Goal: Information Seeking & Learning: Find specific page/section

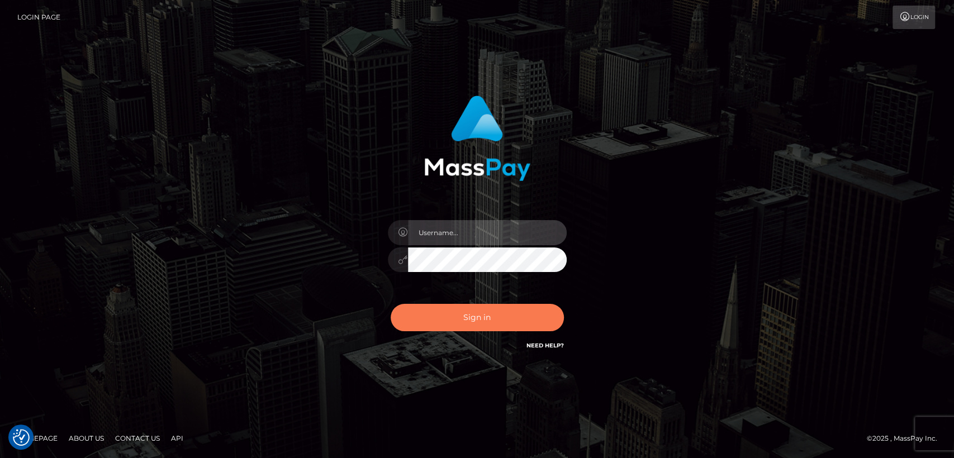
type input "[DOMAIN_NAME]"
click at [432, 315] on button "Sign in" at bounding box center [476, 317] width 173 height 27
type input "[DOMAIN_NAME]"
click at [432, 315] on button "Sign in" at bounding box center [476, 317] width 173 height 27
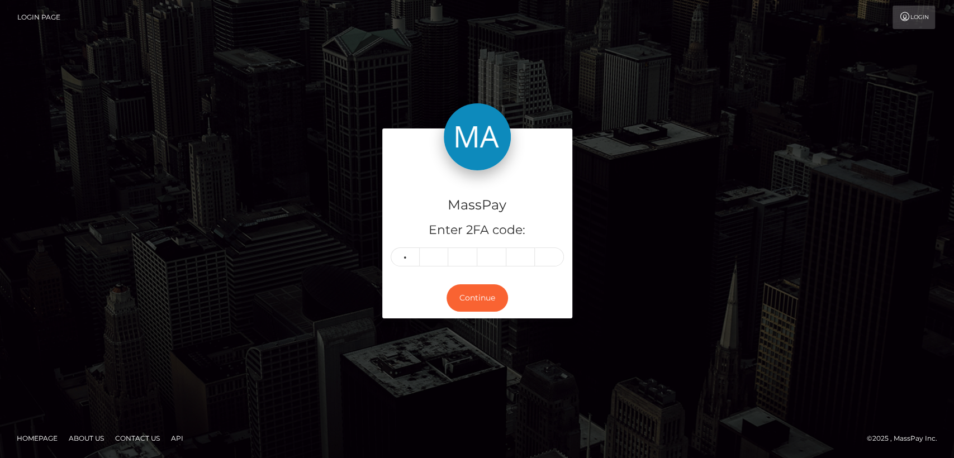
type input "3"
type input "0"
type input "5"
type input "0"
type input "6"
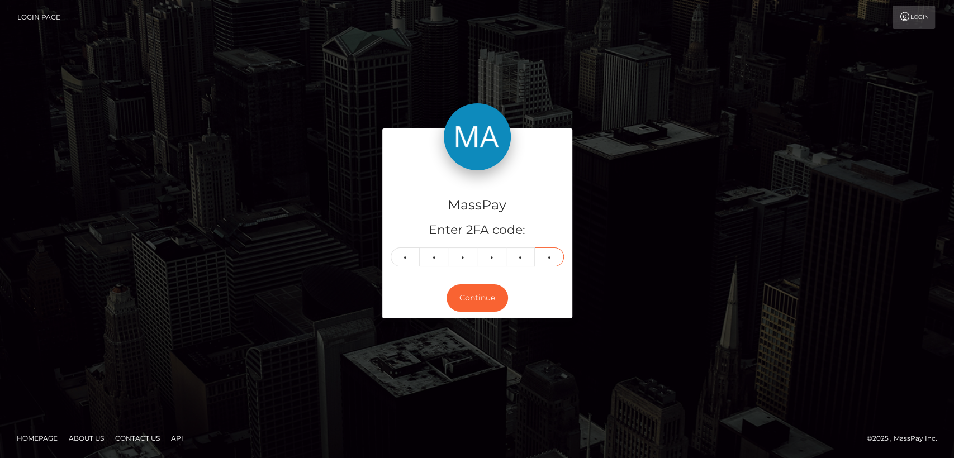
type input "3"
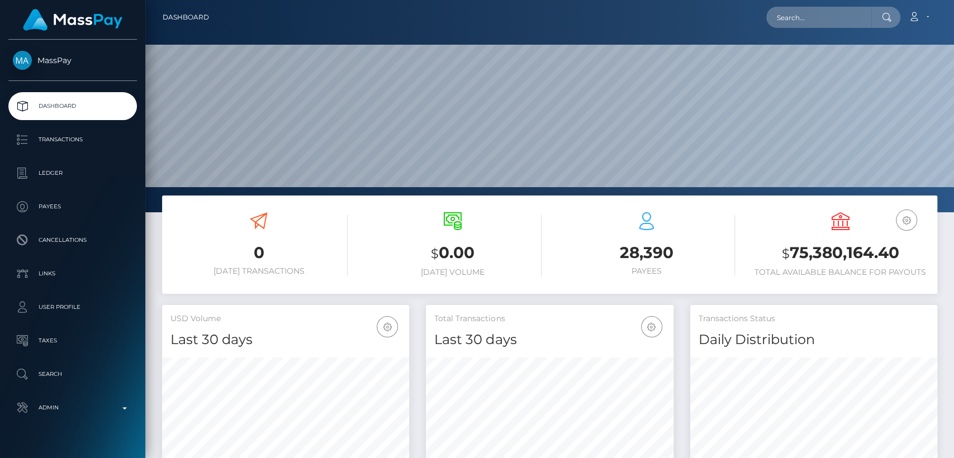
scroll to position [197, 247]
click at [859, 18] on input "text" at bounding box center [818, 17] width 105 height 21
paste input "reemkhalel65@gmail.com"
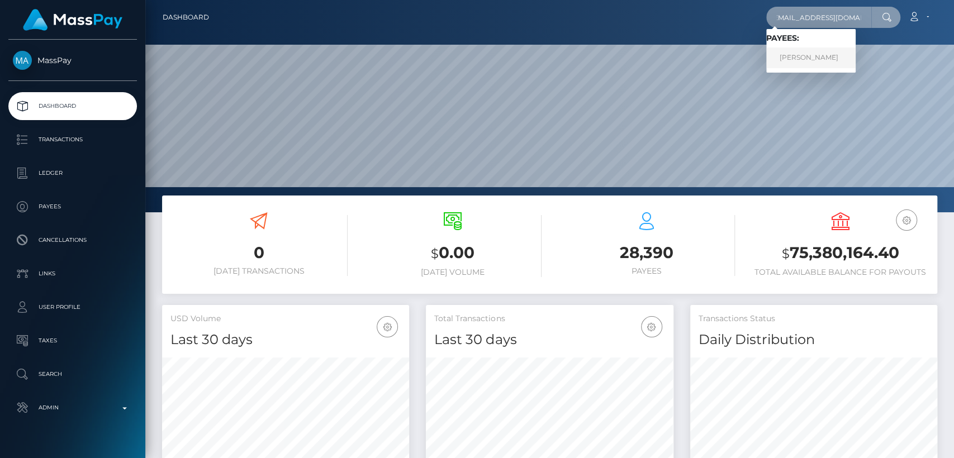
type input "reemkhalel65@gmail.com"
click at [855, 55] on link "Reem Al-Jassim Al-Muhammad" at bounding box center [810, 57] width 89 height 21
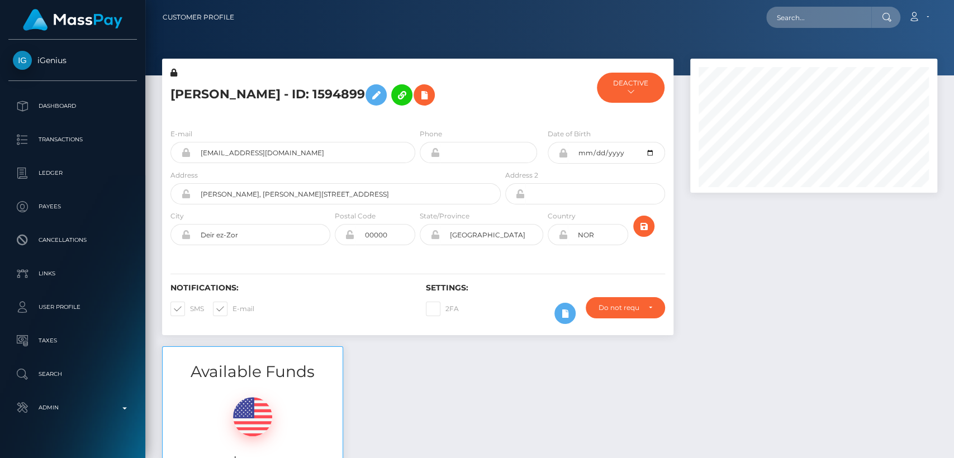
scroll to position [134, 247]
click at [185, 95] on h5 "Reem Al-Jassim Al-Muhammad - ID: 1594899" at bounding box center [332, 95] width 324 height 32
copy h5 "Reem"
click at [485, 346] on div "Reem Al-Jassim Al-Muhammad - ID: 1594899 DEACTIVE MassPay - ACTIVE iGenius -" at bounding box center [418, 203] width 528 height 288
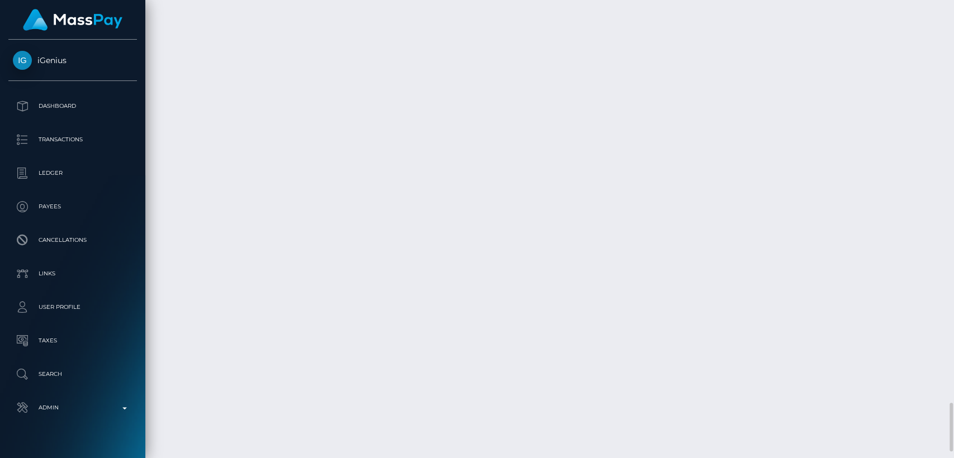
scroll to position [3834, 0]
drag, startPoint x: 36, startPoint y: 43, endPoint x: 79, endPoint y: 51, distance: 43.8
click at [79, 51] on div "iGenius Dashboard Transactions Ledger Payees Cancellations" at bounding box center [72, 248] width 145 height 416
copy span "iGenius"
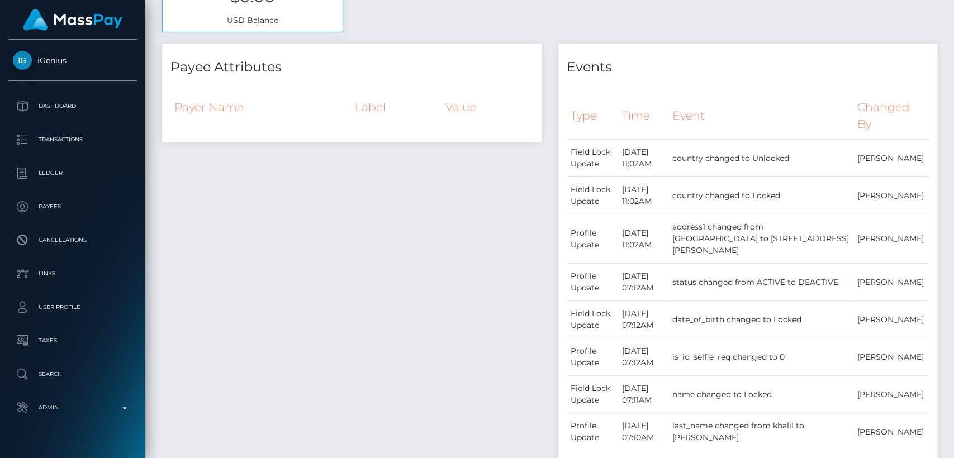
scroll to position [0, 0]
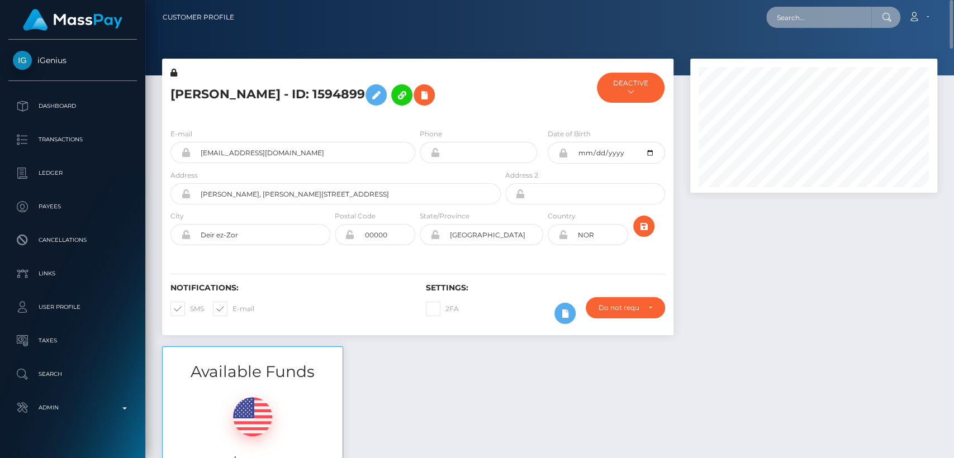
click at [803, 18] on input "text" at bounding box center [818, 17] width 105 height 21
paste input "pa.mestraud@gmail.com"
click at [426, 382] on div "Available Funds $0.00 USD Balance" at bounding box center [550, 428] width 792 height 164
click at [871, 9] on div at bounding box center [885, 17] width 29 height 21
click at [865, 19] on input "pa.mestraud@gmail.com" at bounding box center [818, 17] width 105 height 21
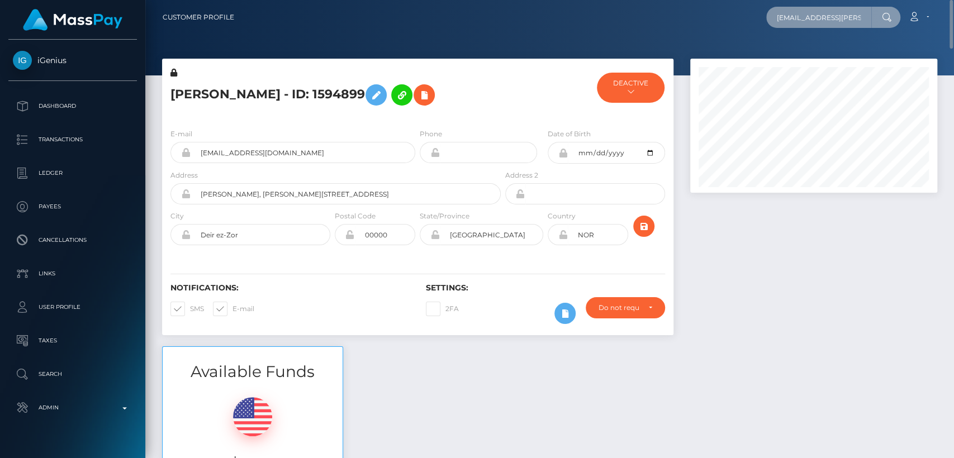
click at [865, 20] on input "pa.mestraud@gmail.com" at bounding box center [818, 17] width 105 height 21
click at [845, 18] on input "pa.mestraud@gmail.com" at bounding box center [818, 17] width 105 height 21
click at [822, 20] on input "pa.mestraud@gmail.com" at bounding box center [818, 17] width 105 height 21
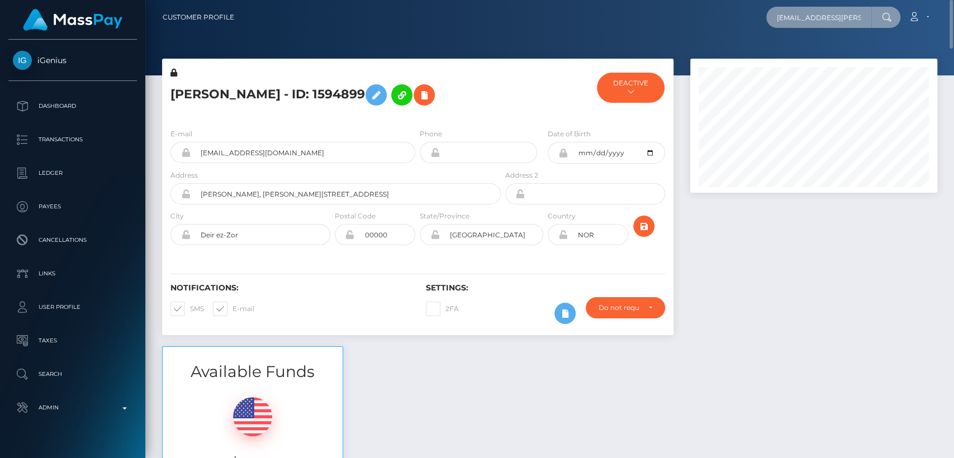
paste input "hennybabyluh"
type input "hennybabyluh@gmail.com"
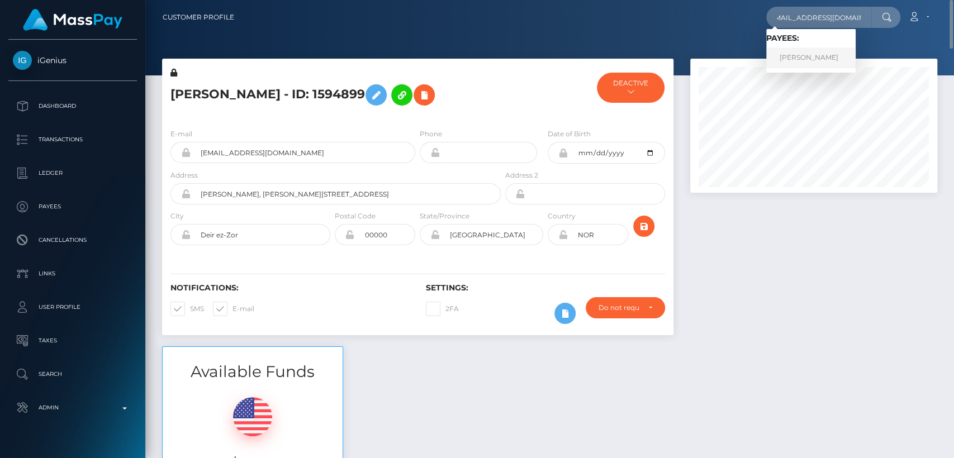
scroll to position [0, 0]
click at [840, 47] on link "HENNESSE MONIQE BROWN" at bounding box center [810, 57] width 89 height 21
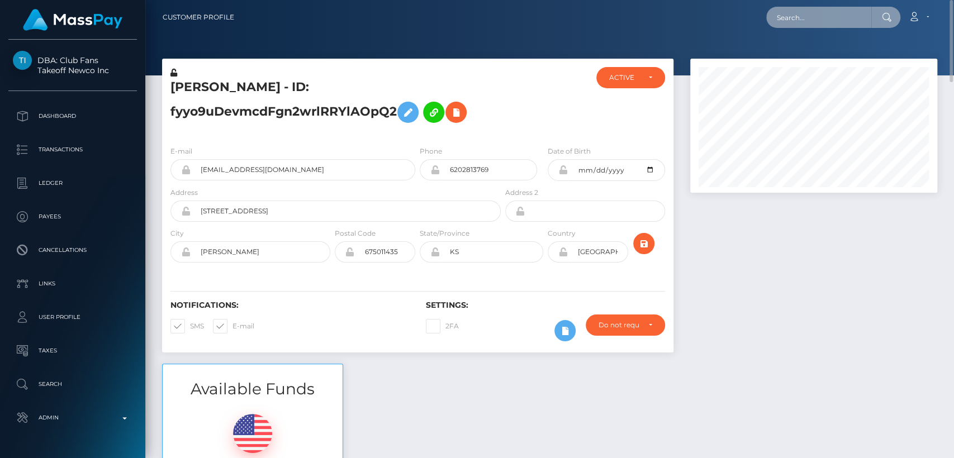
click at [794, 26] on input "text" at bounding box center [818, 17] width 105 height 21
paste input "[EMAIL_ADDRESS][DOMAIN_NAME]"
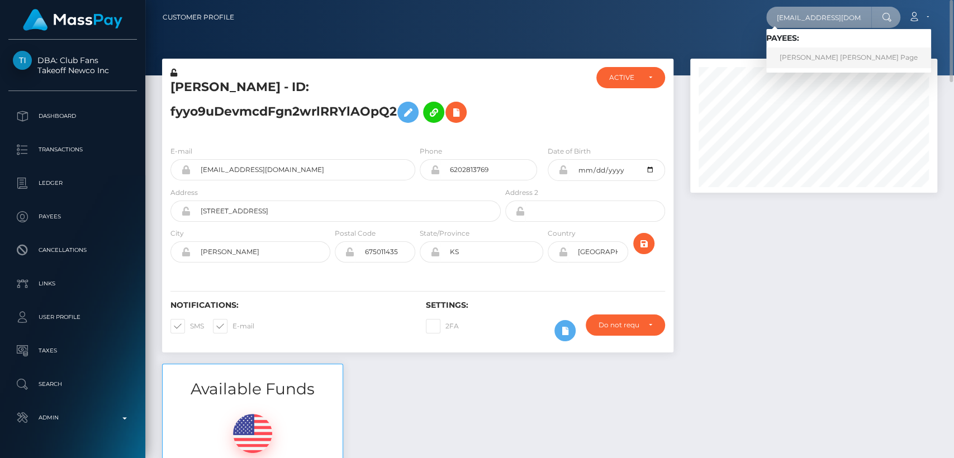
type input "[EMAIL_ADDRESS][DOMAIN_NAME]"
click at [797, 59] on link "Rebecca Kara Page" at bounding box center [848, 57] width 165 height 21
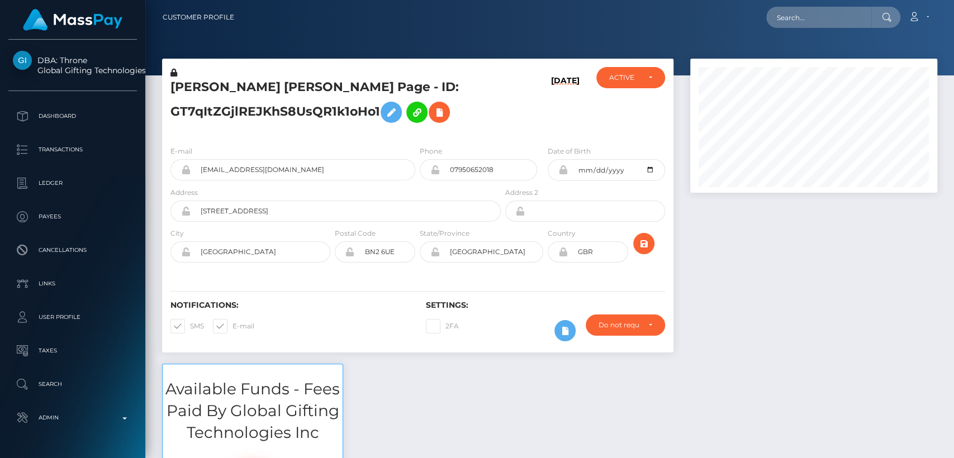
scroll to position [134, 247]
click at [212, 83] on h5 "Rebecca Kara Page - ID: GT7qItZGjlREJKhS8UsQR1k1oHo1" at bounding box center [332, 104] width 324 height 50
drag, startPoint x: 212, startPoint y: 83, endPoint x: 222, endPoint y: 90, distance: 12.4
click at [222, 90] on h5 "Rebecca Kara Page - ID: GT7qItZGjlREJKhS8UsQR1k1oHo1" at bounding box center [332, 104] width 324 height 50
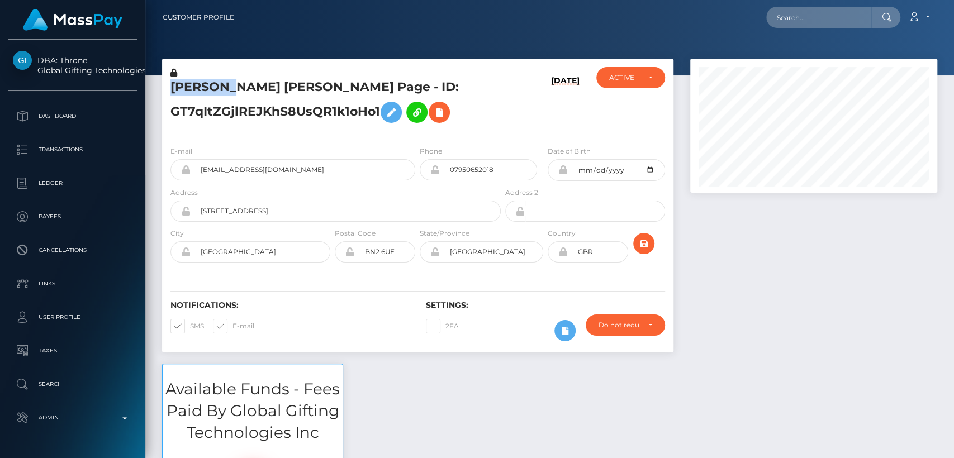
copy h5 "Rebecca"
click at [849, 10] on input "text" at bounding box center [818, 17] width 105 height 21
paste input "kingcashjayy@outlook.com"
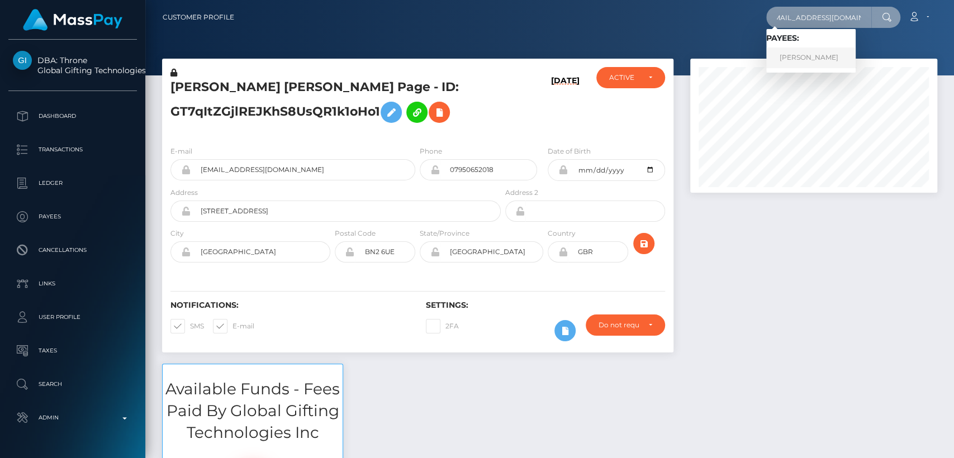
type input "kingcashjayy@outlook.com"
click at [830, 50] on link "JOSHUA JOVAN MATHER" at bounding box center [810, 57] width 89 height 21
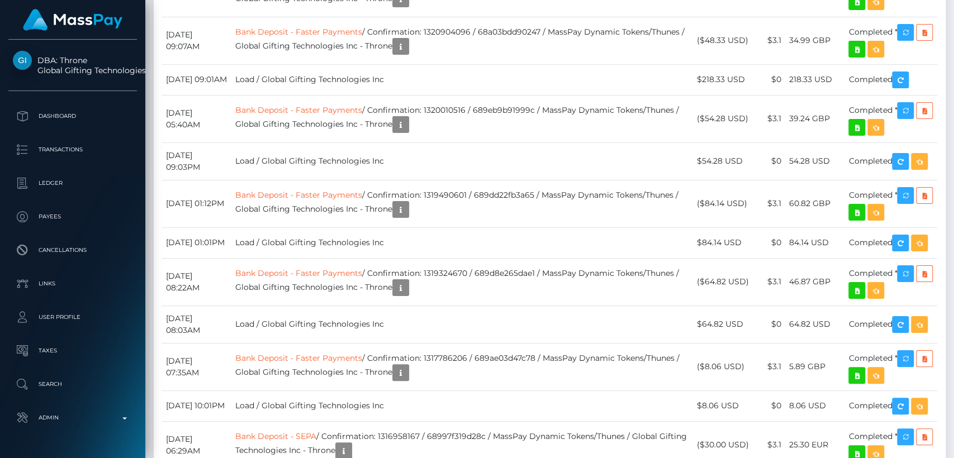
scroll to position [134, 247]
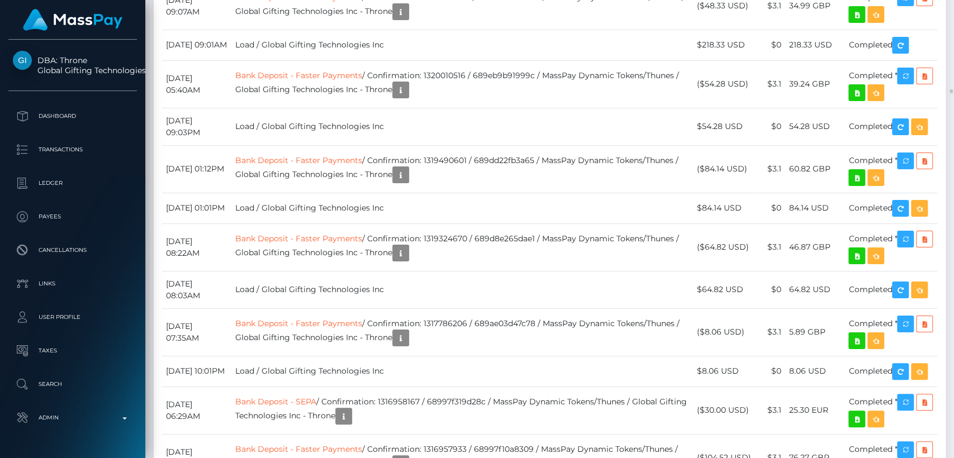
drag, startPoint x: 0, startPoint y: 0, endPoint x: 514, endPoint y: 179, distance: 544.1
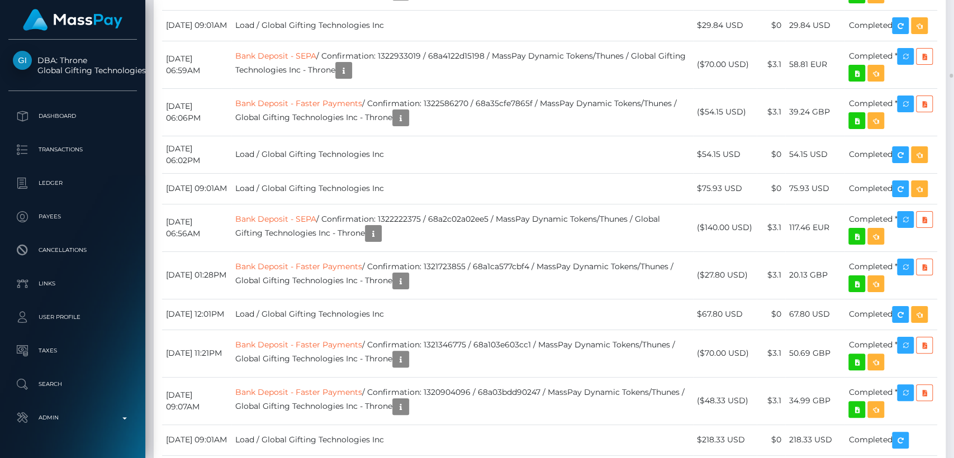
scroll to position [9075, 0]
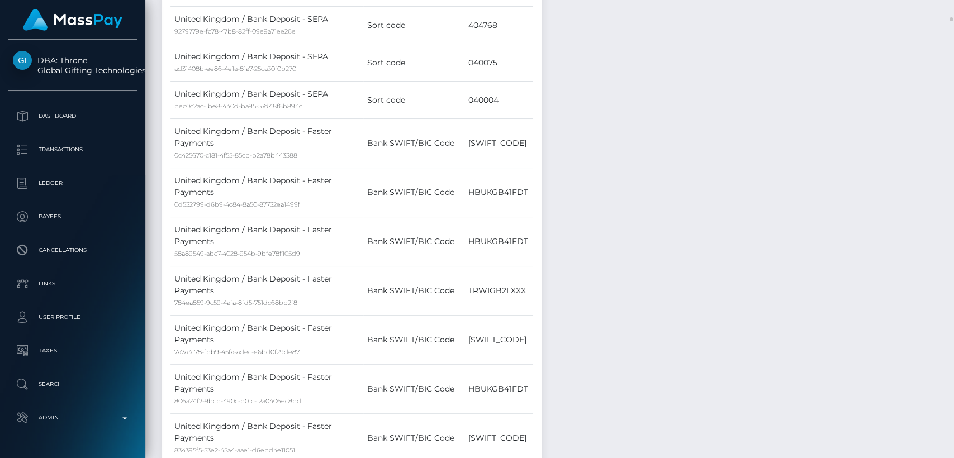
scroll to position [781, 0]
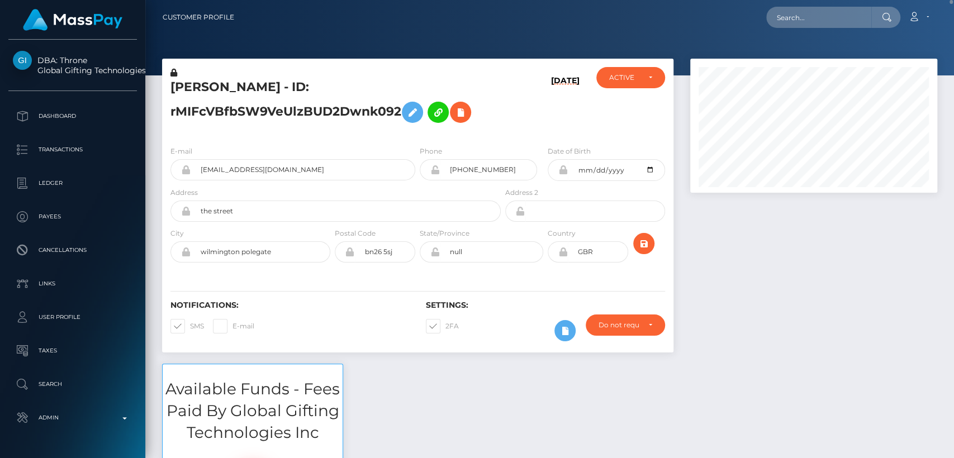
click at [203, 84] on h5 "[PERSON_NAME] - ID: rMIFcVBfbSW9VeUlzBUD2Dwnk092" at bounding box center [332, 104] width 324 height 50
drag, startPoint x: 203, startPoint y: 84, endPoint x: 220, endPoint y: 90, distance: 17.8
click at [220, 90] on h5 "JOSHUA JOVAN MATHER - ID: rMIFcVBfbSW9VeUlzBUD2Dwnk092" at bounding box center [332, 104] width 324 height 50
copy h5 "JOSHUA"
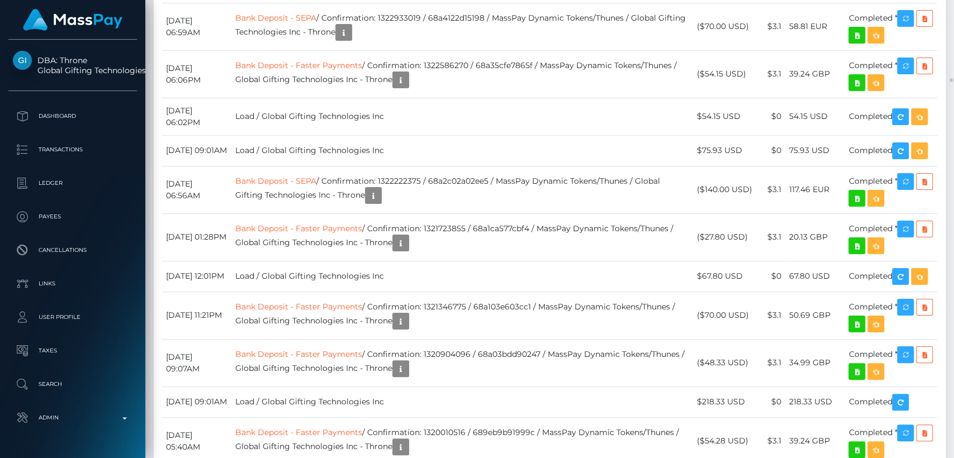
scroll to position [9118, 0]
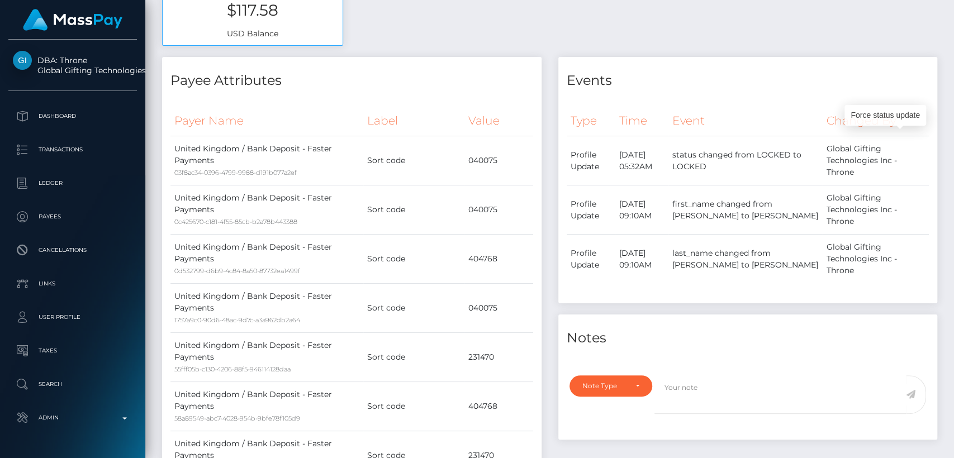
scroll to position [0, 0]
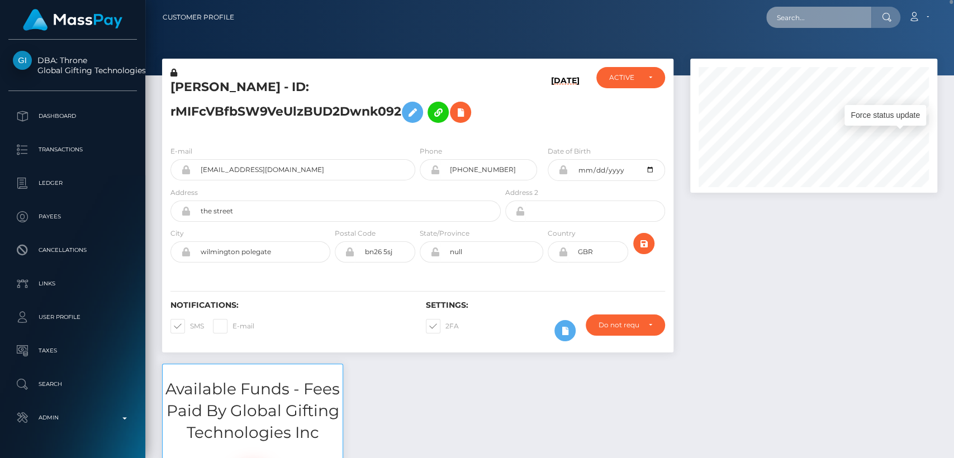
click at [813, 16] on input "text" at bounding box center [818, 17] width 105 height 21
paste input "goddessjadenx@gmail.com"
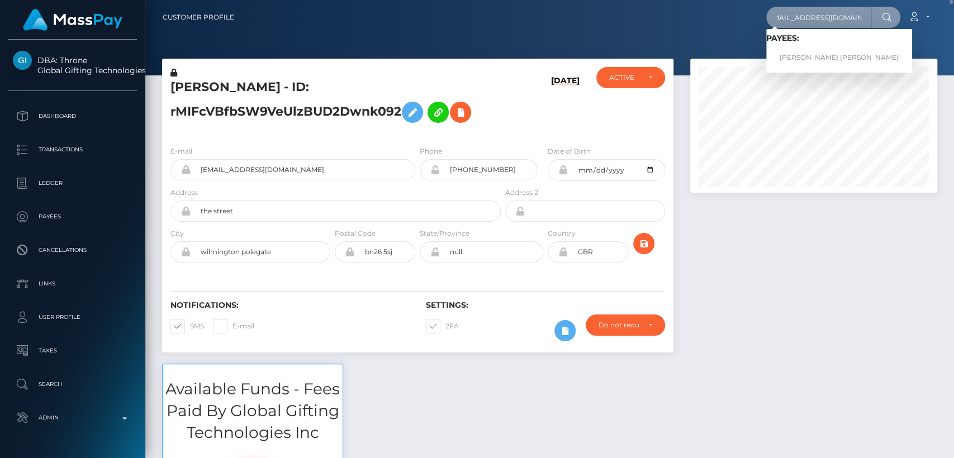
type input "goddessjadenx@gmail.com"
click at [804, 55] on link "JAYDEN LEE BAILEY" at bounding box center [839, 57] width 146 height 21
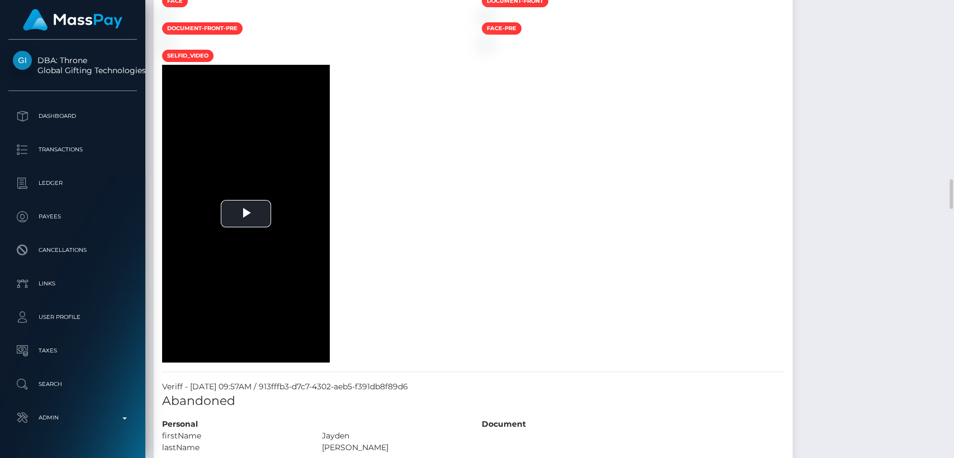
scroll to position [2730, 0]
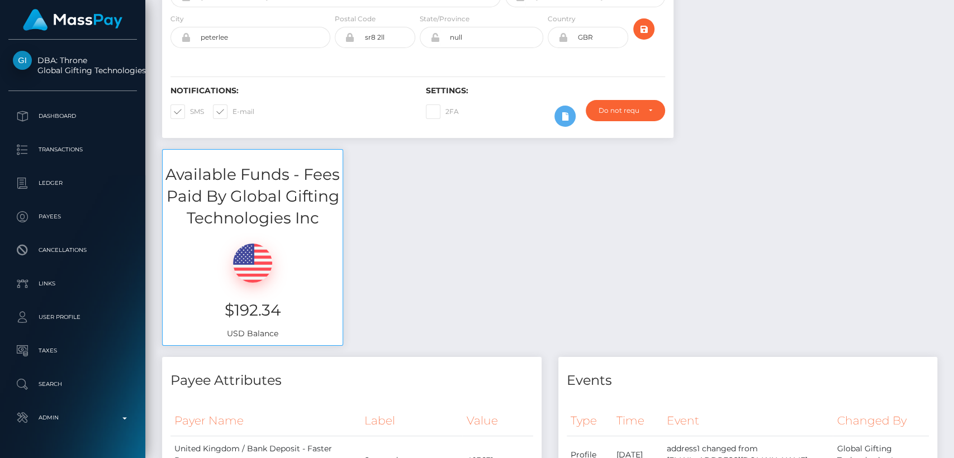
scroll to position [0, 0]
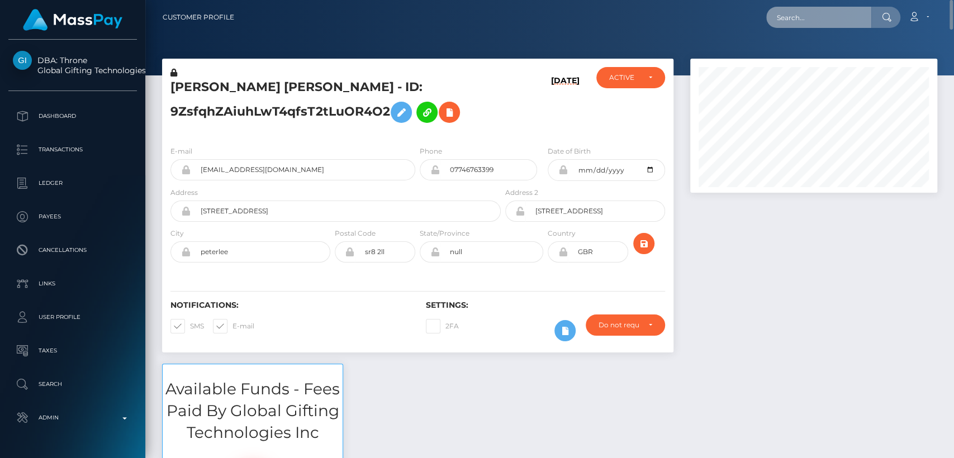
click at [802, 14] on input "text" at bounding box center [818, 17] width 105 height 21
paste input "[EMAIL_ADDRESS][DOMAIN_NAME]"
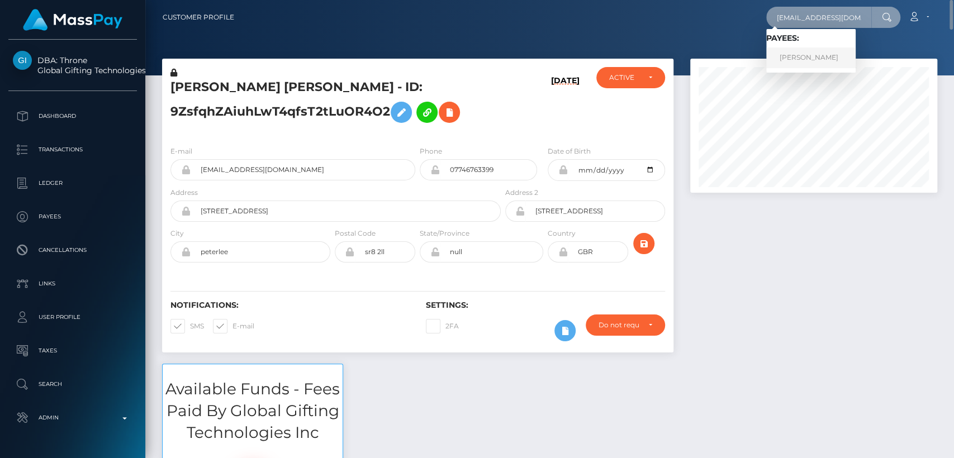
type input "[EMAIL_ADDRESS][DOMAIN_NAME]"
click at [807, 58] on link "[PERSON_NAME]" at bounding box center [810, 57] width 89 height 21
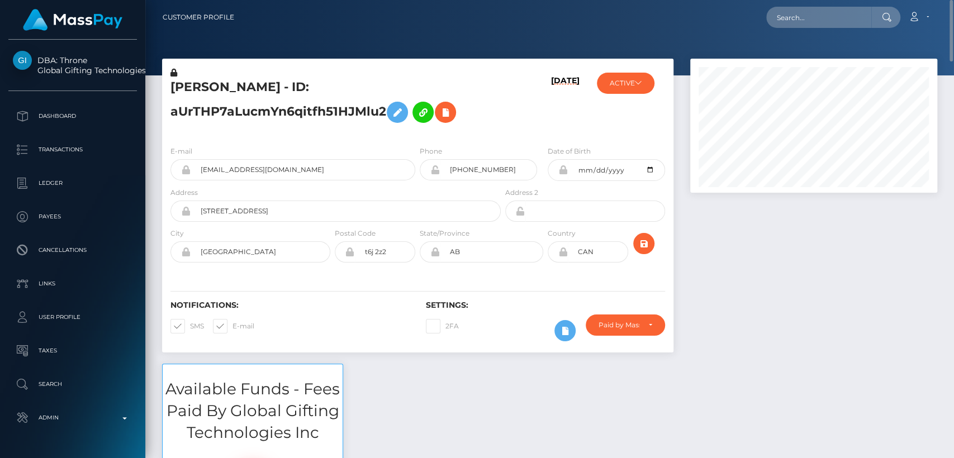
click at [193, 84] on h5 "[PERSON_NAME] - ID: aUrTHP7aLucmYn6qitfh51HJMlu2" at bounding box center [332, 104] width 324 height 50
copy h5 "LAUREN"
click at [813, 20] on input "text" at bounding box center [818, 17] width 105 height 21
paste input "[EMAIL_ADDRESS][DOMAIN_NAME]"
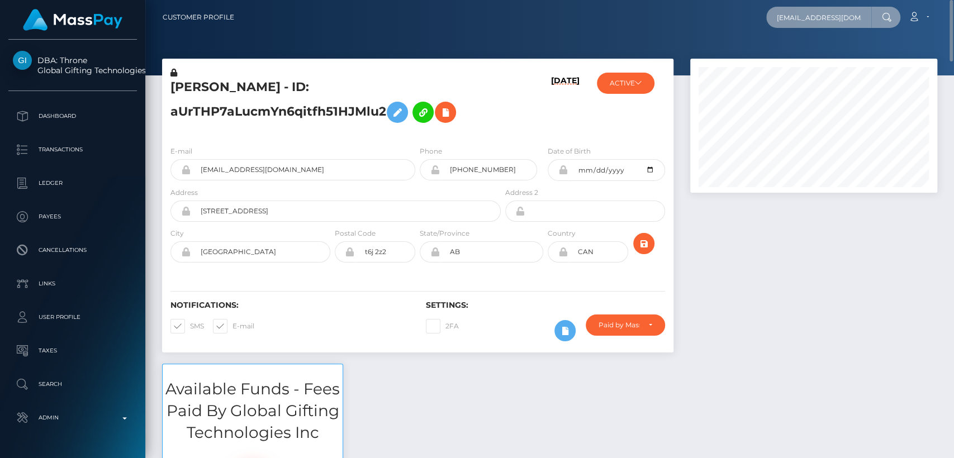
scroll to position [0, 8]
type input "[EMAIL_ADDRESS][DOMAIN_NAME]"
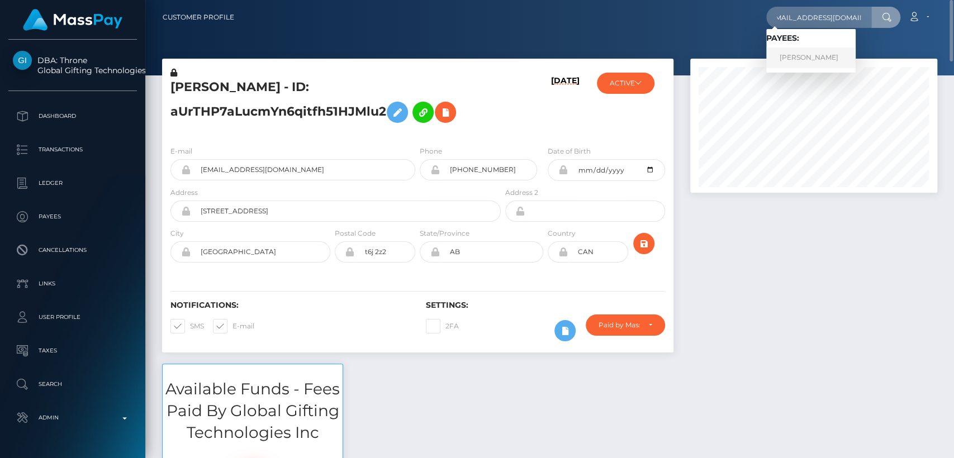
scroll to position [0, 0]
click at [792, 55] on link "LEILA MARY LUFTI" at bounding box center [810, 57] width 89 height 21
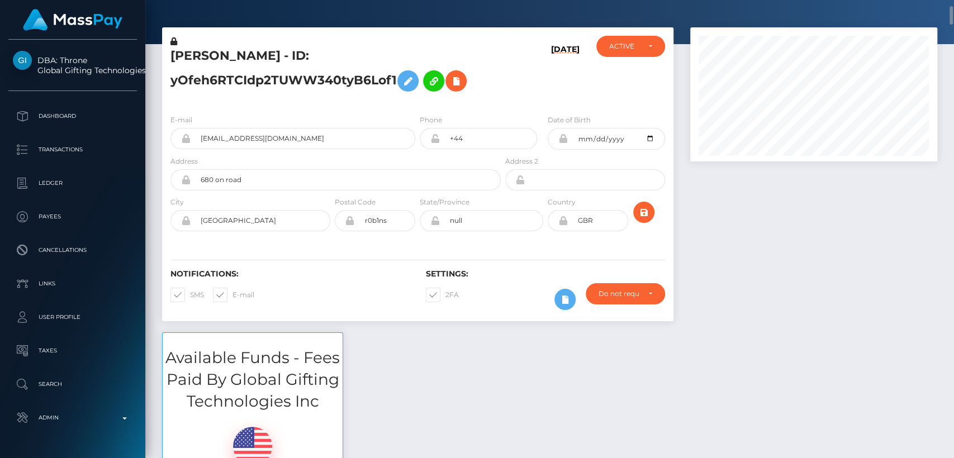
scroll to position [38, 0]
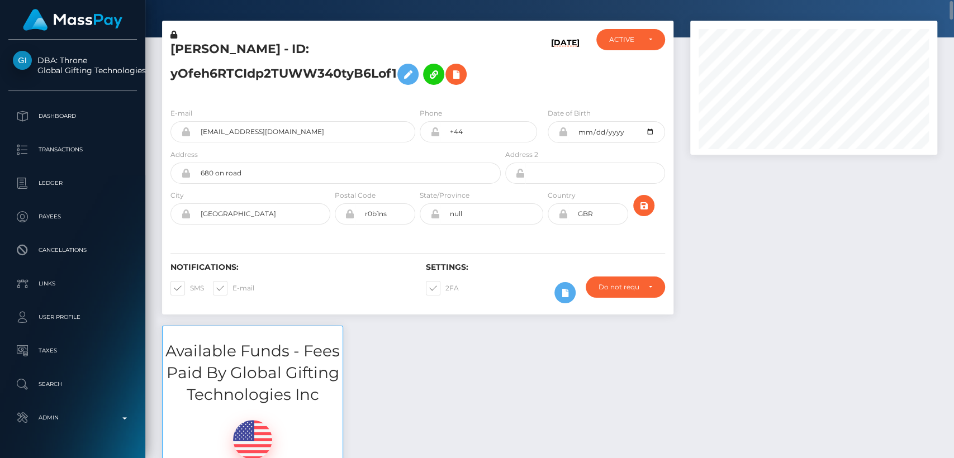
click at [201, 48] on h5 "[PERSON_NAME] - ID: yOfeh6RTCIdp2TUWW340tyB6Lof1" at bounding box center [332, 66] width 324 height 50
copy h5 "LEILA"
click at [517, 401] on div "Available Funds - Fees Paid By Global Gifting Technologies Inc $6,659.08 USD Ba…" at bounding box center [550, 430] width 792 height 208
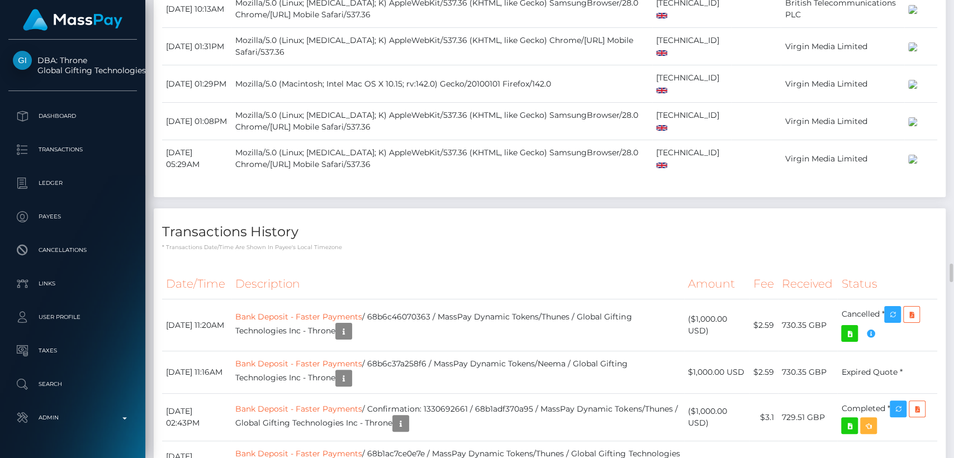
scroll to position [4790, 0]
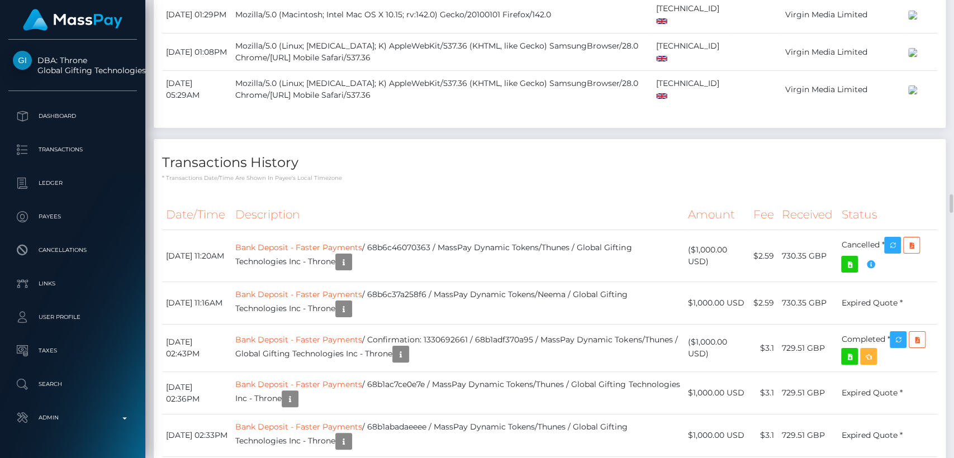
drag, startPoint x: 517, startPoint y: 401, endPoint x: 674, endPoint y: 167, distance: 281.5
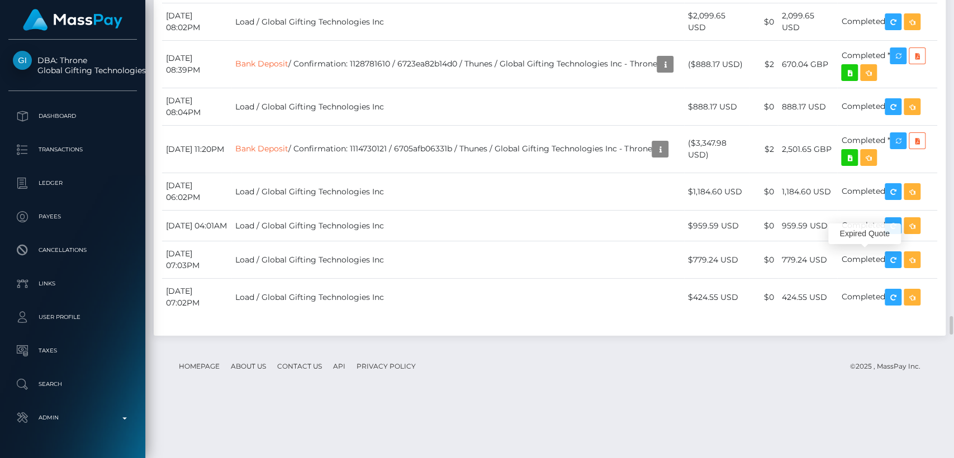
scroll to position [134, 247]
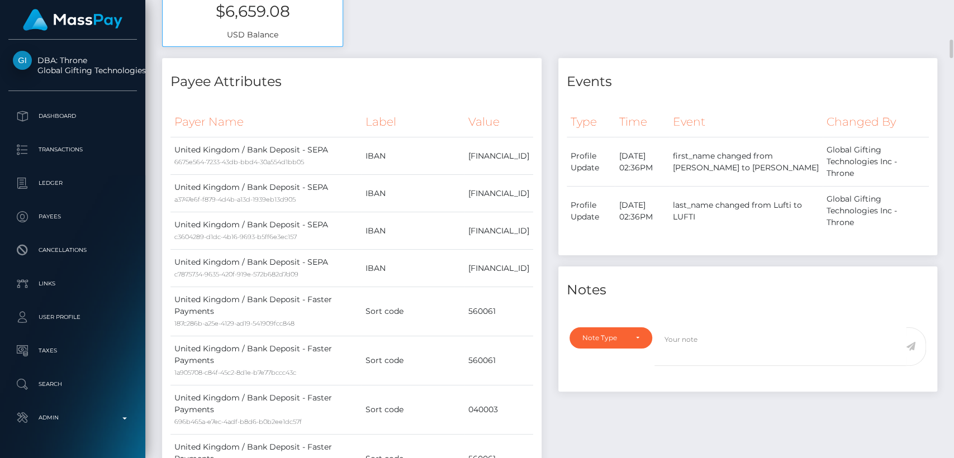
click at [849, 163] on tbody "Profile Update September 11, 2024 02:36PM first_name changed from Leila to LEIL…" at bounding box center [747, 186] width 363 height 98
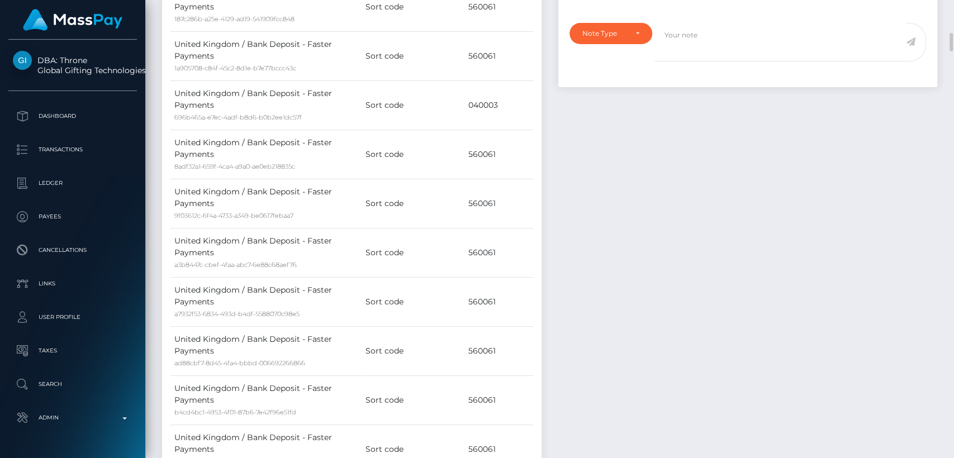
scroll to position [0, 0]
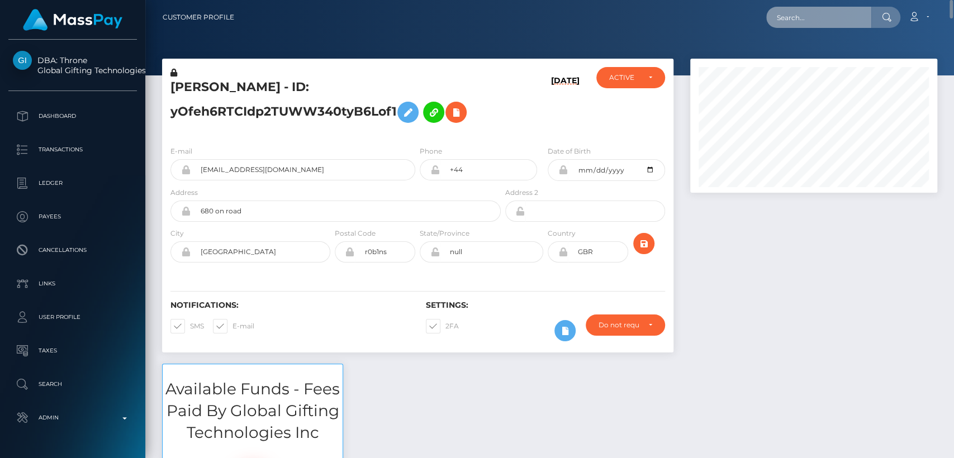
click at [833, 15] on input "text" at bounding box center [818, 17] width 105 height 21
paste input "luckycharm898223@gmail.com"
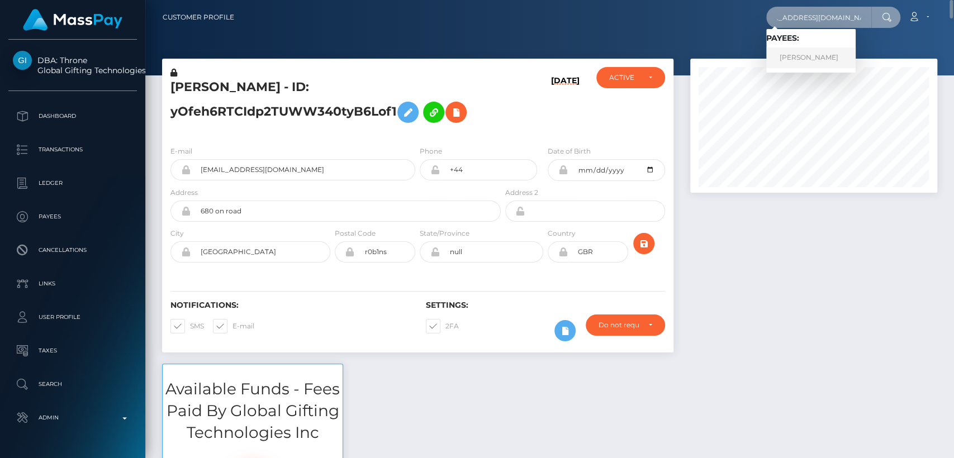
type input "luckycharm898223@gmail.com"
click at [822, 54] on link "MATTHEW SCOT MARTINELLI" at bounding box center [810, 57] width 89 height 21
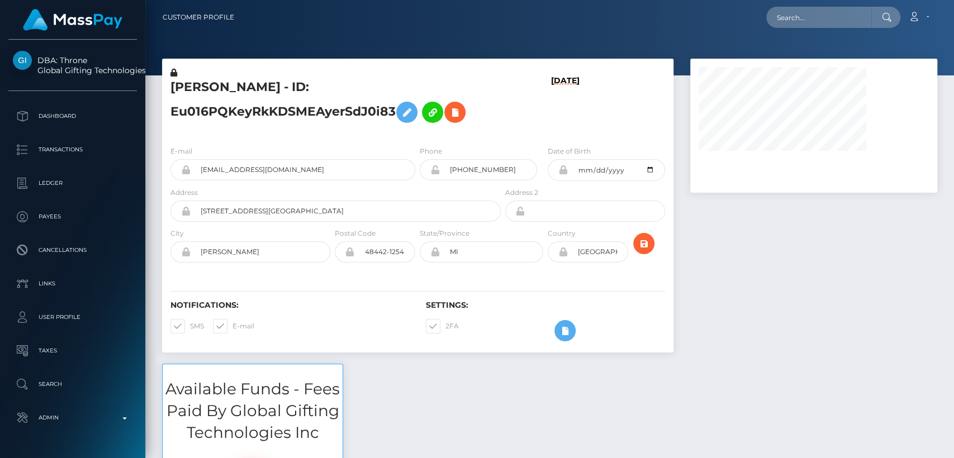
click at [191, 87] on h5 "MATTHEW SCOT MARTINELLI - ID: Eu016PQKeyRkKDSMEAyerSdJ0i83" at bounding box center [332, 104] width 324 height 50
copy h5 "MATTHEW"
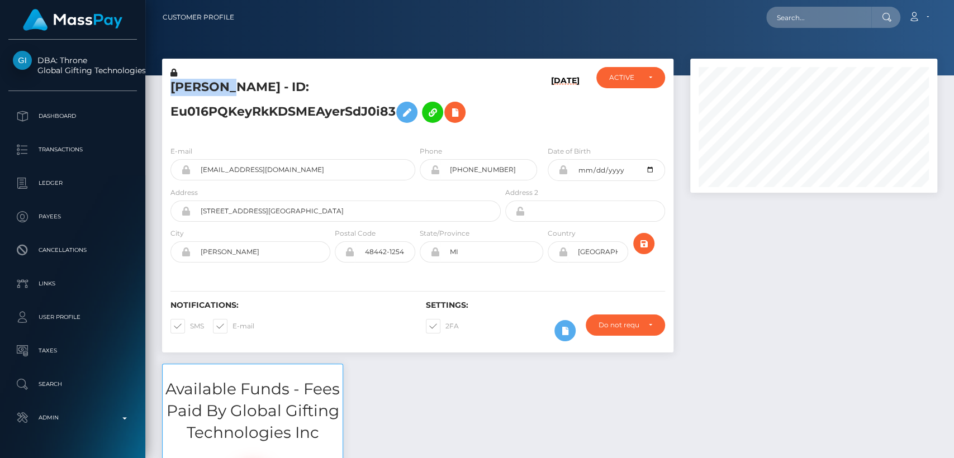
scroll to position [134, 247]
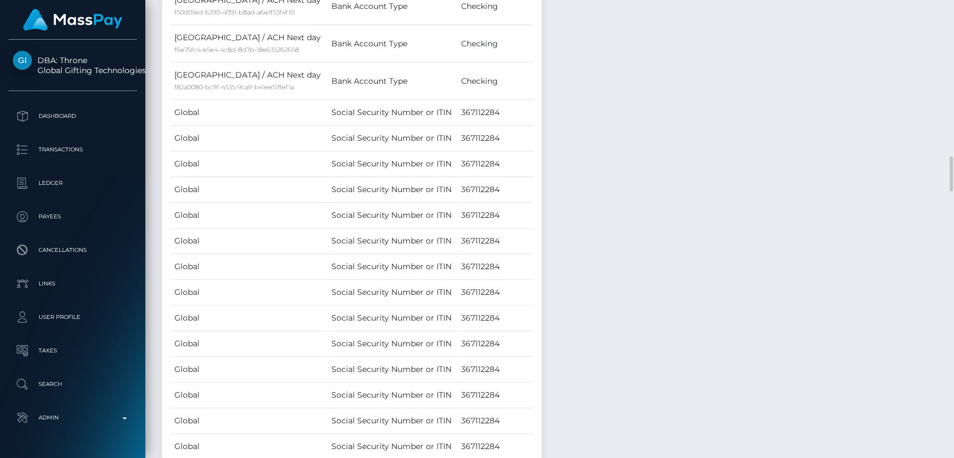
click at [436, 374] on td "Social Security Number or ITIN" at bounding box center [392, 370] width 130 height 26
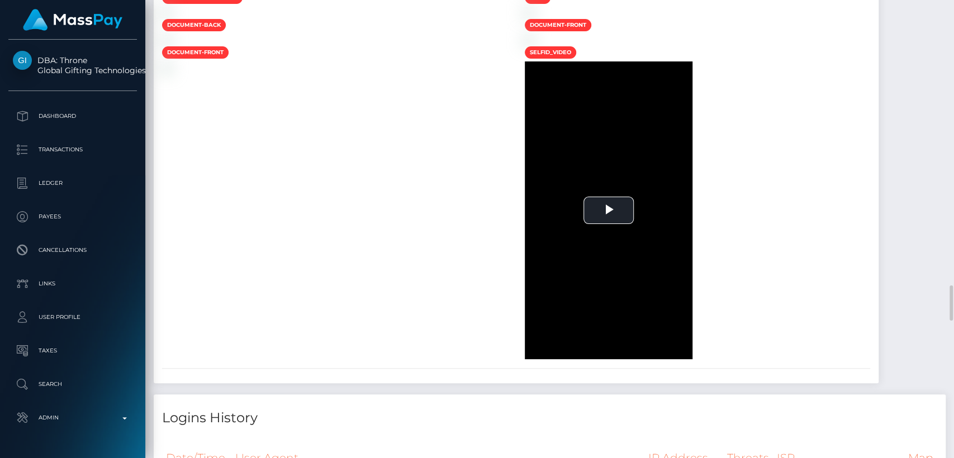
scroll to position [2846, 0]
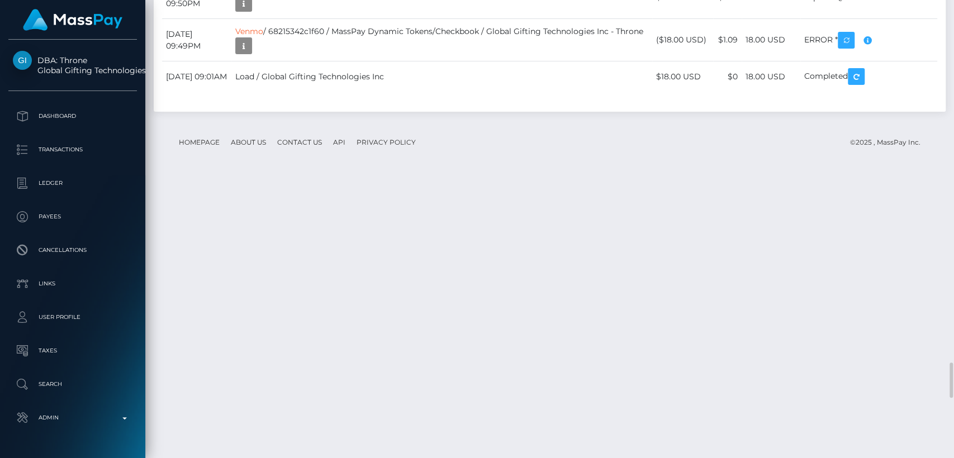
scroll to position [134, 247]
drag, startPoint x: 881, startPoint y: 93, endPoint x: 867, endPoint y: 68, distance: 28.5
click at [867, 68] on div "Force status update" at bounding box center [869, 65] width 82 height 21
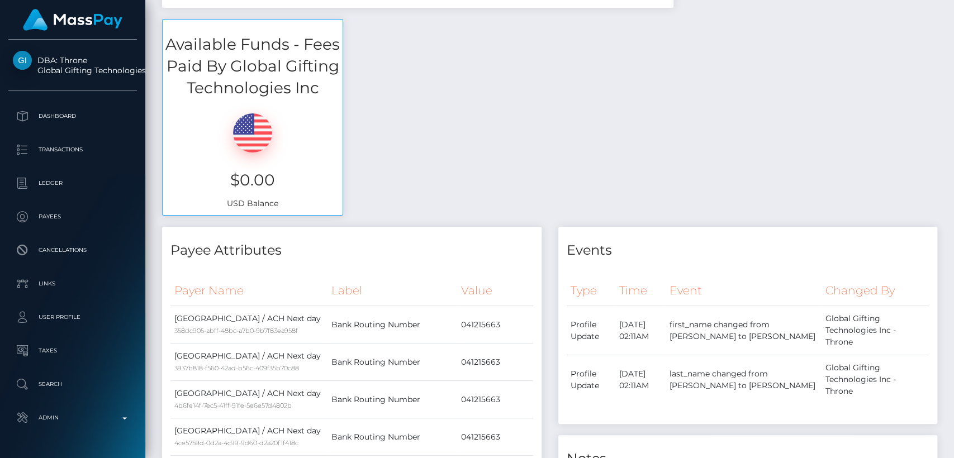
scroll to position [0, 0]
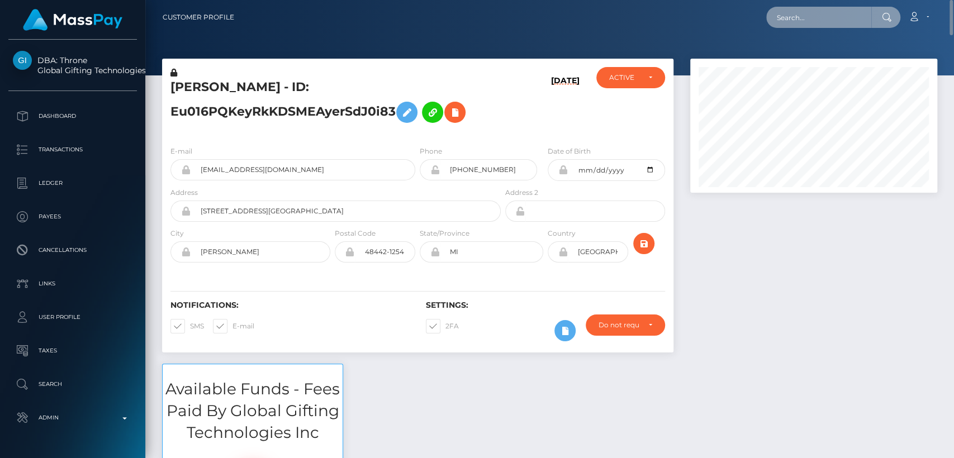
click at [790, 26] on input "text" at bounding box center [818, 17] width 105 height 21
paste input "ninagracedicker@gmail.com"
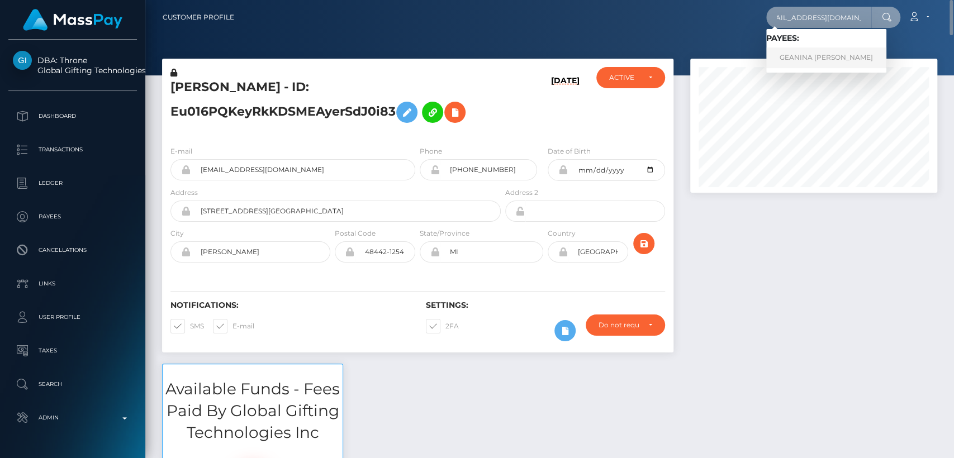
type input "ninagracedicker@gmail.com"
click at [802, 64] on link "GEANINA CĂTĂLINA BUTNARU" at bounding box center [826, 57] width 120 height 21
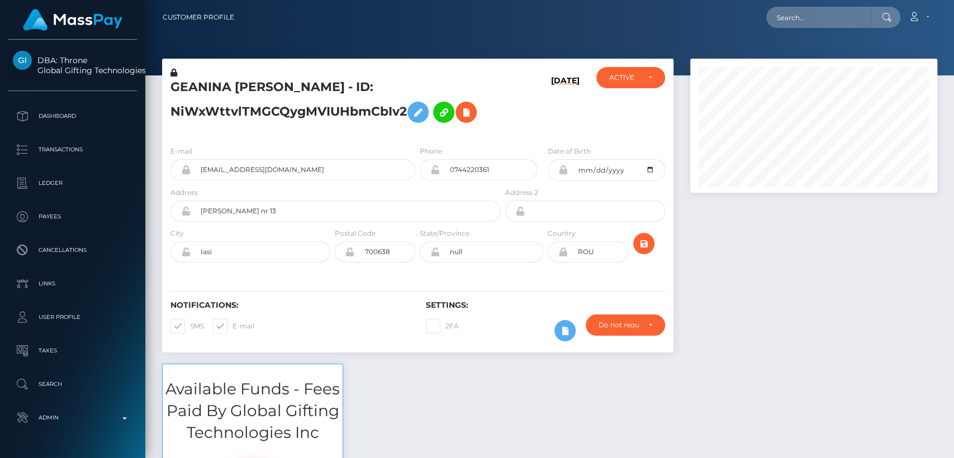
click at [203, 85] on h5 "GEANINA [PERSON_NAME] - ID: NiWxWttvlTMGCQygMVIUHbmCbIv2" at bounding box center [332, 104] width 324 height 50
copy h5 "GEANINA"
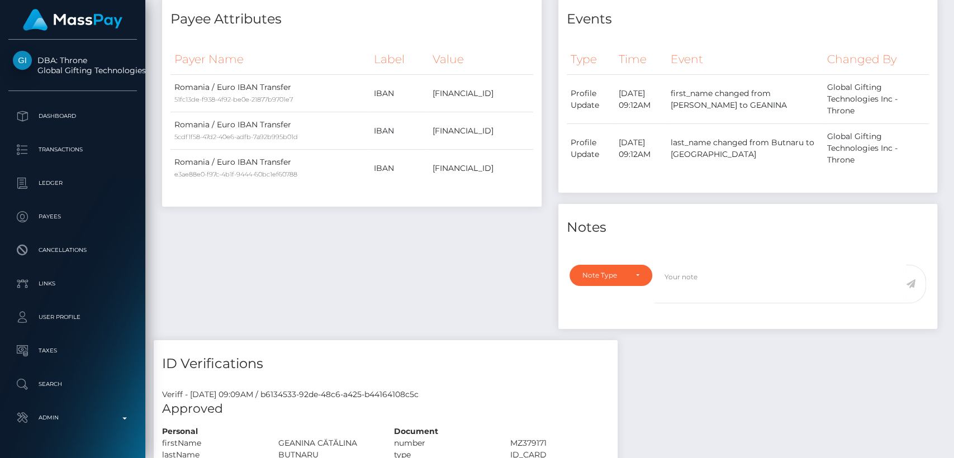
scroll to position [0, 0]
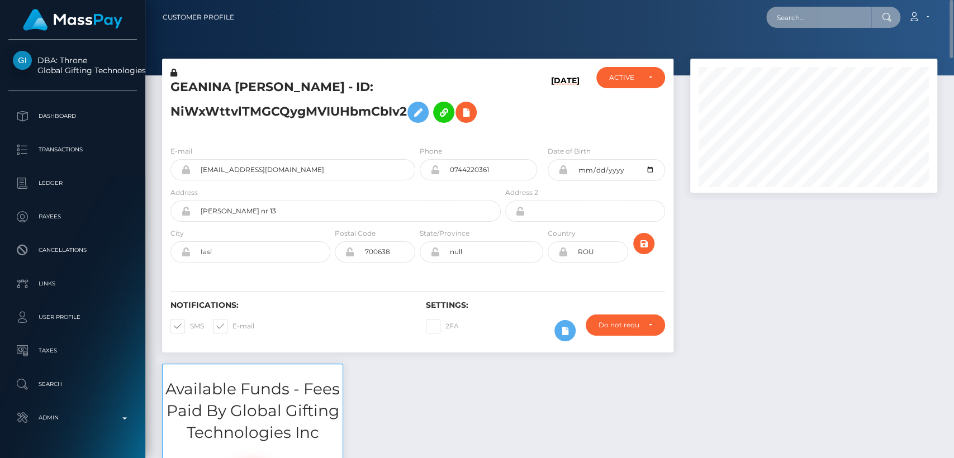
click at [802, 21] on input "text" at bounding box center [818, 17] width 105 height 21
paste input "[EMAIL_ADDRESS][DOMAIN_NAME]"
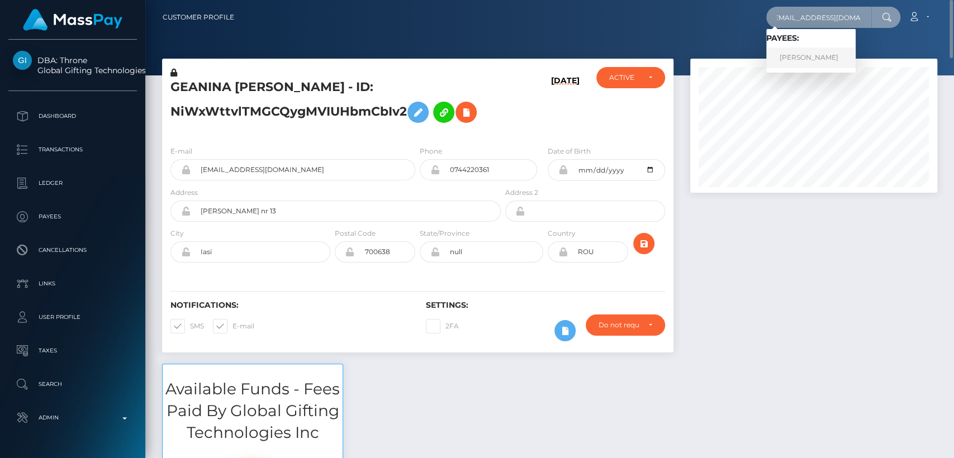
type input "[EMAIL_ADDRESS][DOMAIN_NAME]"
click at [805, 59] on link "[PERSON_NAME]" at bounding box center [810, 57] width 89 height 21
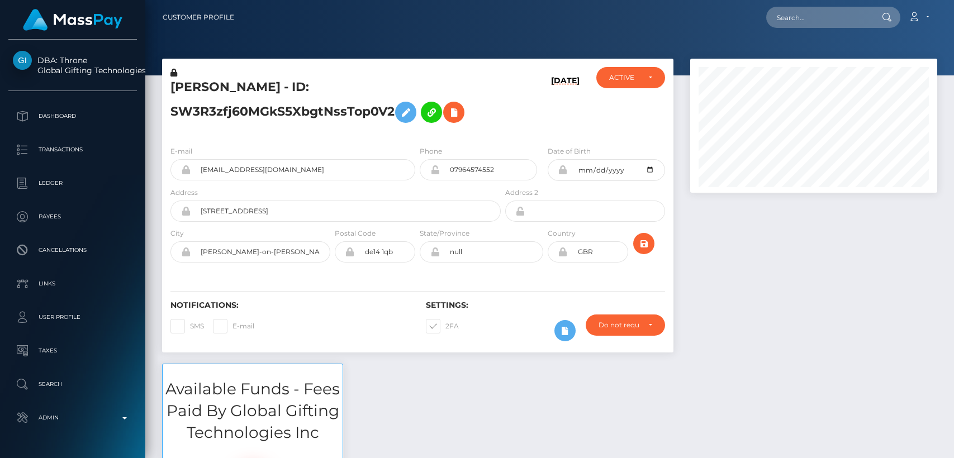
click at [193, 82] on h5 "DANIEL THOMAS STRAMA-ROLFE - ID: SW3R3zfj60MGkS5XbgtNssTop0V2" at bounding box center [332, 104] width 324 height 50
click at [333, 365] on h6 at bounding box center [253, 369] width 180 height 10
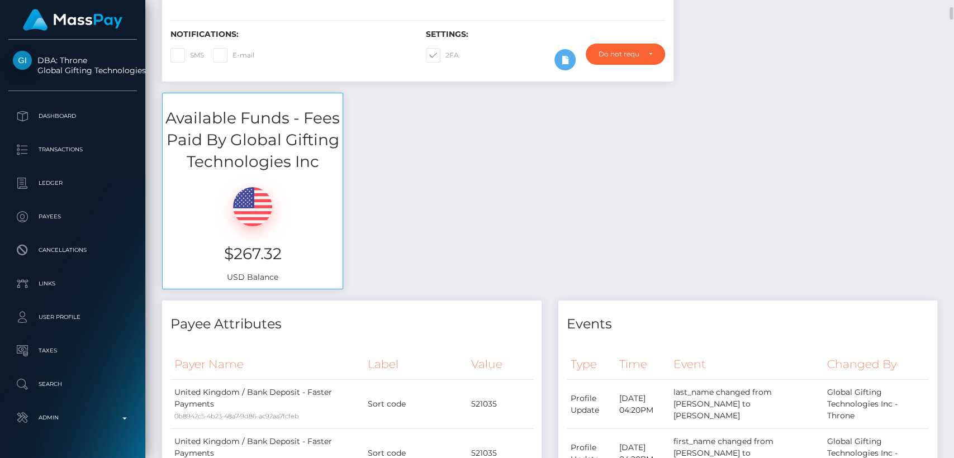
scroll to position [0, 0]
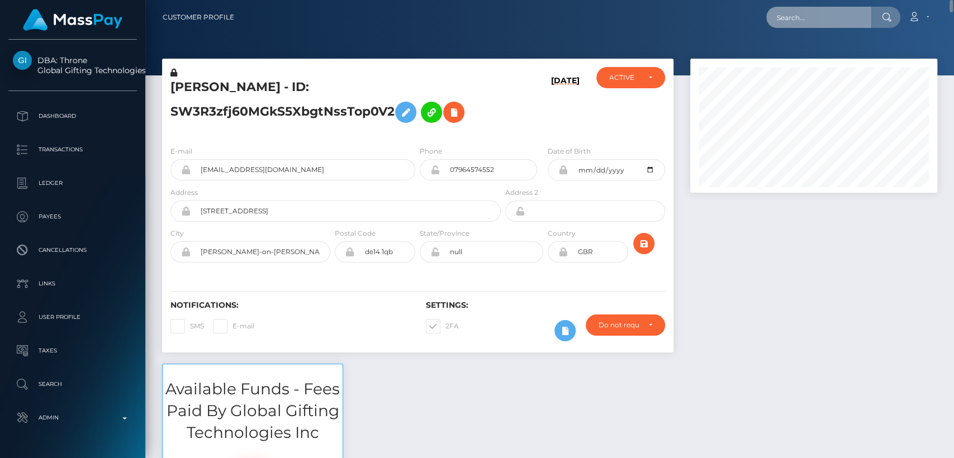
click at [816, 23] on input "text" at bounding box center [818, 17] width 105 height 21
paste input "rockstardesign01@gmail.com"
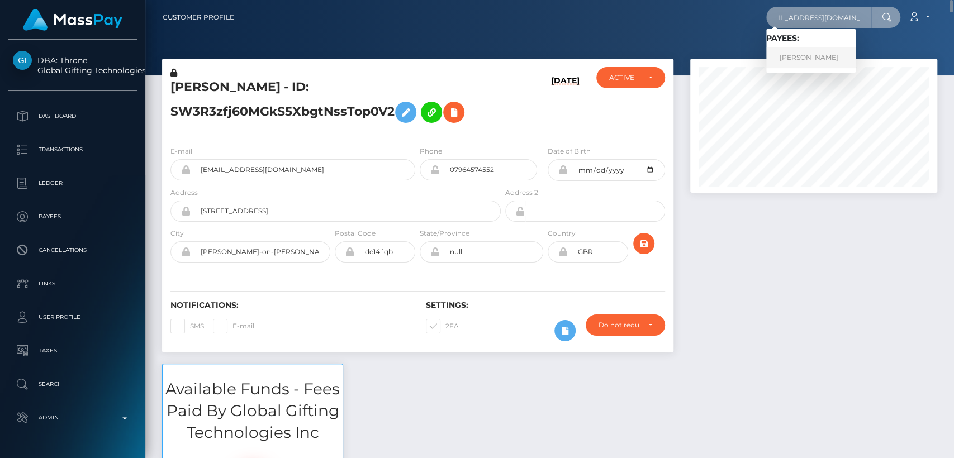
type input "rockstardesign01@gmail.com"
click at [808, 64] on link "Eka Kikvadze" at bounding box center [810, 57] width 89 height 21
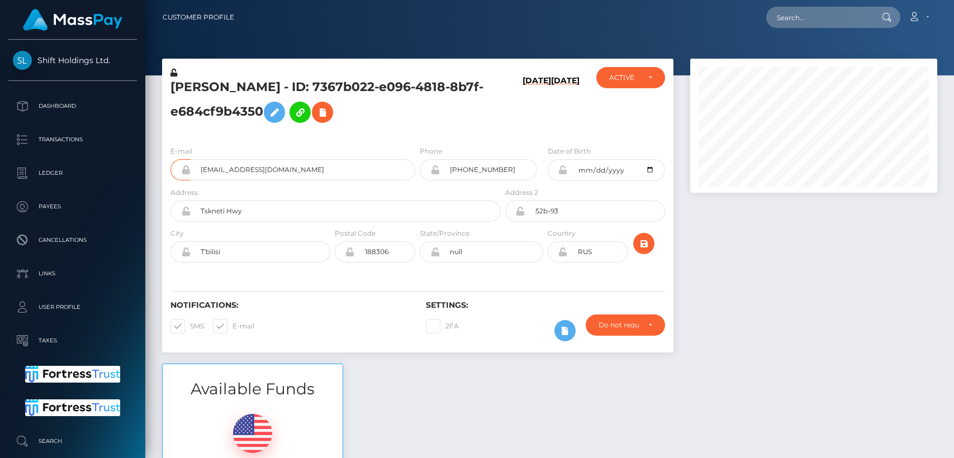
click at [282, 168] on input "[EMAIL_ADDRESS][DOMAIN_NAME]" at bounding box center [302, 169] width 225 height 21
drag, startPoint x: 0, startPoint y: 0, endPoint x: 259, endPoint y: 138, distance: 293.6
click at [259, 136] on div "[PERSON_NAME] - ID: 7367b022-e096-4818-8b7f-e684cf9b4350" at bounding box center [332, 102] width 341 height 70
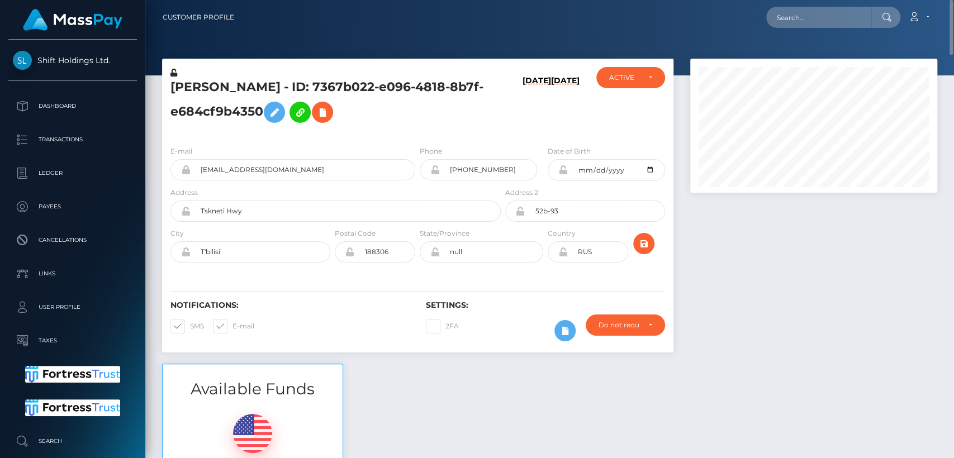
click at [179, 93] on h5 "[PERSON_NAME] - ID: 7367b022-e096-4818-8b7f-e684cf9b4350" at bounding box center [332, 104] width 324 height 50
copy h5 "Eka"
click at [394, 398] on div "Available Funds $0.03 USD Balance" at bounding box center [550, 446] width 792 height 164
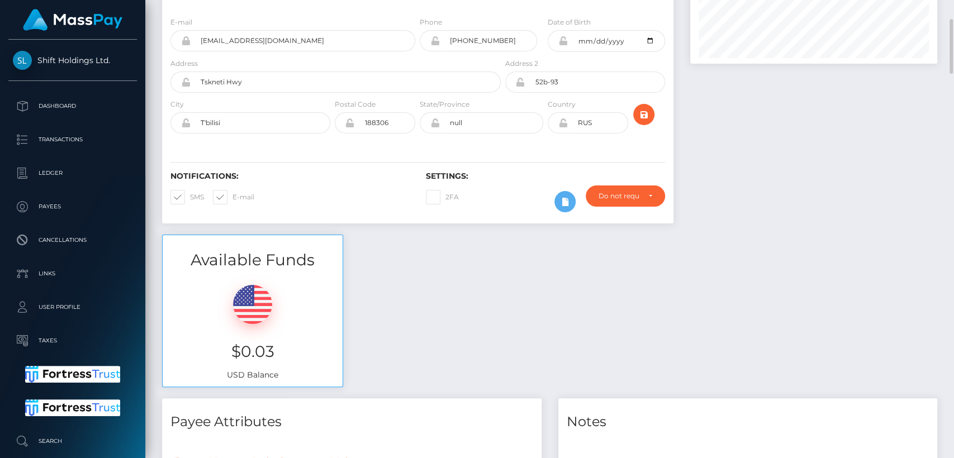
scroll to position [135, 0]
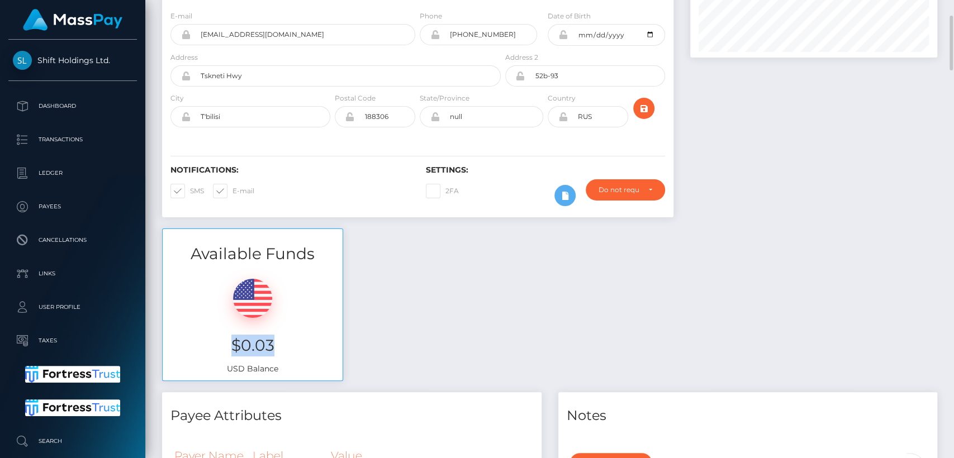
drag, startPoint x: 275, startPoint y: 345, endPoint x: 223, endPoint y: 341, distance: 51.5
click at [223, 341] on h3 "$0.03" at bounding box center [252, 346] width 163 height 22
copy h3 "$0.03"
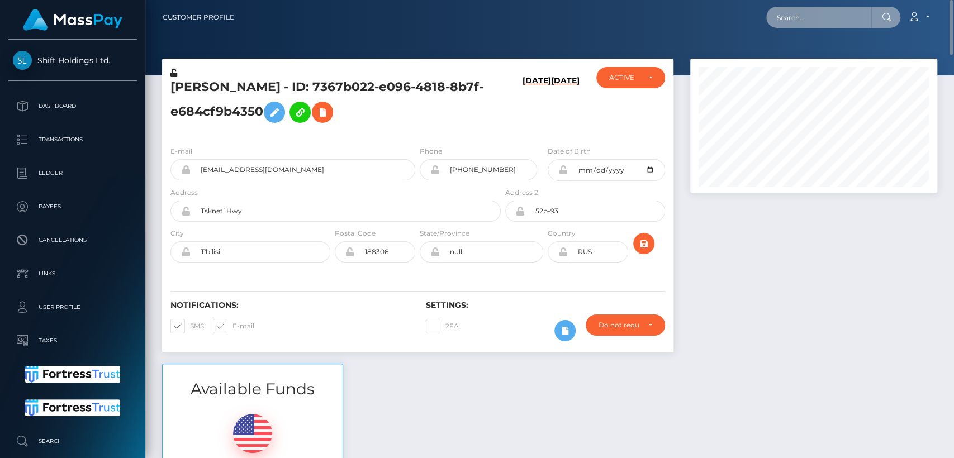
click at [837, 7] on input "text" at bounding box center [818, 17] width 105 height 21
paste input "karpdosalfm@icloud.com"
click at [789, 22] on input "karpdosalfm@icloud.com" at bounding box center [818, 17] width 105 height 21
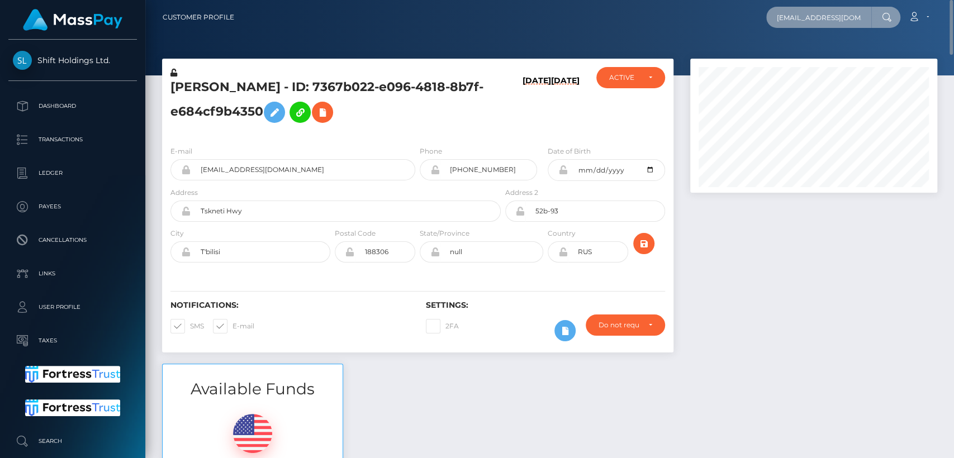
click at [789, 22] on input "karpdosalfm@icloud.com" at bounding box center [818, 17] width 105 height 21
paste input "m@gmail"
type input "[EMAIL_ADDRESS][DOMAIN_NAME]"
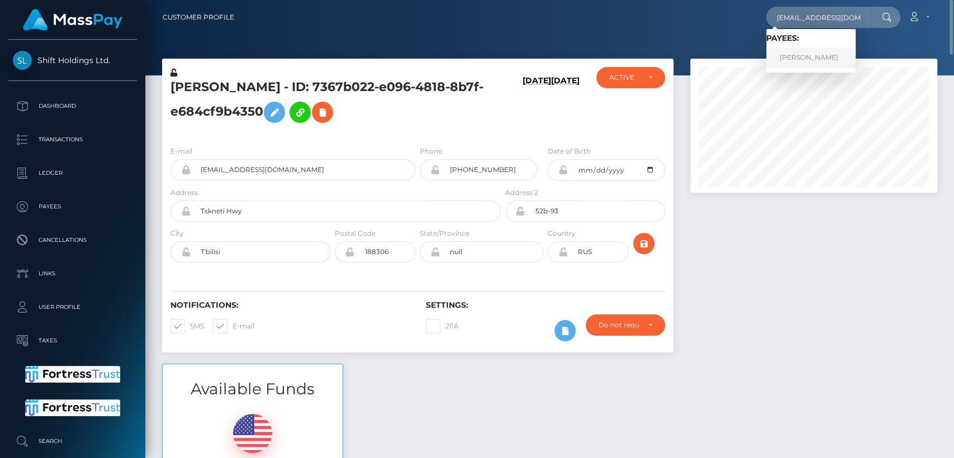
click at [791, 64] on link "AMANDA LEE MILES" at bounding box center [810, 57] width 89 height 21
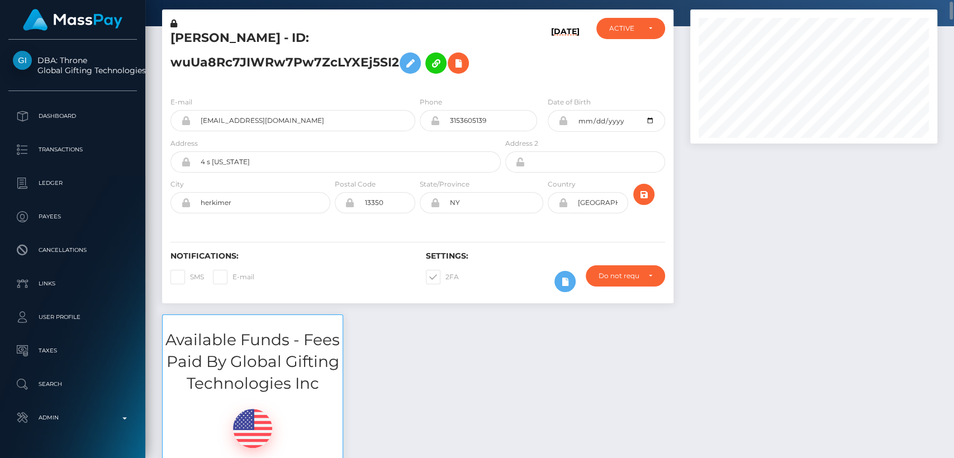
scroll to position [134, 247]
click at [218, 35] on h5 "[PERSON_NAME] - ID: wuUa8Rc7JIWRw7Pw7ZcLYXEj5SI2" at bounding box center [332, 55] width 324 height 50
copy h5 "[PERSON_NAME]"
click at [438, 372] on div "Available Funds - Fees Paid By Global Gifting Technologies Inc $0.00 USD Balance" at bounding box center [550, 418] width 792 height 208
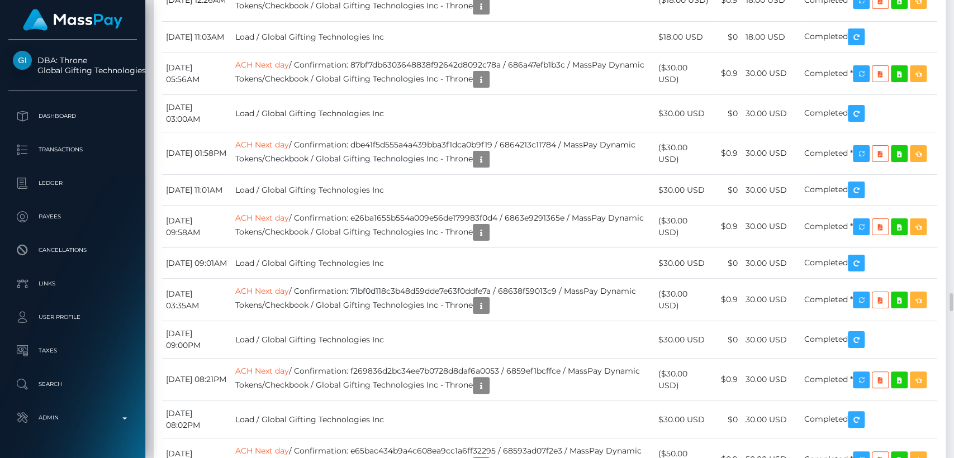
scroll to position [7439, 0]
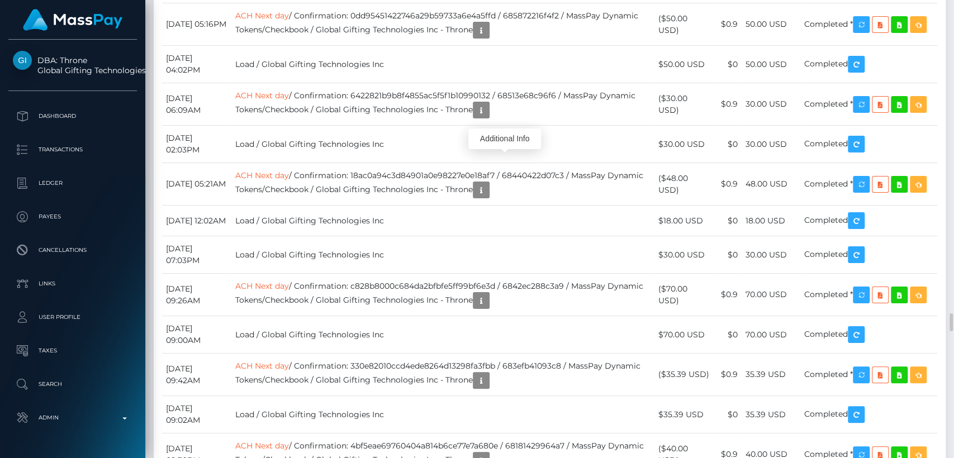
scroll to position [134, 247]
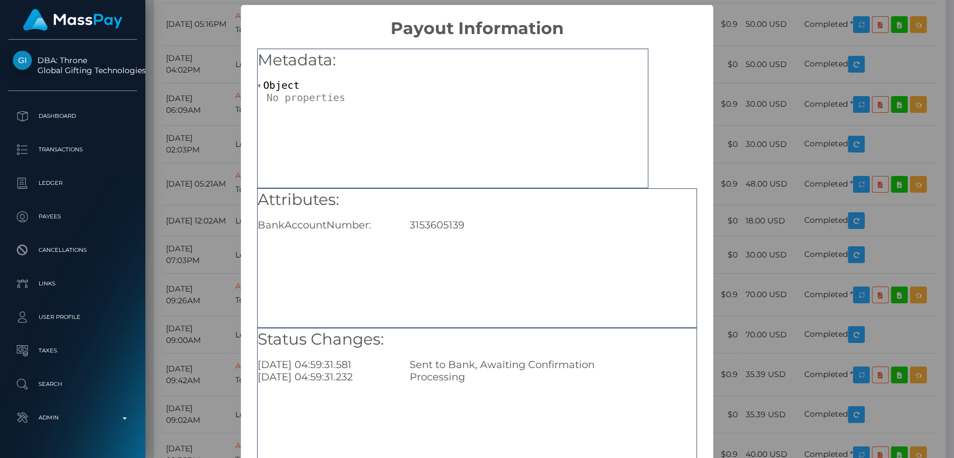
click at [441, 225] on div "3153605139" at bounding box center [552, 225] width 303 height 12
click at [422, 229] on div "3153605139" at bounding box center [552, 225] width 303 height 12
click at [749, 47] on div "× Payout Information Metadata: Object Attributes: BankAccountNumber: 3153605139…" at bounding box center [477, 229] width 954 height 458
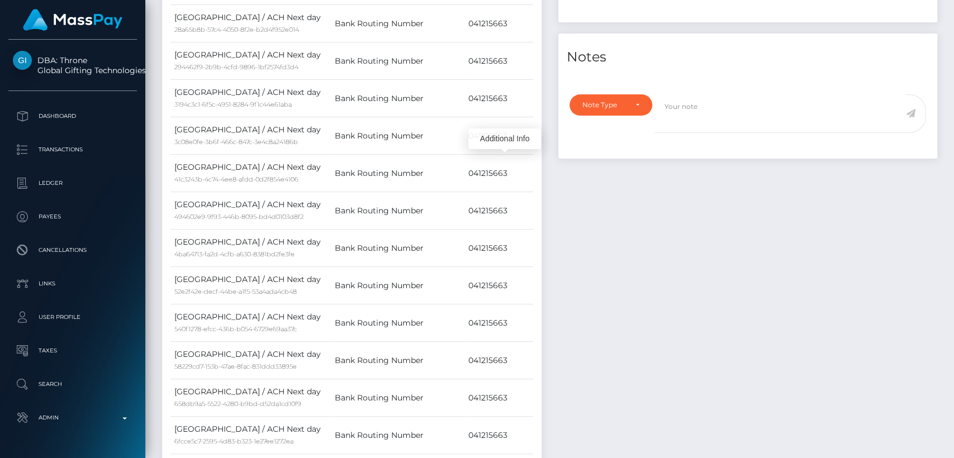
scroll to position [0, 0]
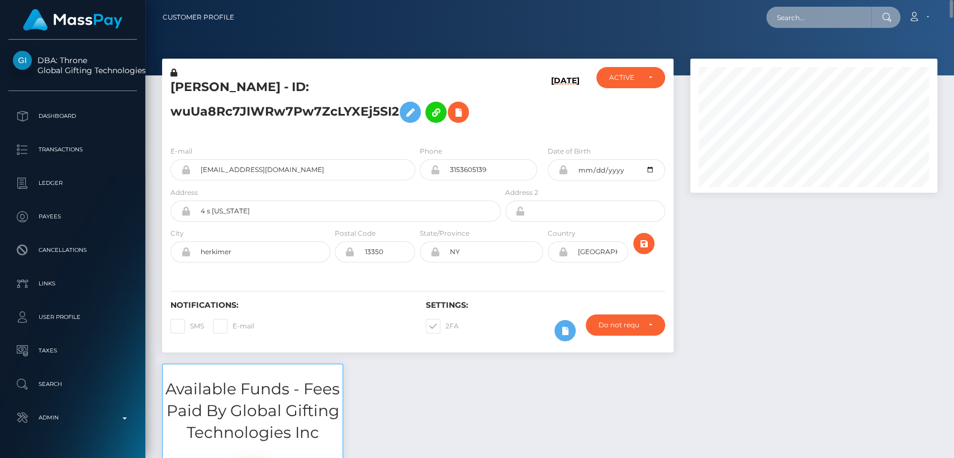
click at [816, 10] on input "text" at bounding box center [818, 17] width 105 height 21
paste input "martina.lopez.verdecia@gmail.com"
click at [812, 23] on input "martina.lopez.verdecia@gmail.com" at bounding box center [818, 17] width 105 height 21
click at [795, 16] on input "martina.lopez.verdecia@gmail.com" at bounding box center [818, 17] width 105 height 21
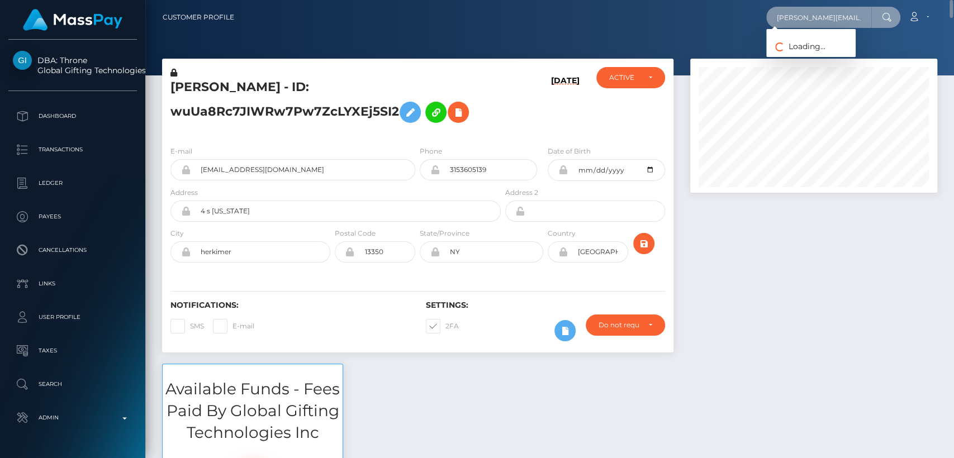
paste input "greekgirl6@web.de"
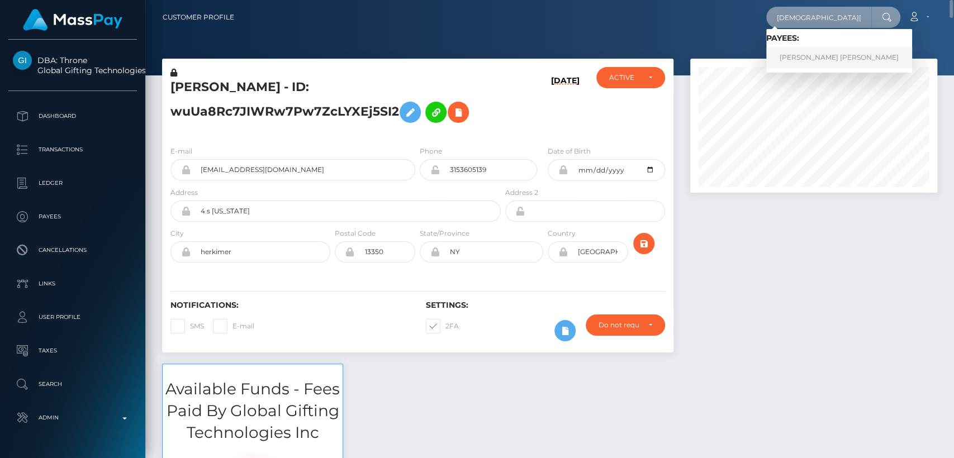
type input "greekgirl6@web.de"
click at [799, 50] on link "Martina Raphaela Lopez Verdecia" at bounding box center [839, 57] width 146 height 21
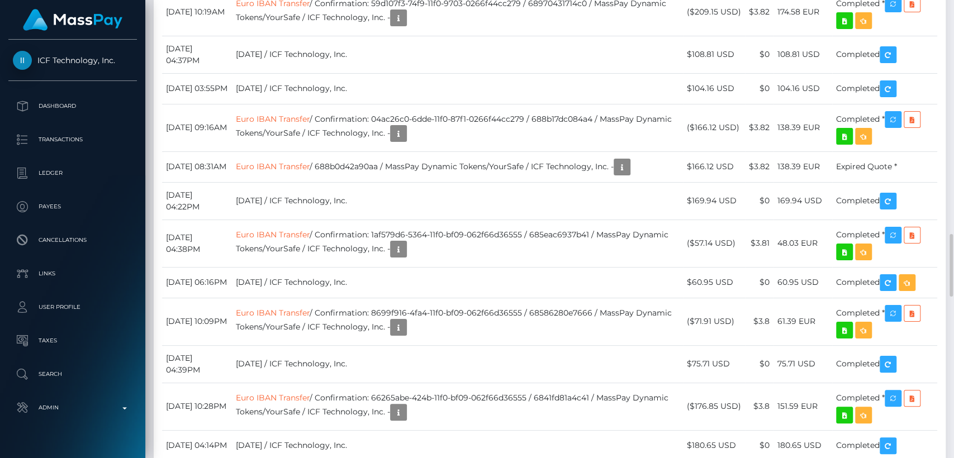
scroll to position [1580, 0]
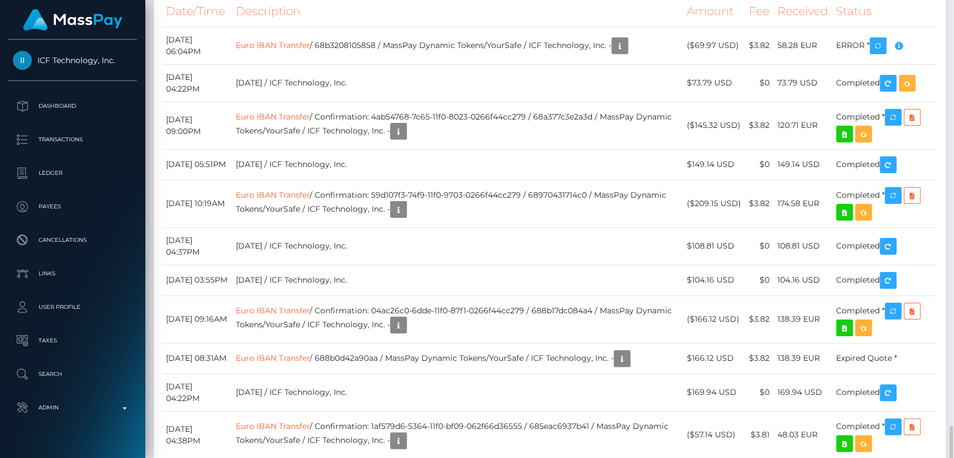
click at [607, 27] on th "Description" at bounding box center [457, 11] width 451 height 31
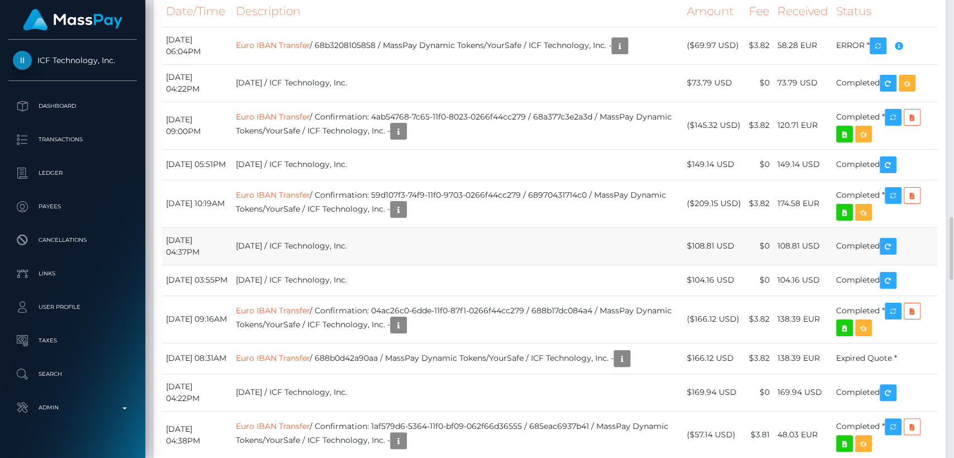
click at [402, 265] on td "[DATE] / ICF Technology, Inc." at bounding box center [457, 245] width 451 height 37
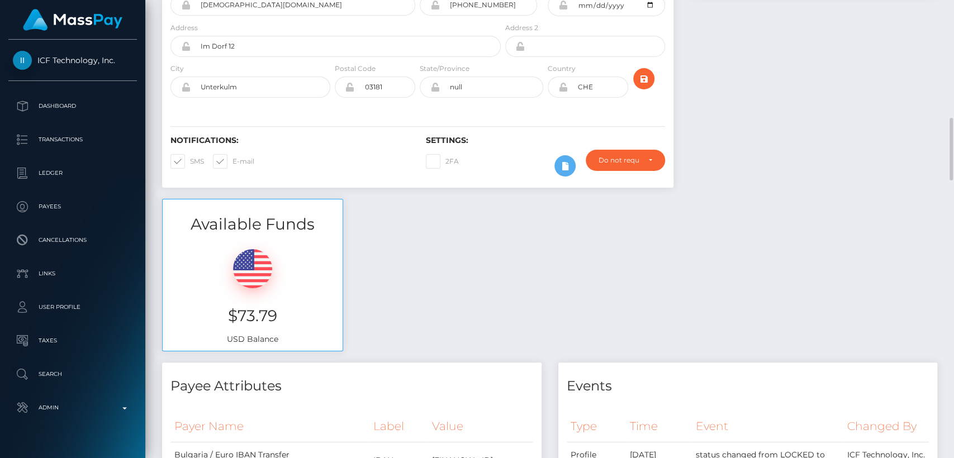
scroll to position [0, 0]
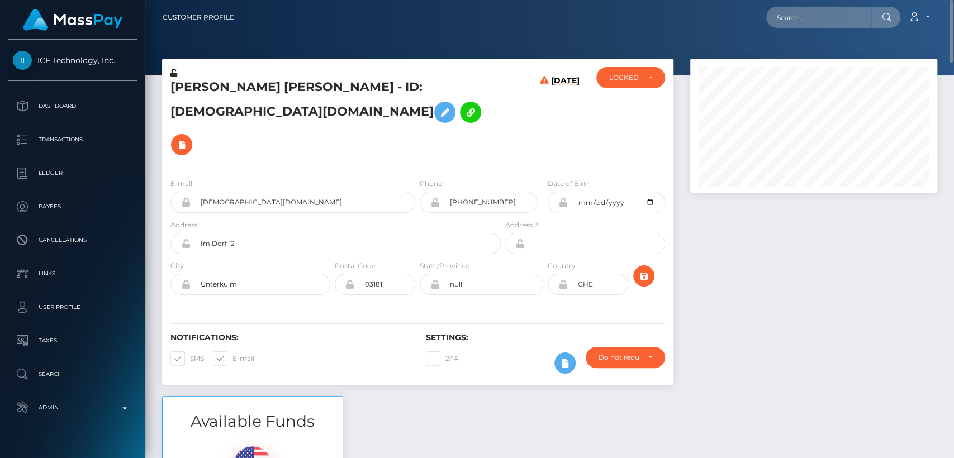
click at [186, 82] on h5 "Martina Raphaela Lopez Verdecia - ID: greekgirl6@web.de" at bounding box center [332, 120] width 324 height 82
copy h5 "Martina"
click at [769, 25] on div "Loading... Loading..." at bounding box center [833, 17] width 134 height 21
click at [798, 15] on input "text" at bounding box center [818, 17] width 105 height 21
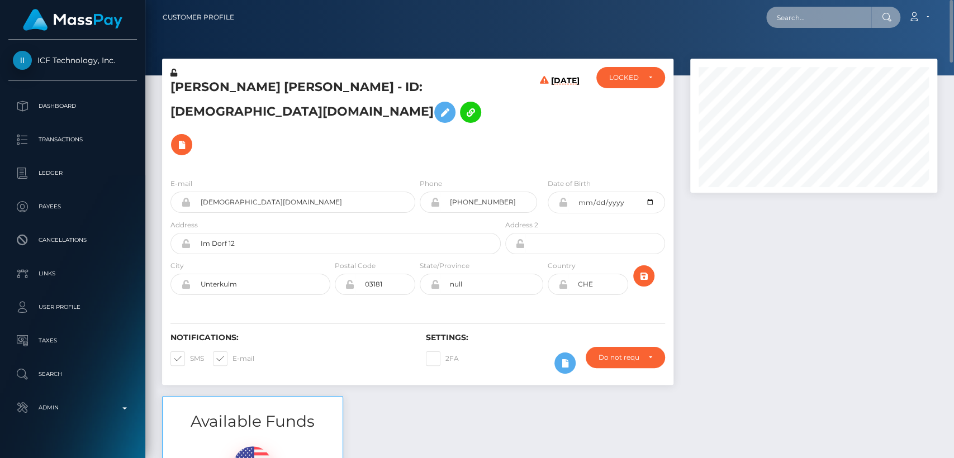
paste input "[EMAIL_ADDRESS][DOMAIN_NAME]"
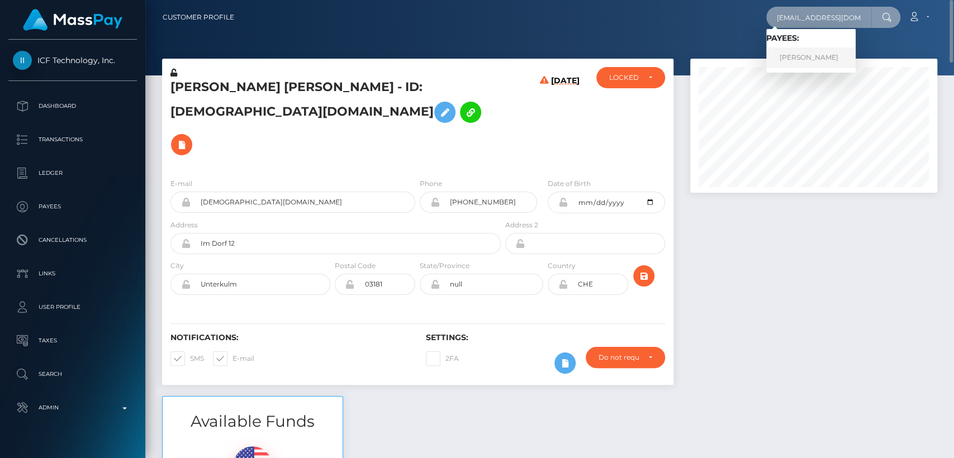
type input "[EMAIL_ADDRESS][DOMAIN_NAME]"
click at [781, 55] on link "ELLEN HARTRICK" at bounding box center [810, 57] width 89 height 21
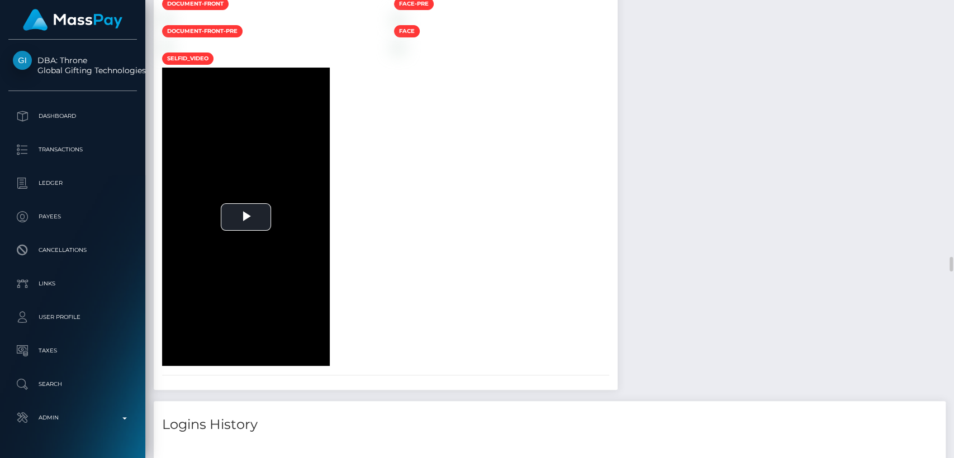
scroll to position [7864, 0]
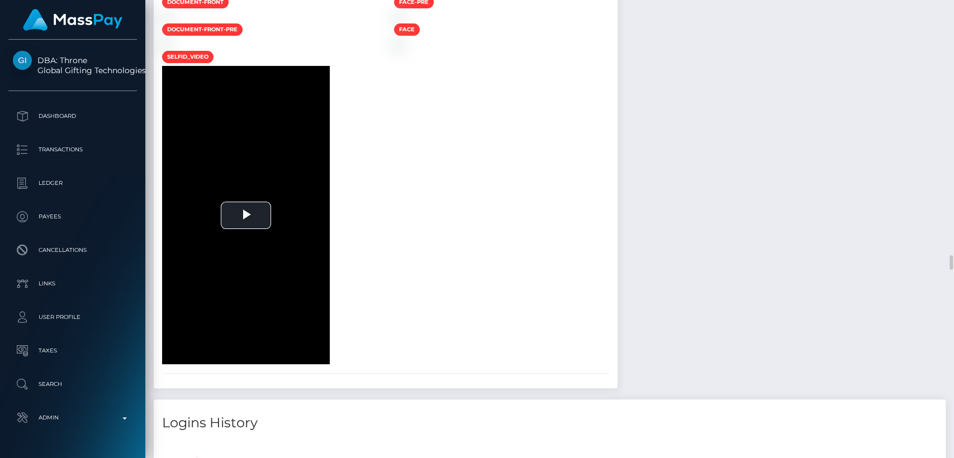
click at [871, 84] on div "Force status update" at bounding box center [885, 84] width 82 height 21
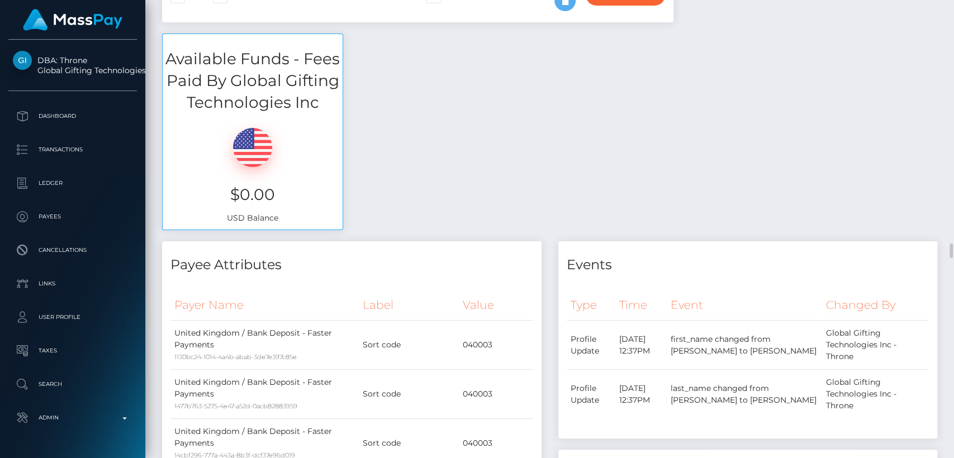
scroll to position [0, 0]
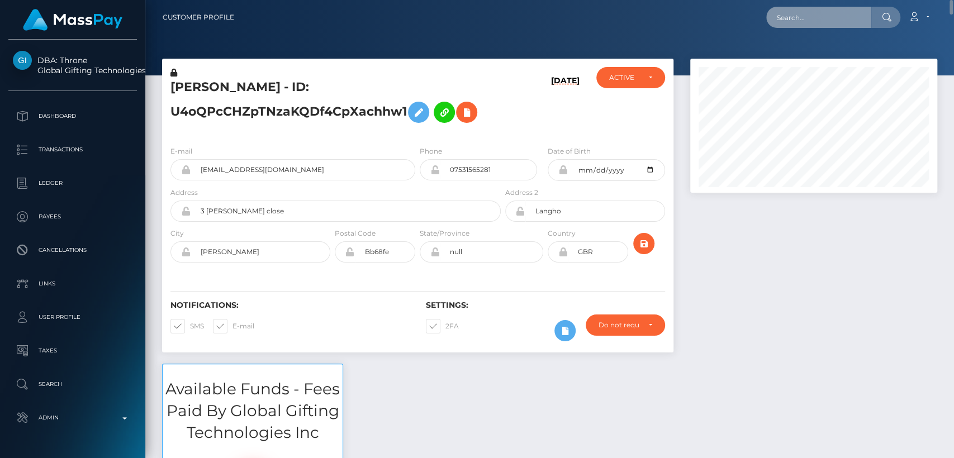
click at [808, 23] on input "text" at bounding box center [818, 17] width 105 height 21
paste input "georgiabyrne2024@icloud.com"
type input "georgiabyrne2024@icloud.com"
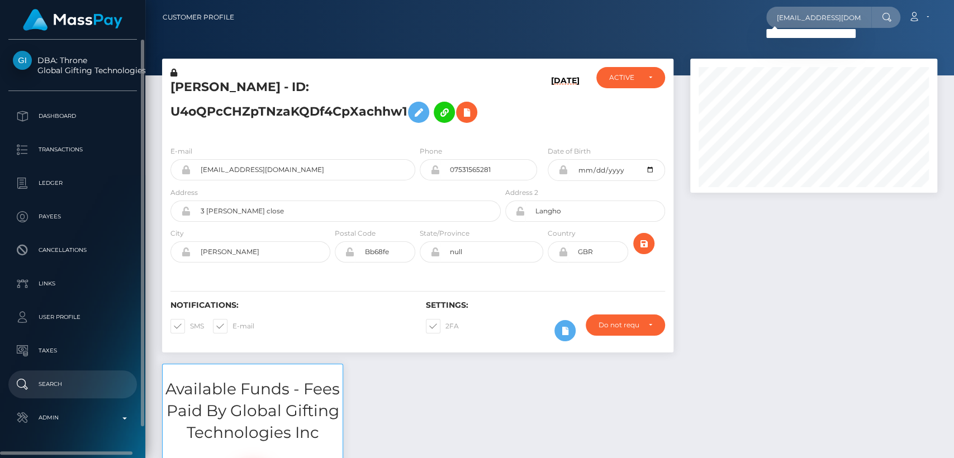
click at [67, 383] on p "Search" at bounding box center [73, 384] width 120 height 17
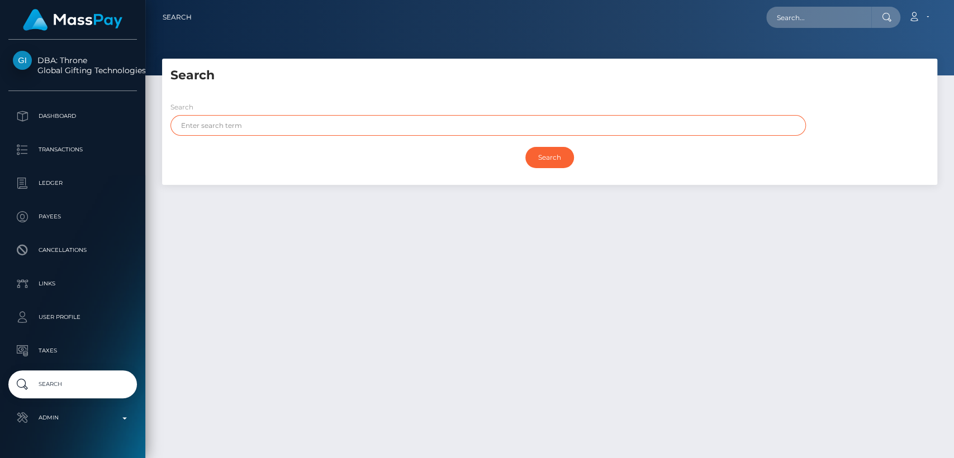
click at [246, 128] on input "text" at bounding box center [487, 125] width 635 height 21
paste input "[US_STATE][PERSON_NAME]"
drag, startPoint x: 246, startPoint y: 128, endPoint x: 211, endPoint y: 125, distance: 34.7
click at [211, 125] on input "[US_STATE][PERSON_NAME]" at bounding box center [487, 125] width 635 height 21
type input "[US_STATE]"
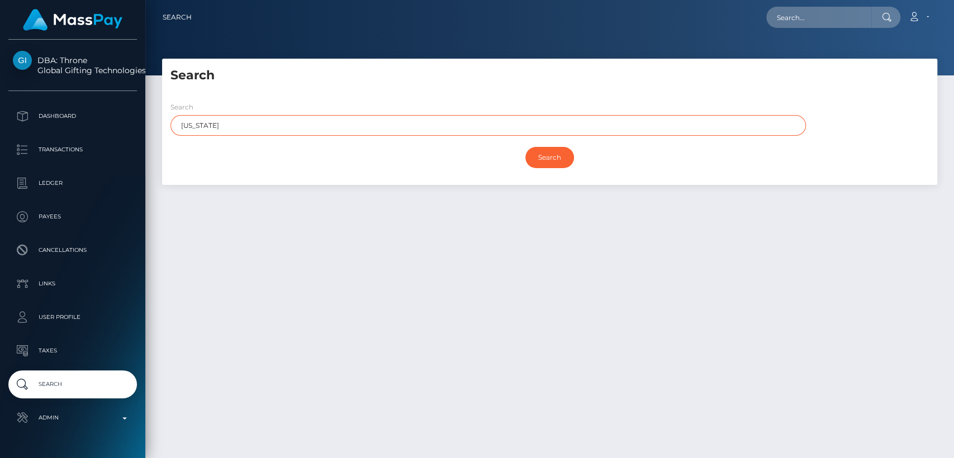
click at [525, 147] on input "Search" at bounding box center [549, 157] width 49 height 21
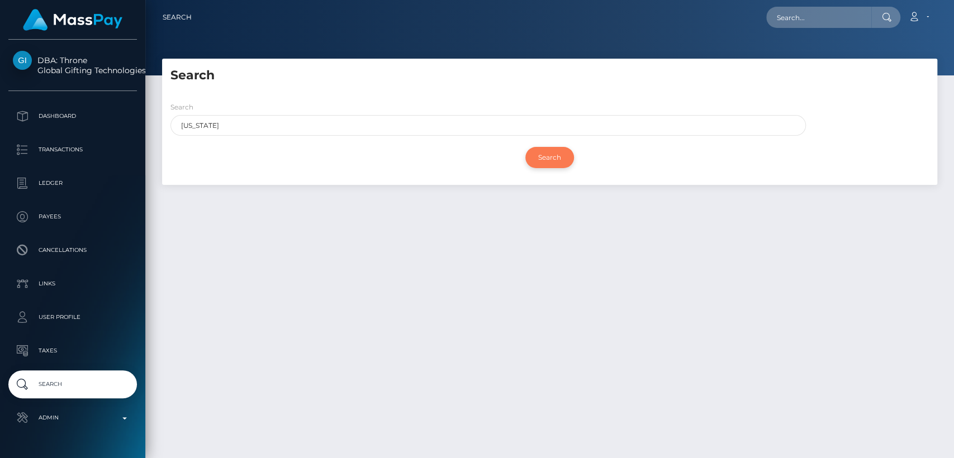
click at [545, 158] on input "Search" at bounding box center [549, 157] width 49 height 21
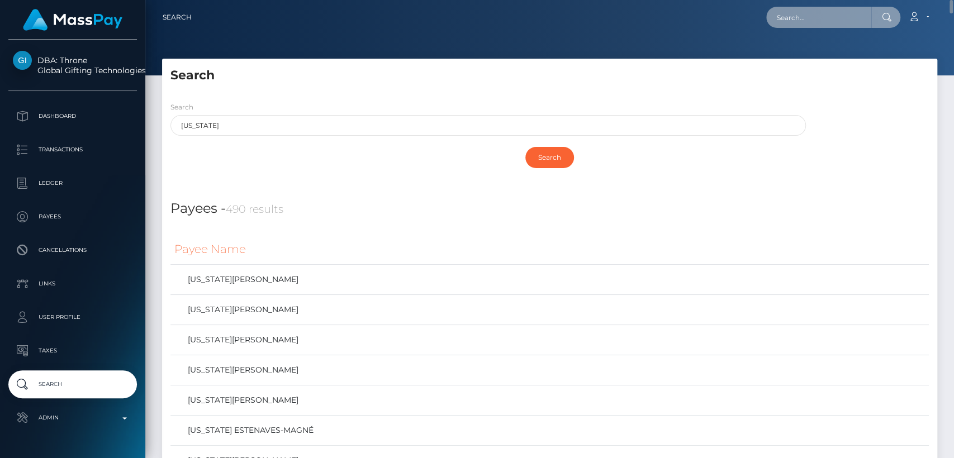
click at [836, 12] on input "text" at bounding box center [818, 17] width 105 height 21
paste input "ines.paing@icloud.com"
click at [837, 19] on input "ines.paing@icloud.com" at bounding box center [818, 17] width 105 height 21
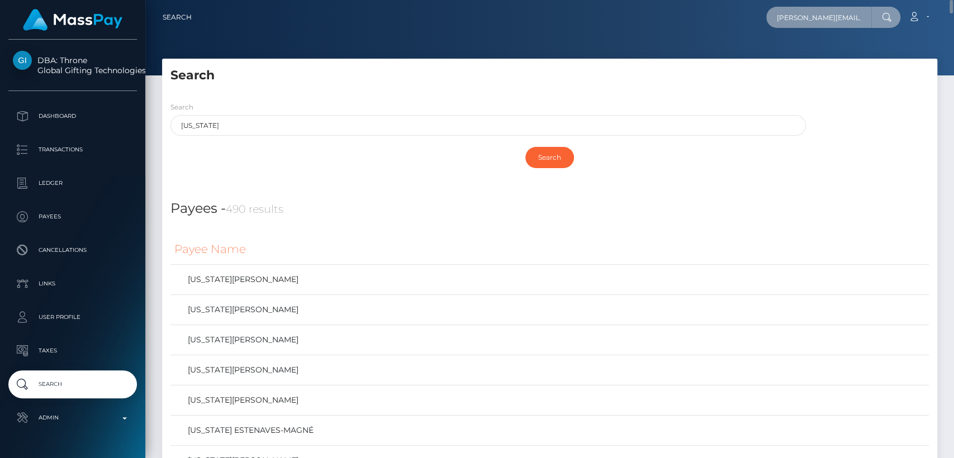
click at [837, 19] on input "ines.paing@icloud.com" at bounding box center [818, 17] width 105 height 21
paste input "will.it.systems@gmail"
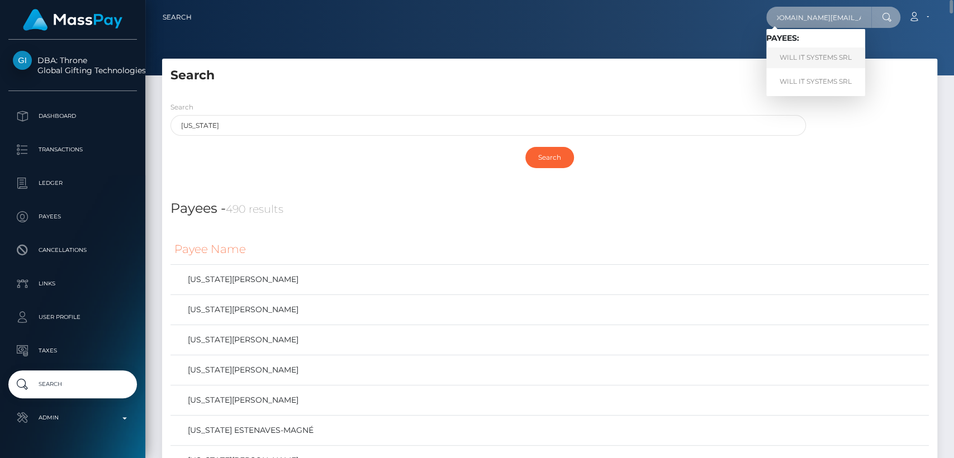
type input "[DOMAIN_NAME][EMAIL_ADDRESS][DOMAIN_NAME]"
click at [845, 51] on link "WILL IT SYSTEMS SRL" at bounding box center [815, 57] width 99 height 21
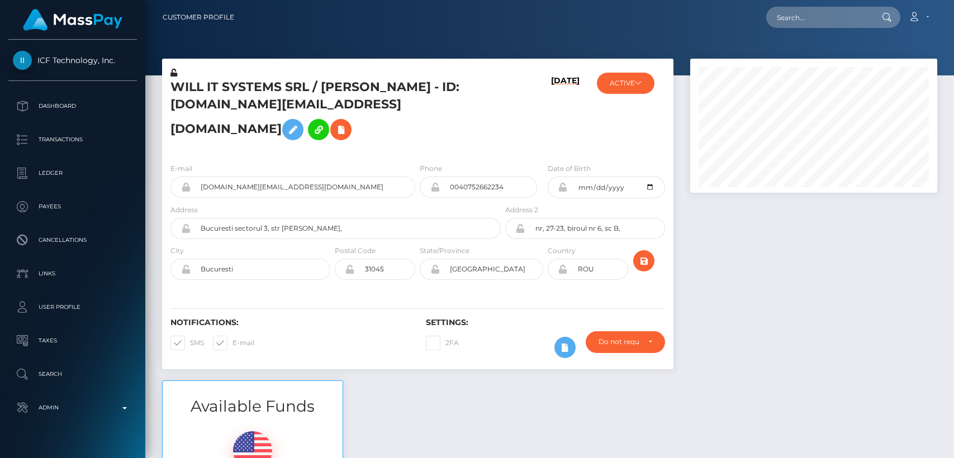
click at [363, 84] on h5 "WILL IT SYSTEMS SRL / [PERSON_NAME] - ID: [DOMAIN_NAME][EMAIL_ADDRESS][DOMAIN_N…" at bounding box center [332, 112] width 324 height 67
click at [781, 21] on input "text" at bounding box center [818, 17] width 105 height 21
paste input "[EMAIL_ADDRESS][DOMAIN_NAME]"
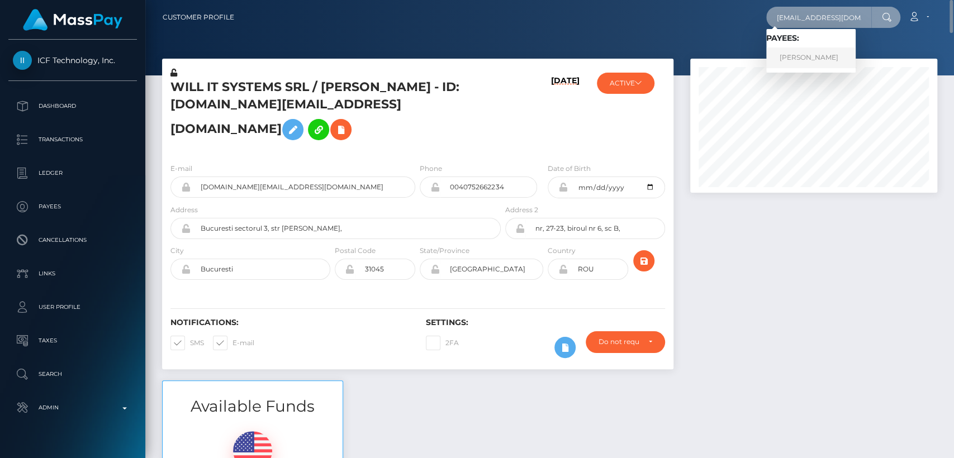
type input "[EMAIL_ADDRESS][DOMAIN_NAME]"
click at [840, 59] on link "[PERSON_NAME]" at bounding box center [810, 57] width 89 height 21
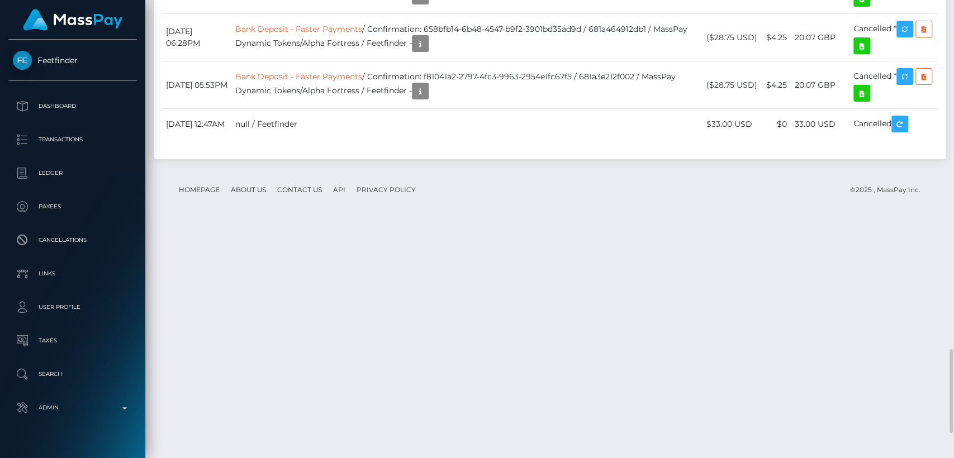
scroll to position [1905, 0]
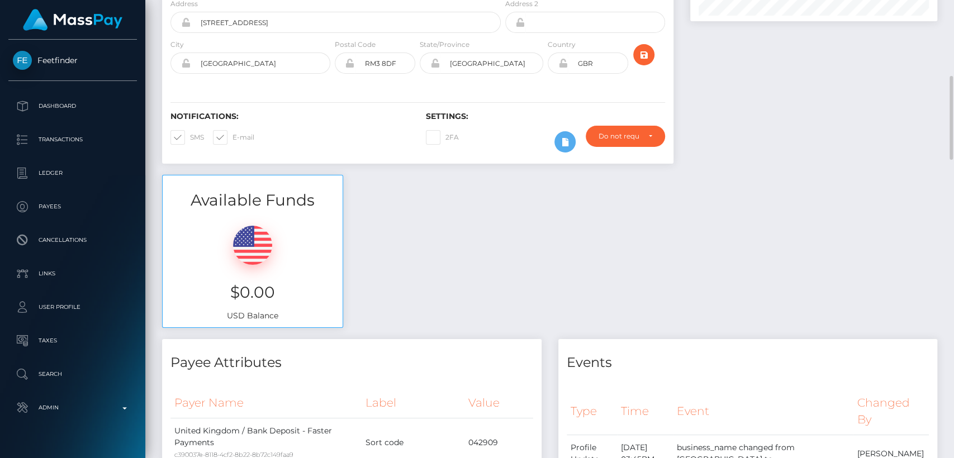
scroll to position [0, 0]
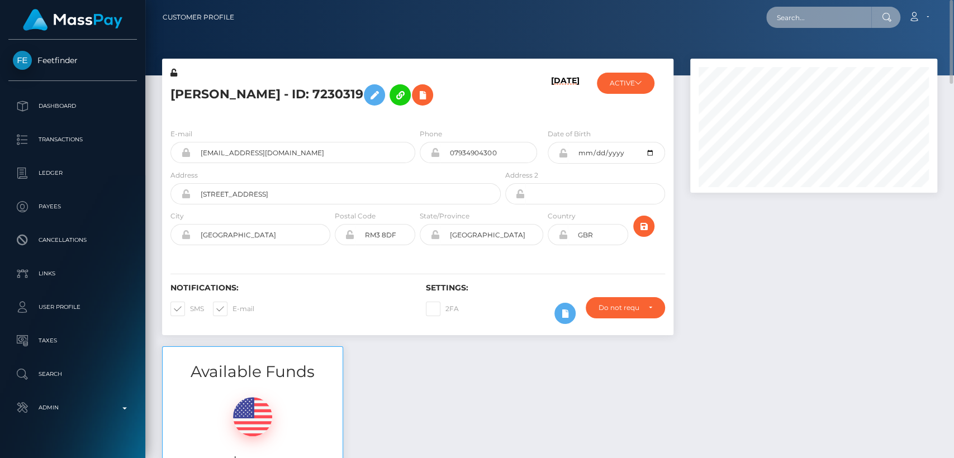
click at [795, 21] on input "text" at bounding box center [818, 17] width 105 height 21
paste input "kylamcquade24@icloud.com"
drag, startPoint x: 407, startPoint y: 405, endPoint x: 662, endPoint y: 236, distance: 306.0
click at [820, 26] on input "kylamcquade24@icloud.com" at bounding box center [818, 17] width 105 height 21
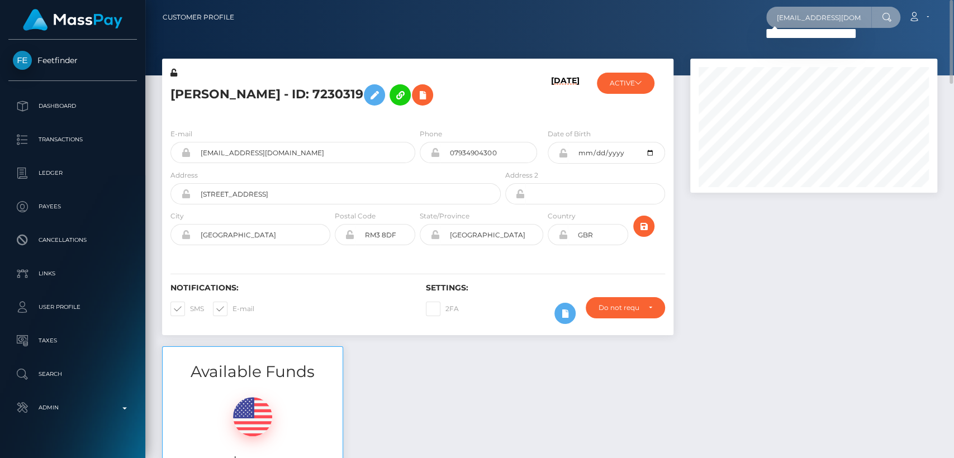
click at [836, 20] on input "kylamcquade24@icloud.com" at bounding box center [818, 17] width 105 height 21
paste input "ingcashjayy@outlook"
type input "[EMAIL_ADDRESS][DOMAIN_NAME]"
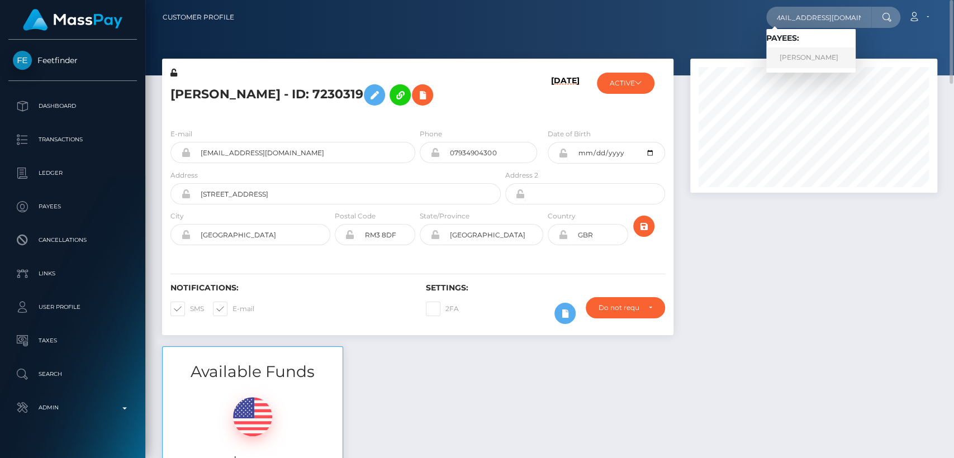
scroll to position [0, 0]
click at [855, 54] on link "JOSHUA JOVAN MATHER" at bounding box center [810, 57] width 89 height 21
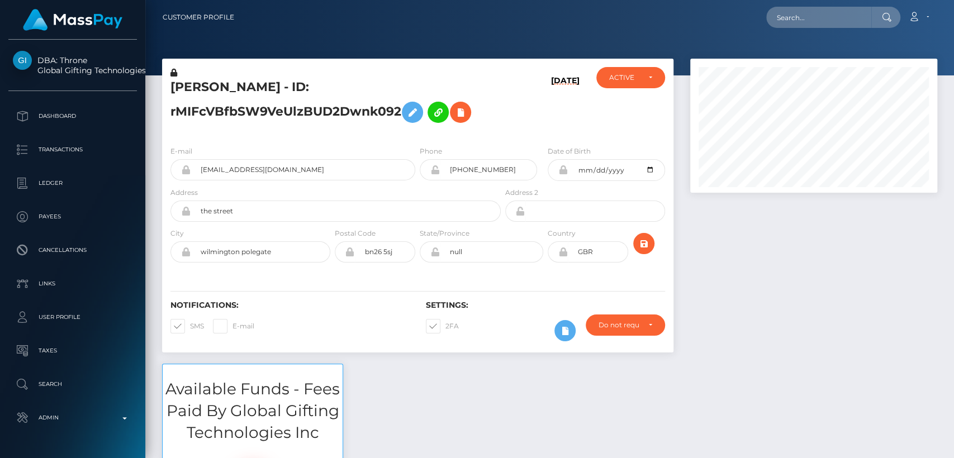
scroll to position [134, 247]
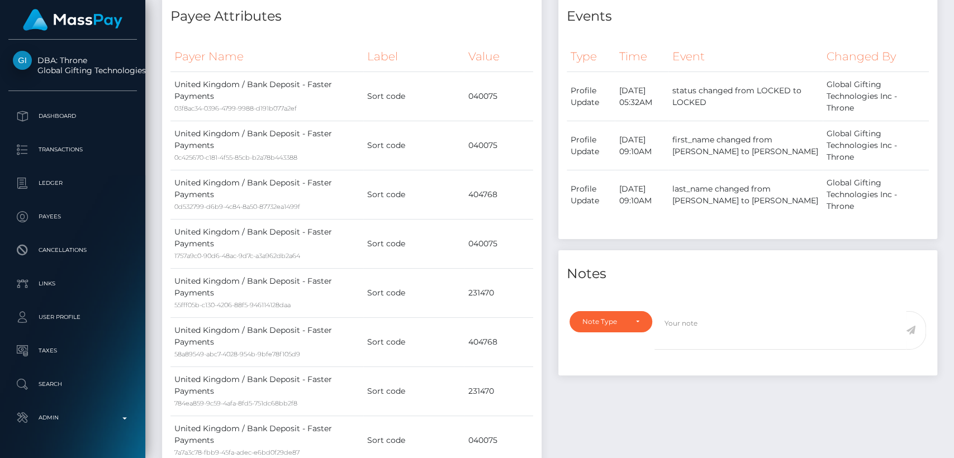
scroll to position [0, 0]
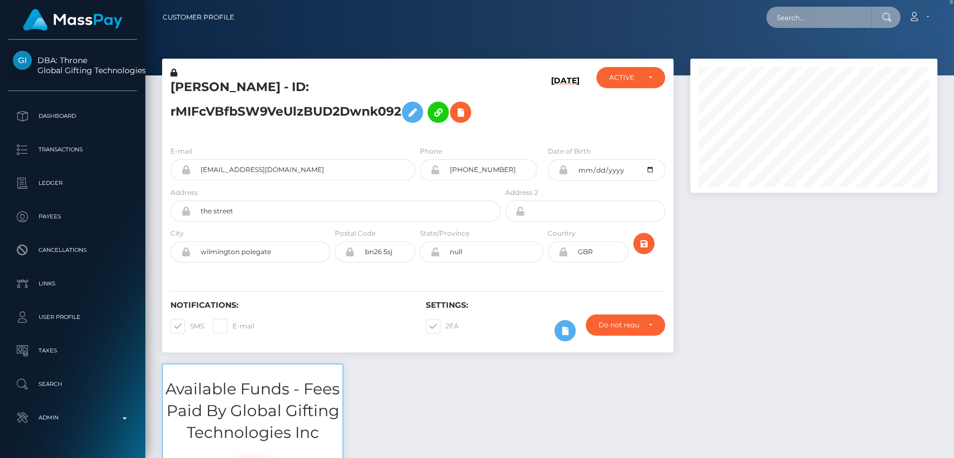
click at [816, 19] on input "text" at bounding box center [818, 17] width 105 height 21
paste input "alexxusd1000@icloud.com"
type input "alexxusd1000@icloud.com"
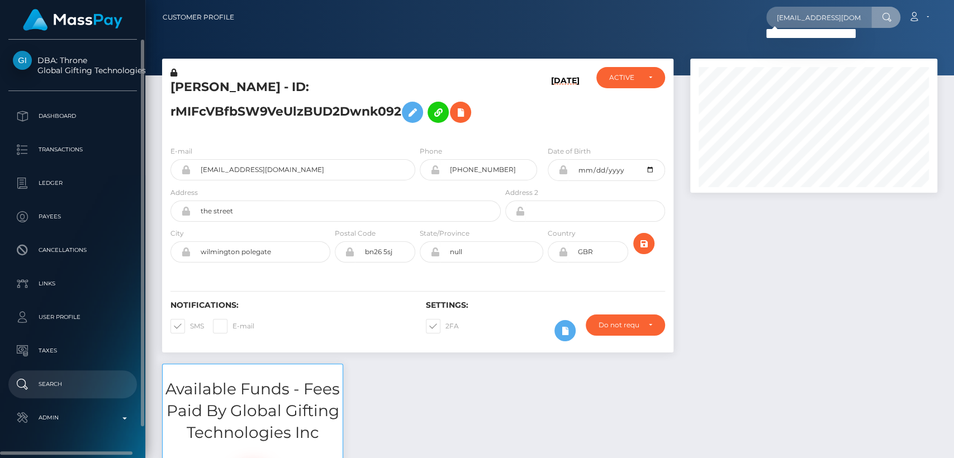
click at [63, 375] on link "Search" at bounding box center [72, 384] width 128 height 28
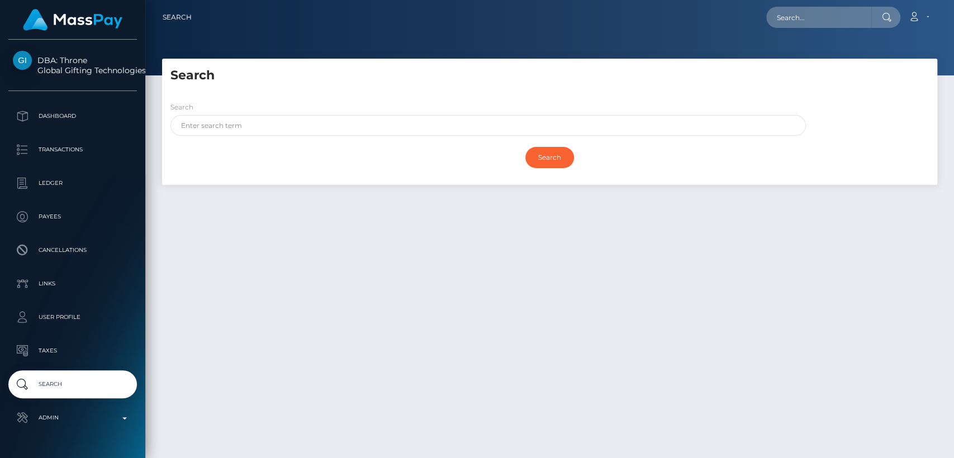
click at [500, 137] on div "Search" at bounding box center [485, 121] width 646 height 40
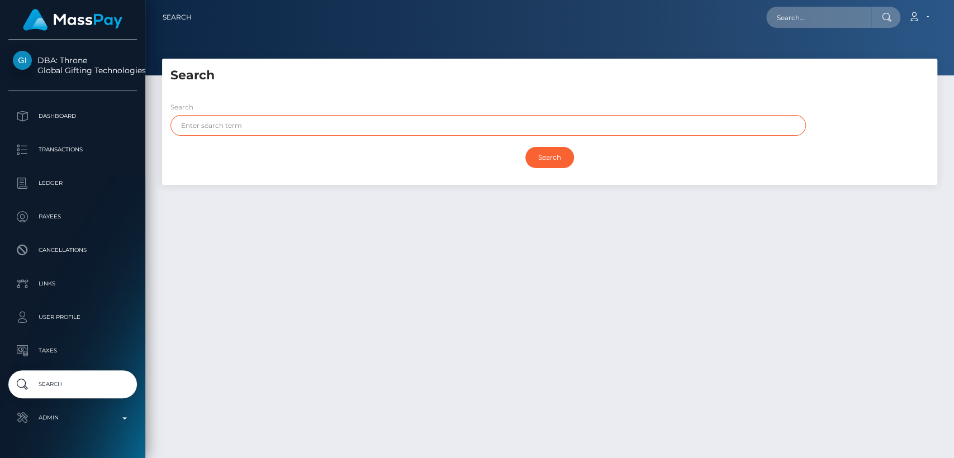
click at [495, 126] on input "text" at bounding box center [487, 125] width 635 height 21
paste input "Alexxus De Luna"
drag, startPoint x: 411, startPoint y: 126, endPoint x: 210, endPoint y: 123, distance: 201.1
click at [210, 123] on input "Alexxus De Luna" at bounding box center [487, 125] width 635 height 21
click at [525, 147] on input "Search" at bounding box center [549, 157] width 49 height 21
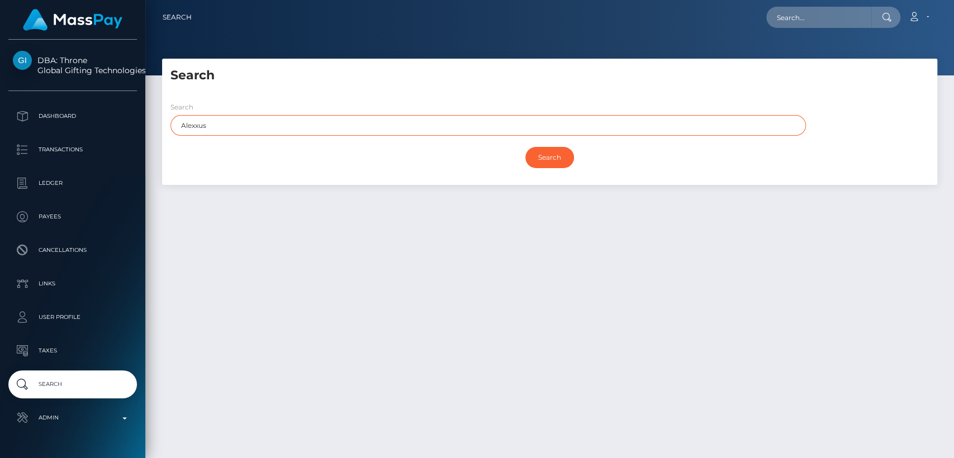
click at [525, 147] on input "Search" at bounding box center [549, 157] width 49 height 21
type input "Alexxus"
click at [525, 147] on input "Search" at bounding box center [549, 157] width 49 height 21
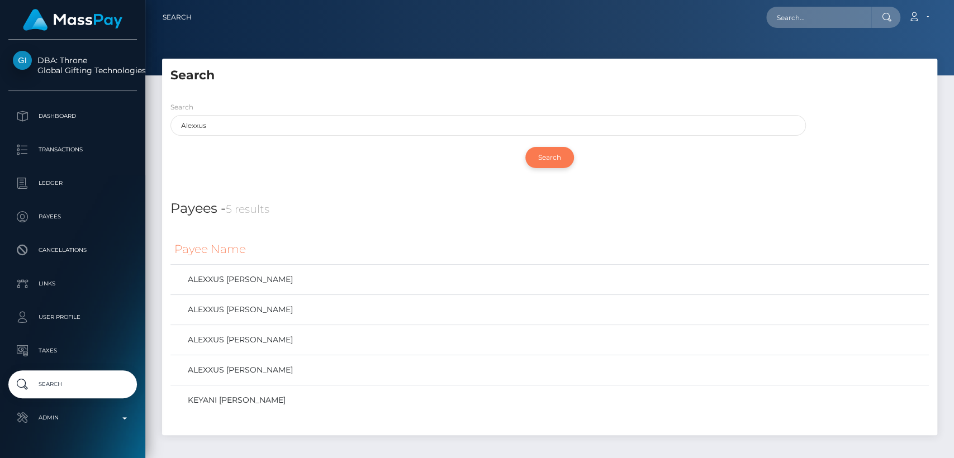
click at [546, 166] on input "Search" at bounding box center [549, 157] width 49 height 21
click at [827, 23] on input "text" at bounding box center [818, 17] width 105 height 21
paste input "letisharamexa@gmail.com"
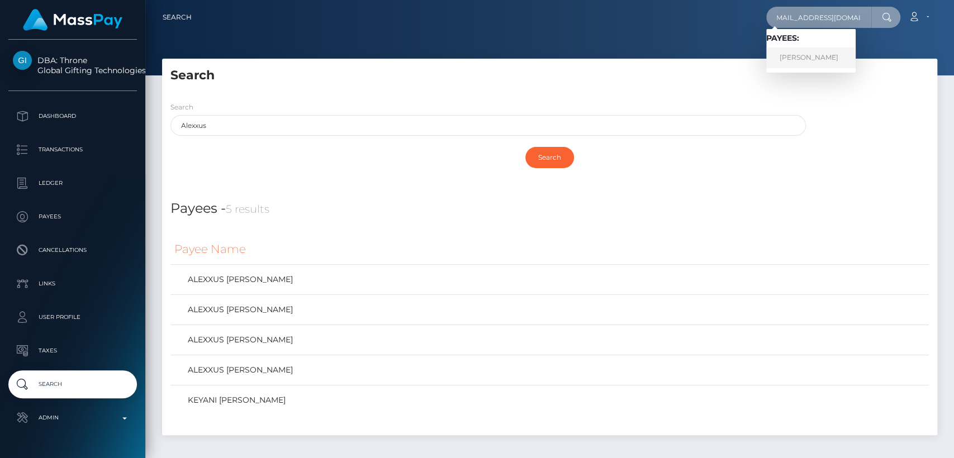
type input "letisharamexa@gmail.com"
click at [829, 55] on link "MOHAMMED HASHIM NAWAZ" at bounding box center [810, 57] width 89 height 21
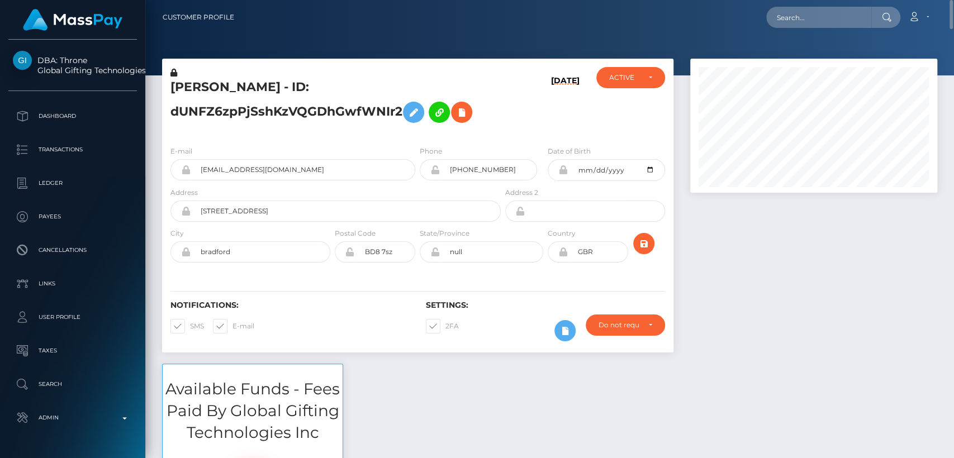
click at [199, 88] on h5 "MOHAMMED HASHIM NAWAZ - ID: dUNFZ6zpPjSshKzVQGDhGwfWNIr2" at bounding box center [332, 104] width 324 height 50
copy h5 "MOHAMMED"
click at [811, 25] on input "text" at bounding box center [818, 17] width 105 height 21
paste input "kilgiayberk@outlook.com"
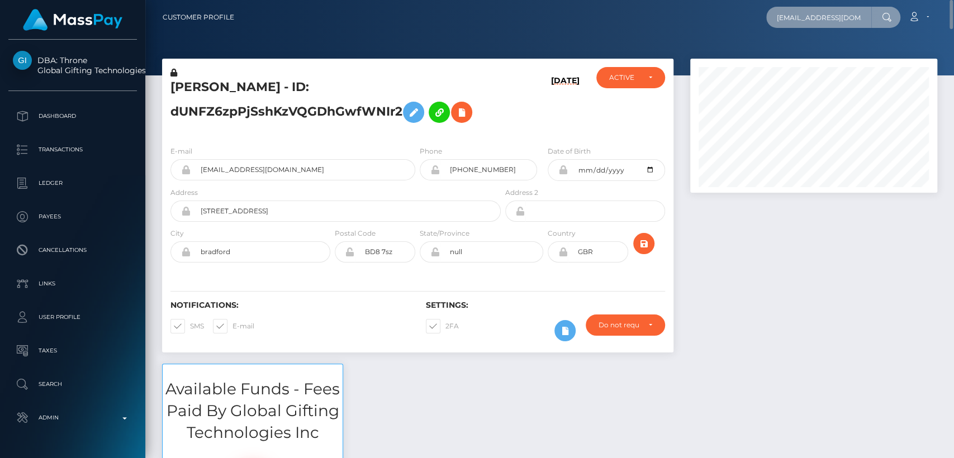
scroll to position [0, 3]
type input "kilgiayberk@outlook.com"
click at [808, 20] on input "kilgiayberk@outlook.com" at bounding box center [818, 17] width 105 height 21
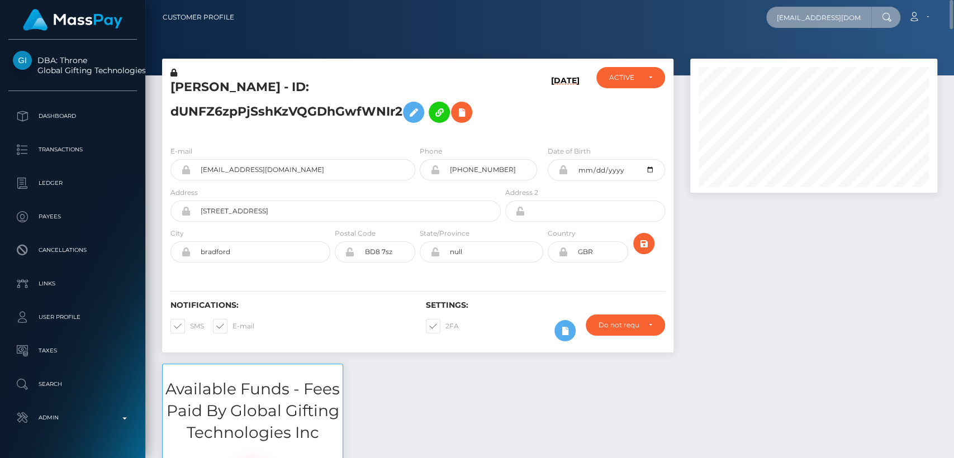
click at [808, 20] on input "kilgiayberk@outlook.com" at bounding box center [818, 17] width 105 height 21
click at [380, 148] on div "E-mail letisharamexa@gmail.com" at bounding box center [292, 162] width 245 height 35
click at [812, 20] on input "kilgiayberk@outlook.com" at bounding box center [818, 17] width 105 height 21
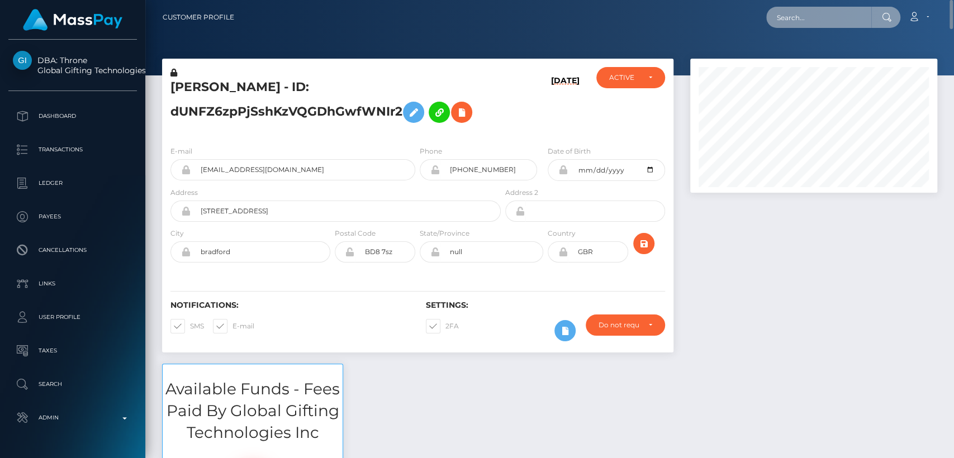
click at [823, 18] on input "text" at bounding box center [818, 17] width 105 height 21
paste input "neriksson960@gmail.com"
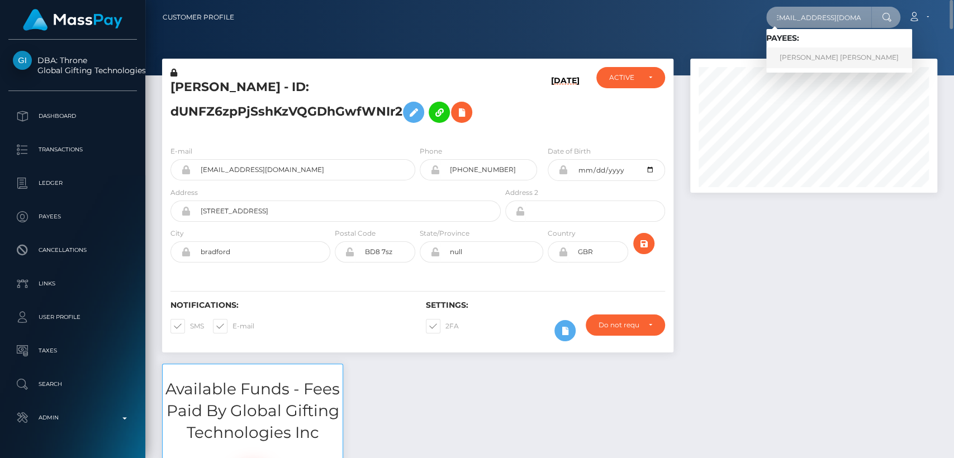
type input "neriksson960@gmail.com"
click at [841, 63] on link "NINA MARGARETA ERIKSSON" at bounding box center [839, 57] width 146 height 21
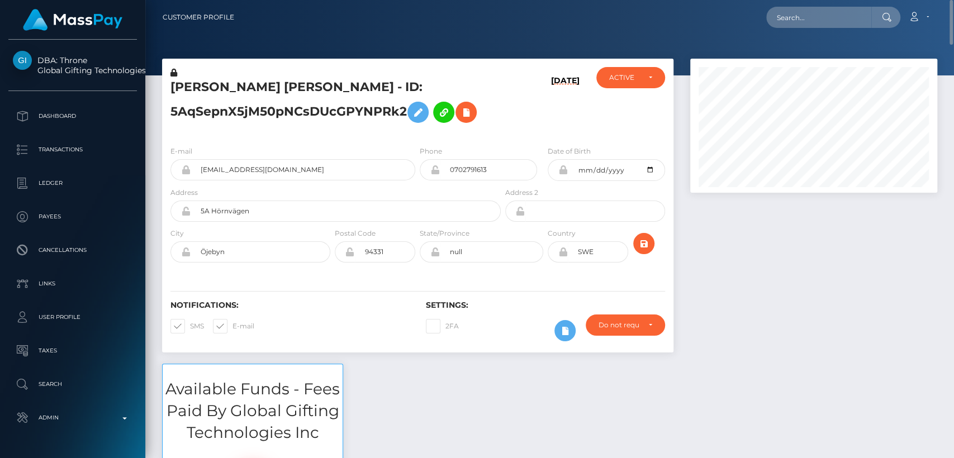
click at [193, 86] on h5 "[PERSON_NAME] [PERSON_NAME] - ID: 5AqSepnX5jM50pNCsDUcGPYNPRk2" at bounding box center [332, 104] width 324 height 50
copy h5 "[PERSON_NAME]"
click at [775, 11] on input "text" at bounding box center [818, 17] width 105 height 21
paste input "[EMAIL_ADDRESS][DOMAIN_NAME]"
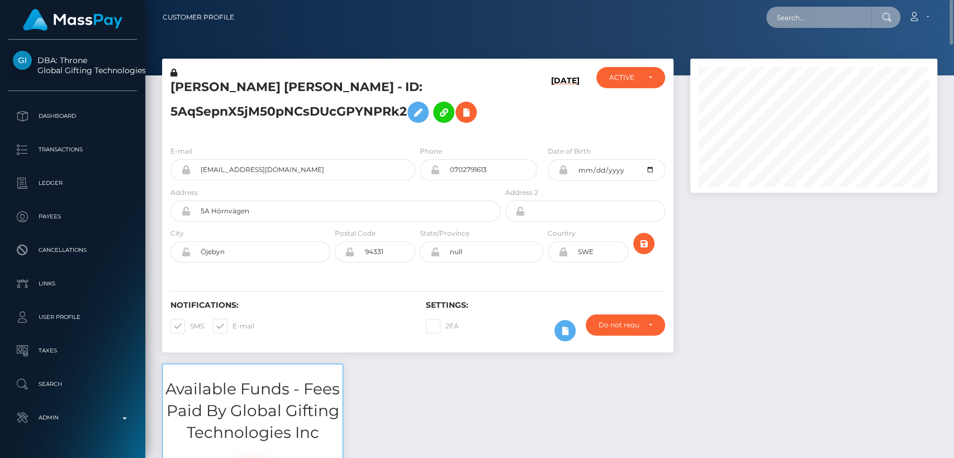
type input "[EMAIL_ADDRESS][DOMAIN_NAME]"
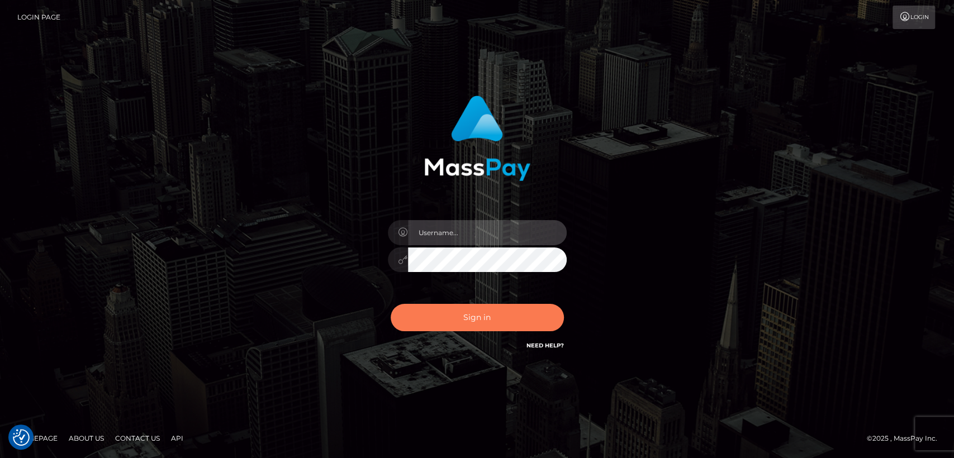
type input "[DOMAIN_NAME]"
click at [514, 314] on button "Sign in" at bounding box center [476, 317] width 173 height 27
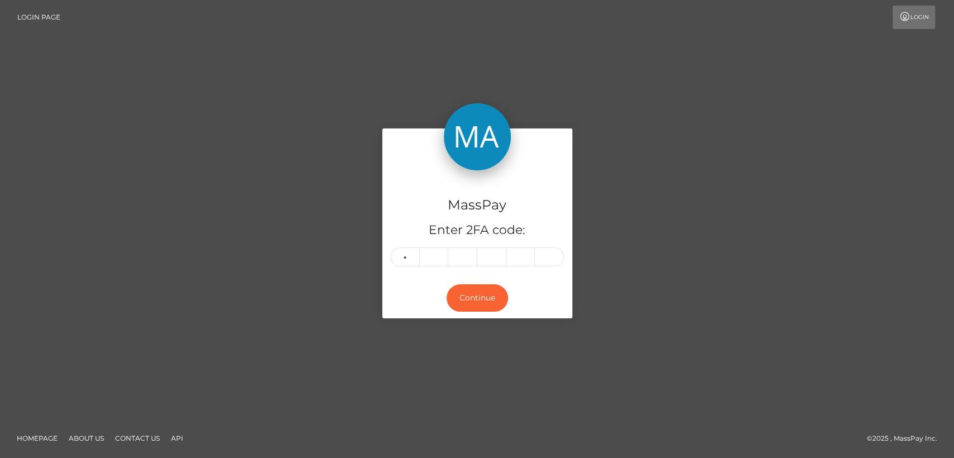
type input "7"
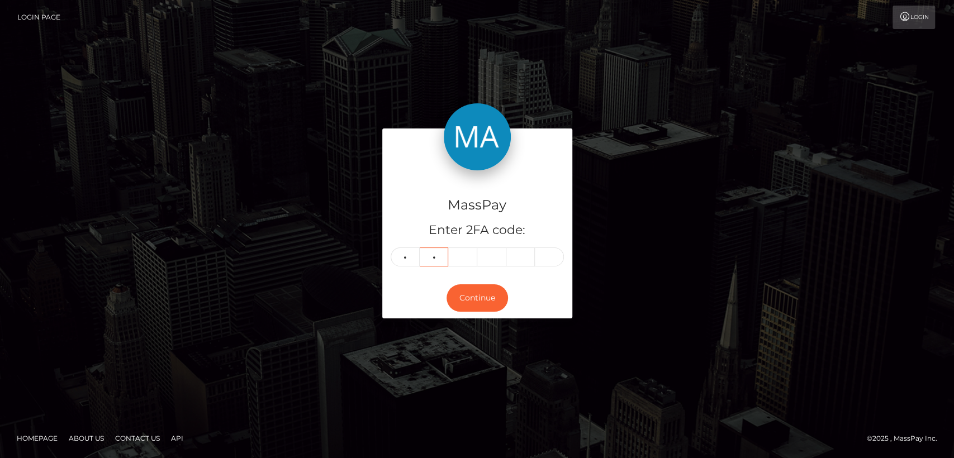
type input "6"
type input "7"
type input "0"
type input "7"
type input "5"
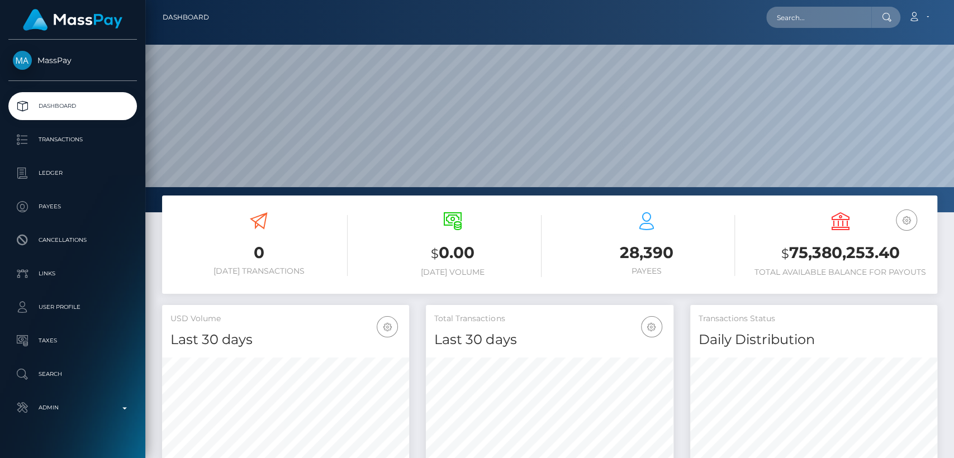
scroll to position [197, 247]
click at [815, 9] on input "text" at bounding box center [818, 17] width 105 height 21
paste input "[EMAIL_ADDRESS][DOMAIN_NAME]"
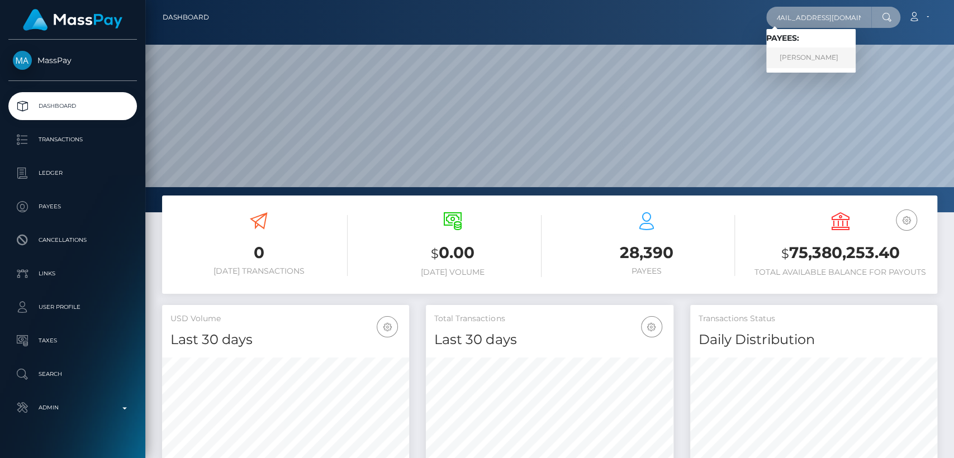
type input "[EMAIL_ADDRESS][DOMAIN_NAME]"
click at [822, 57] on link "[PERSON_NAME]" at bounding box center [810, 57] width 89 height 21
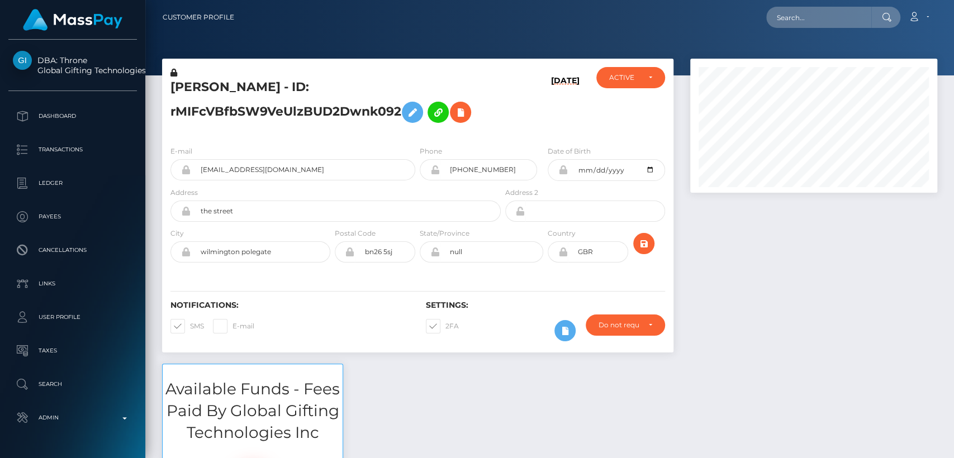
scroll to position [134, 247]
drag, startPoint x: 786, startPoint y: 28, endPoint x: 786, endPoint y: 21, distance: 6.7
click at [786, 21] on div "Loading... Loading... Account Edit Profile Logout" at bounding box center [589, 17] width 693 height 23
click at [786, 21] on input "text" at bounding box center [818, 17] width 105 height 21
paste input "weeblondie117@gmail.com"
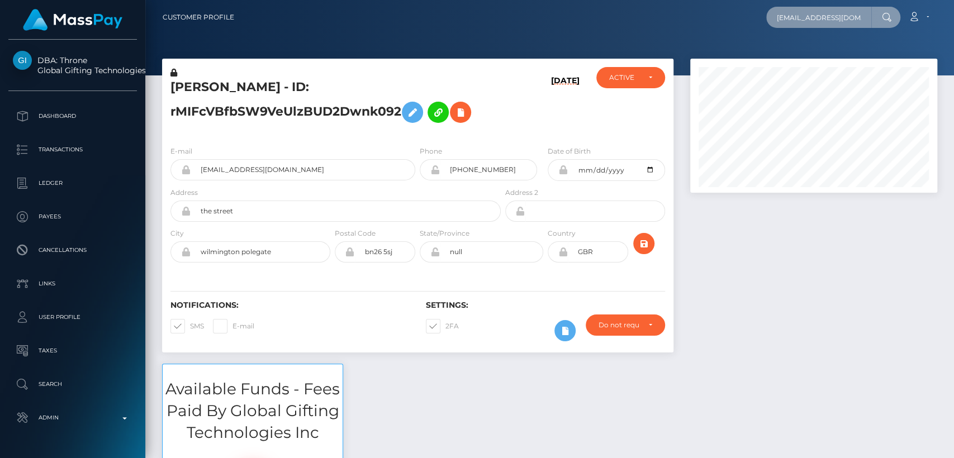
scroll to position [0, 8]
type input "weeblondie117@gmail.com"
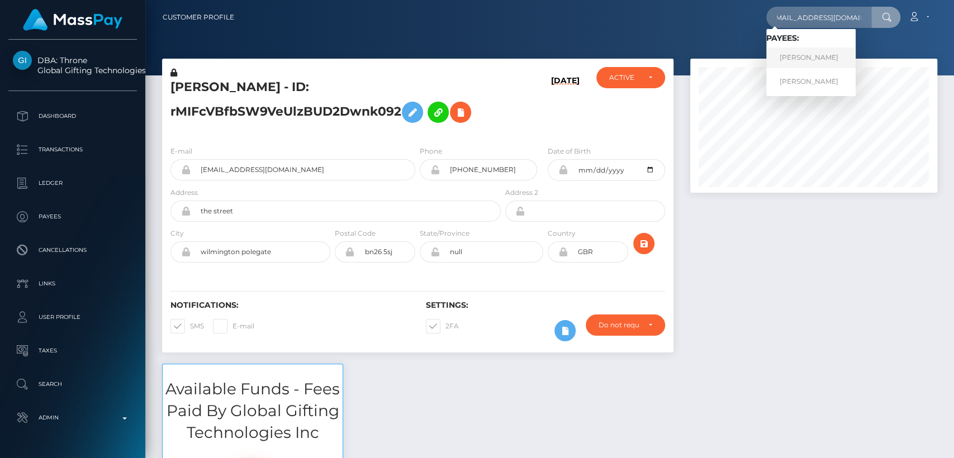
scroll to position [0, 0]
click at [779, 66] on link "REBECCA LOUISE MCFADYEN" at bounding box center [810, 57] width 89 height 21
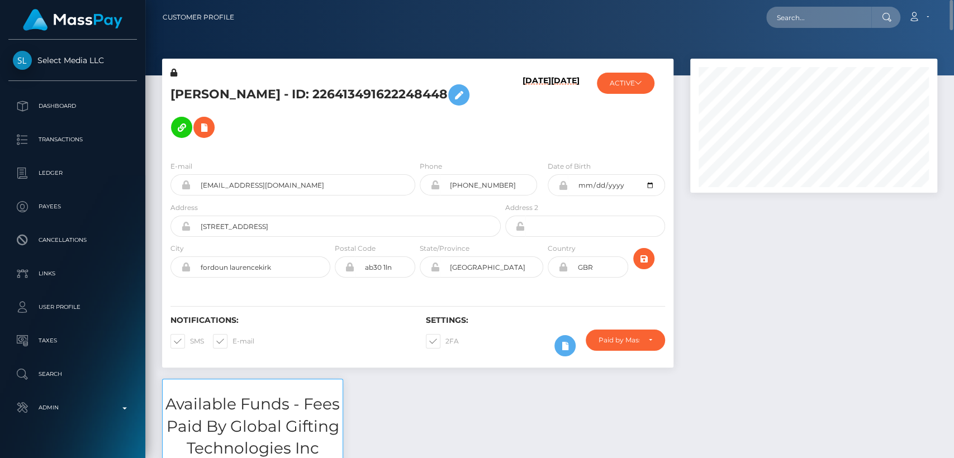
click at [849, 29] on nav "Customer Profile Loading... Loading... Account" at bounding box center [549, 17] width 808 height 35
click at [842, 16] on input "text" at bounding box center [818, 17] width 105 height 21
paste input "ladylatika2020@gmail.com"
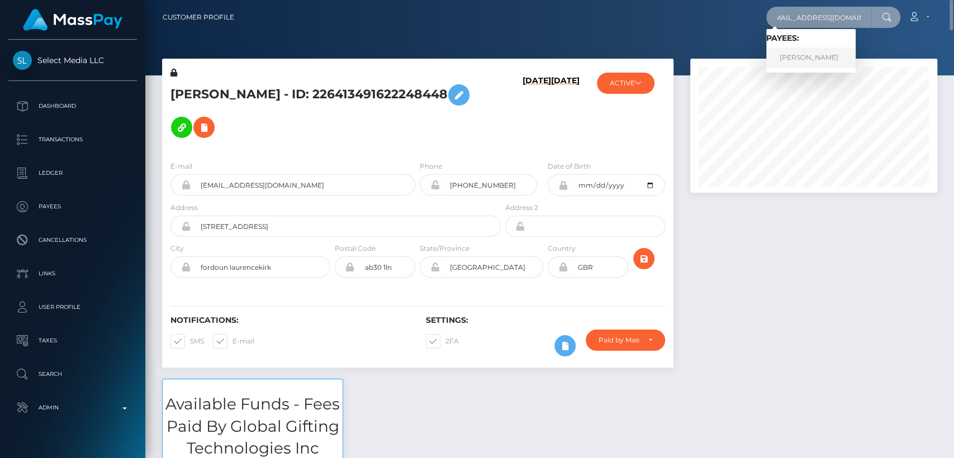
type input "ladylatika2020@gmail.com"
click at [829, 59] on link "BRITNEY BENNETT" at bounding box center [810, 57] width 89 height 21
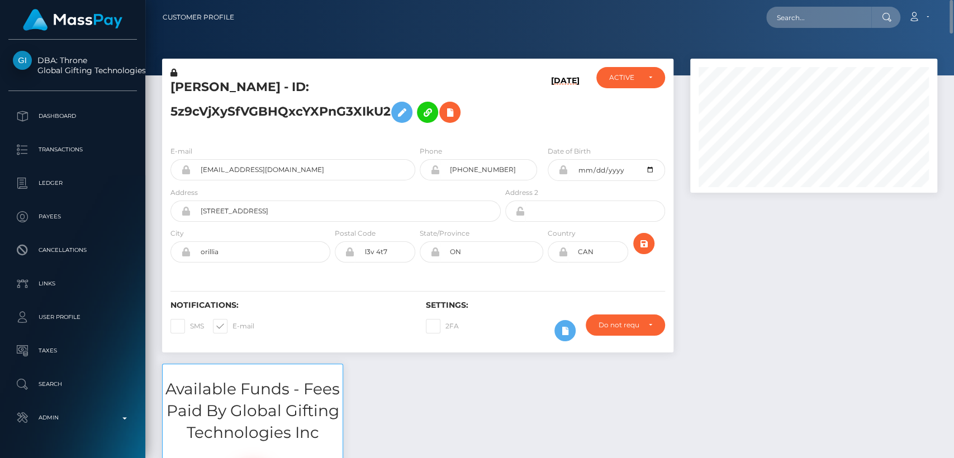
click at [364, 135] on div "[PERSON_NAME] - ID: 5z9cVjXySfVGBHQxcYXPnG3XIkU2" at bounding box center [332, 102] width 341 height 70
click at [200, 88] on h5 "BRITNEY BENNETT - ID: 5z9cVjXySfVGBHQxcYXPnG3XIkU2" at bounding box center [332, 104] width 324 height 50
copy h5 "BRITNEY"
click at [801, 15] on input "text" at bounding box center [818, 17] width 105 height 21
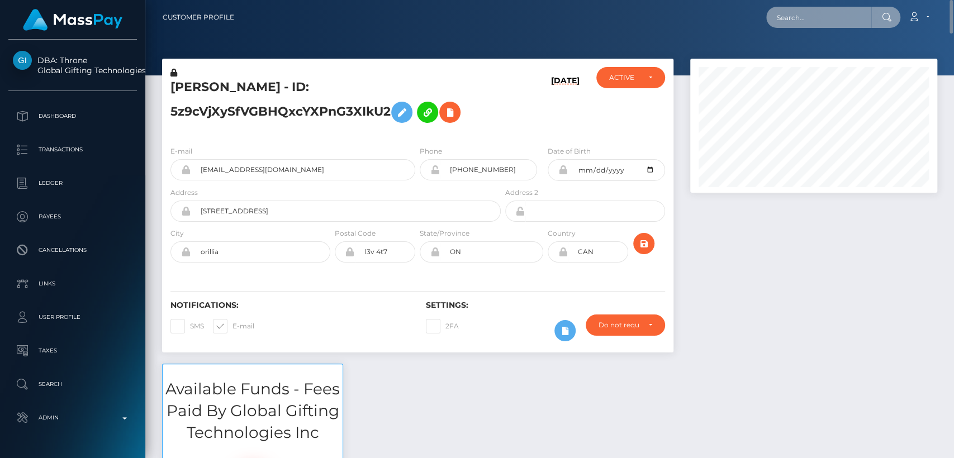
paste input "[EMAIL_ADDRESS][DOMAIN_NAME]"
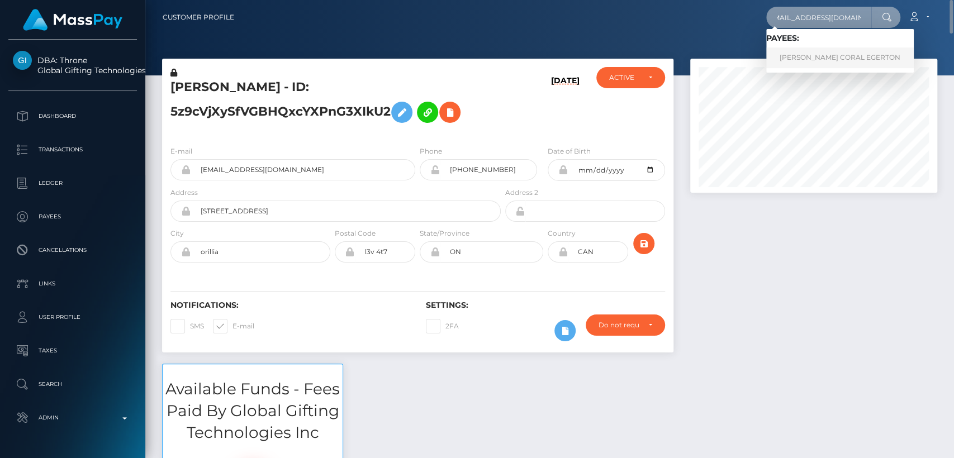
type input "[EMAIL_ADDRESS][DOMAIN_NAME]"
click at [795, 61] on link "DIONNE CORAL EGERTON" at bounding box center [839, 57] width 147 height 21
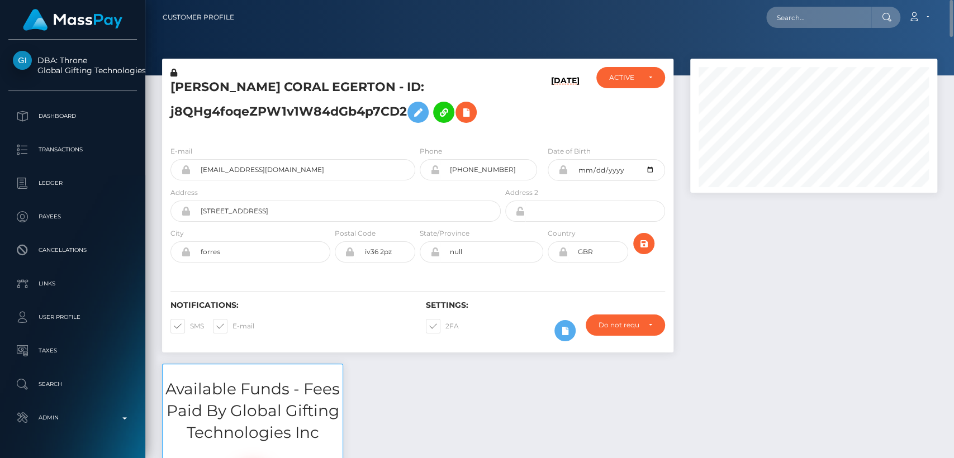
click at [214, 89] on h5 "[PERSON_NAME] CORAL EGERTON - ID: j8QHg4foqeZPW1v1W84dGb4p7CD2" at bounding box center [332, 104] width 324 height 50
copy h5 "[PERSON_NAME]"
click at [402, 347] on div "Notifications: SMS E-mail Settings: 2FA" at bounding box center [417, 313] width 511 height 79
click at [784, 24] on input "text" at bounding box center [818, 17] width 105 height 21
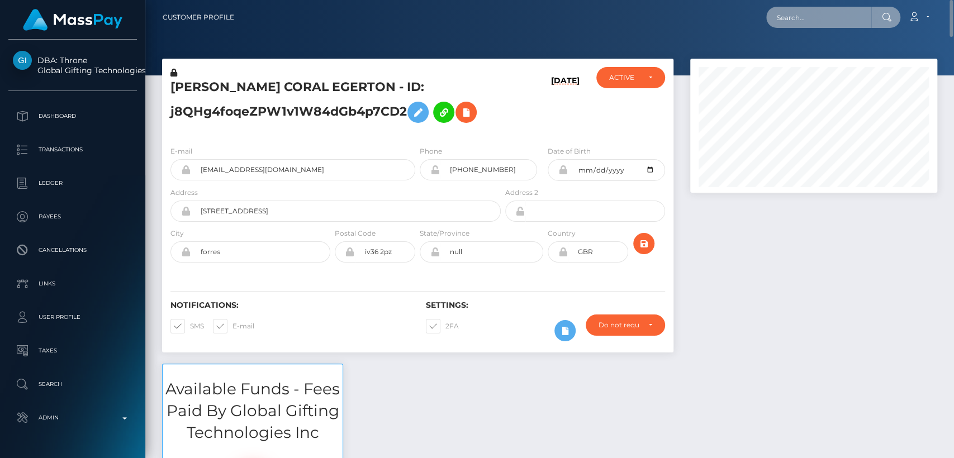
paste input "[EMAIL_ADDRESS][DOMAIN_NAME]"
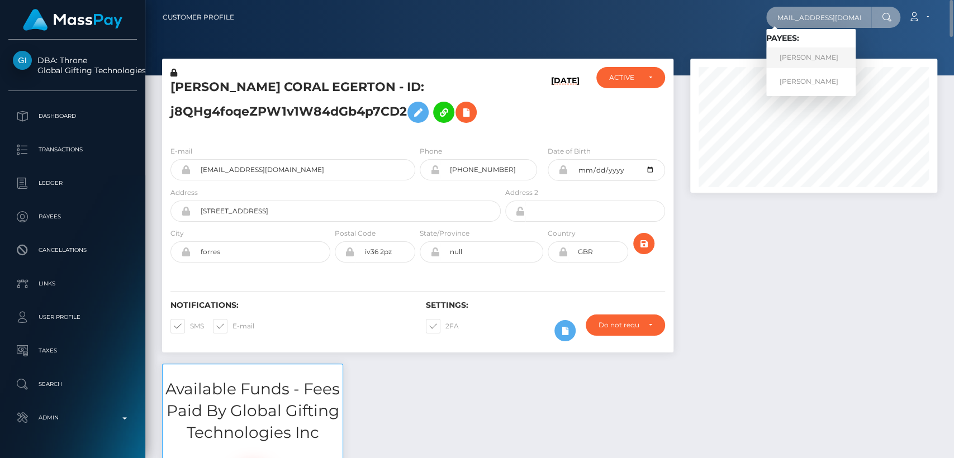
type input "[EMAIL_ADDRESS][DOMAIN_NAME]"
click at [821, 66] on link "JADE MERRITT" at bounding box center [810, 57] width 89 height 21
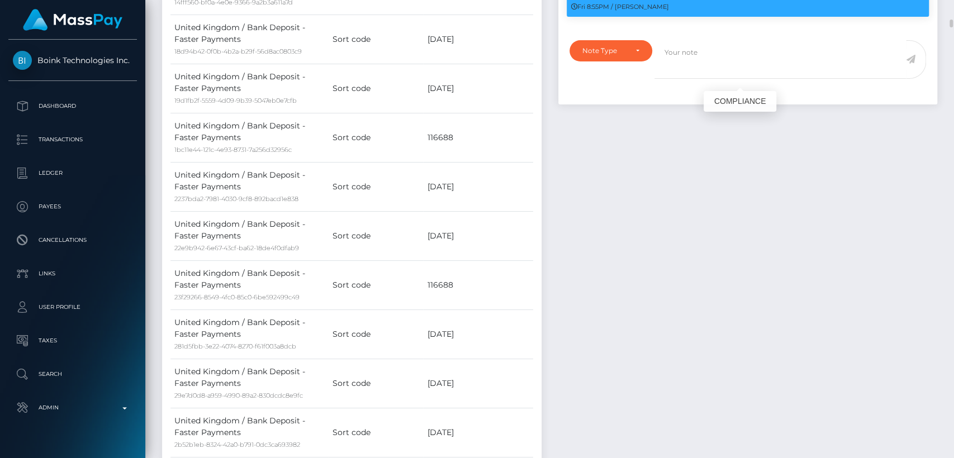
scroll to position [1164, 0]
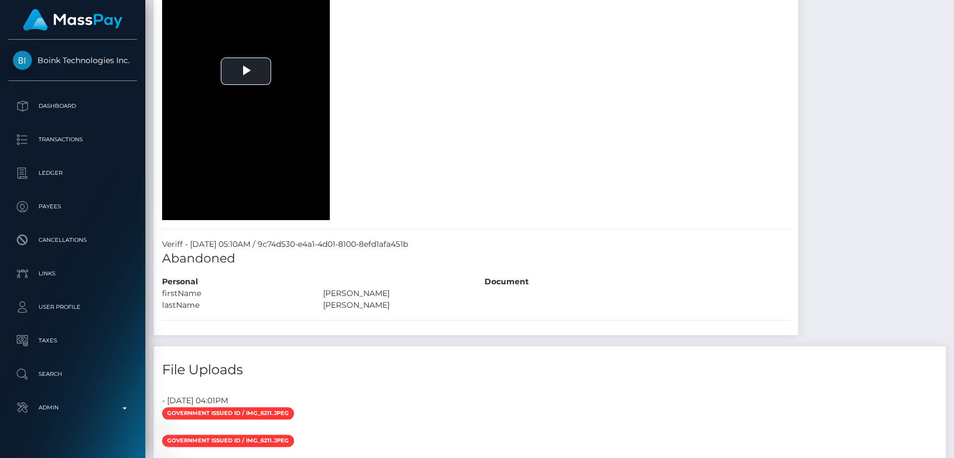
scroll to position [8811, 0]
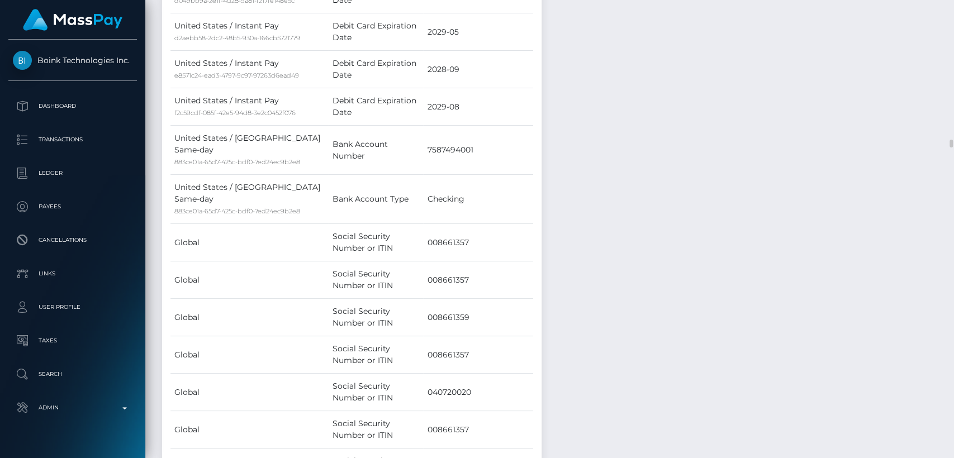
click at [430, 336] on td "008661357" at bounding box center [477, 354] width 109 height 37
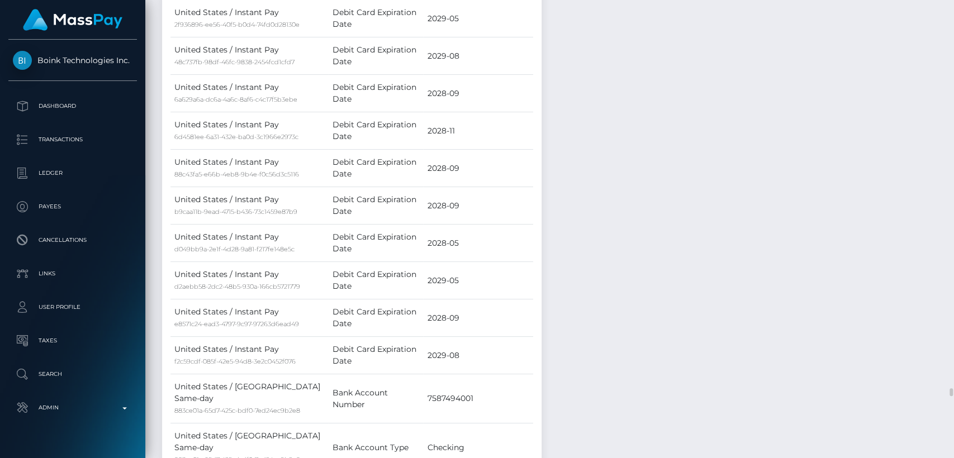
click at [429, 337] on td "2029-08" at bounding box center [477, 355] width 109 height 37
click at [428, 337] on td "2029-08" at bounding box center [477, 355] width 109 height 37
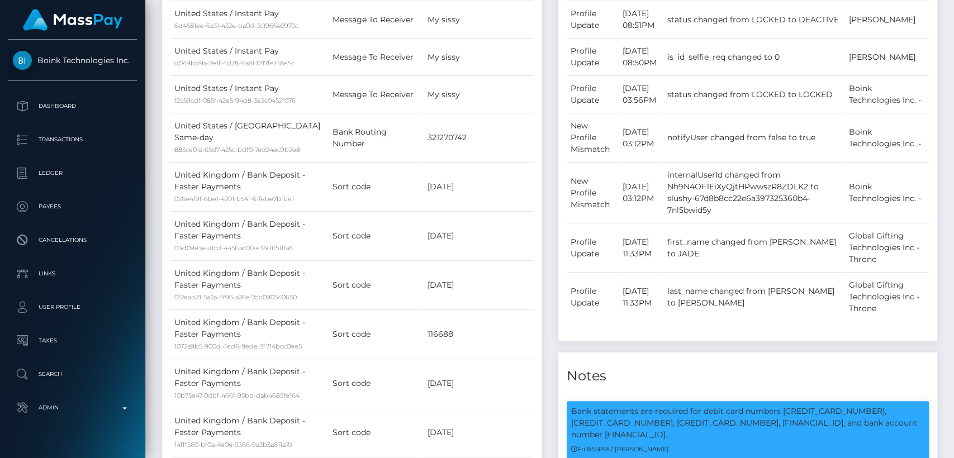
scroll to position [0, 0]
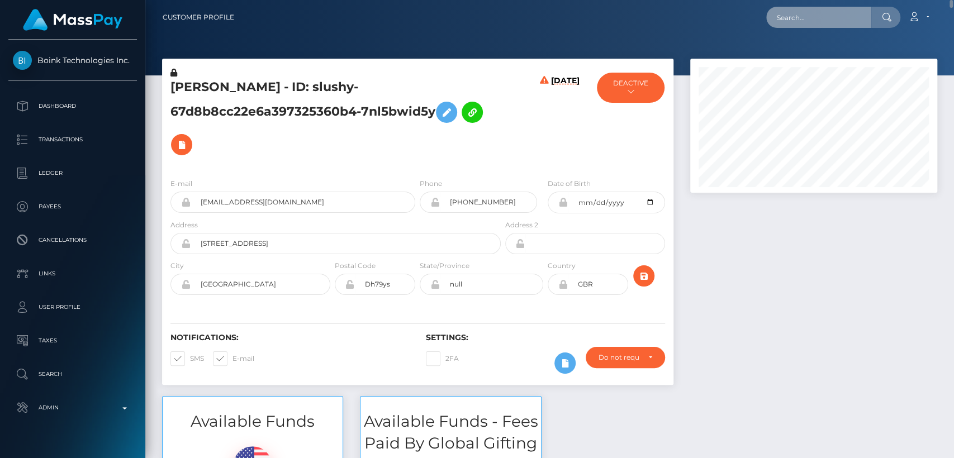
click at [832, 10] on input "text" at bounding box center [818, 17] width 105 height 21
paste input "pharewings@yahoo.com"
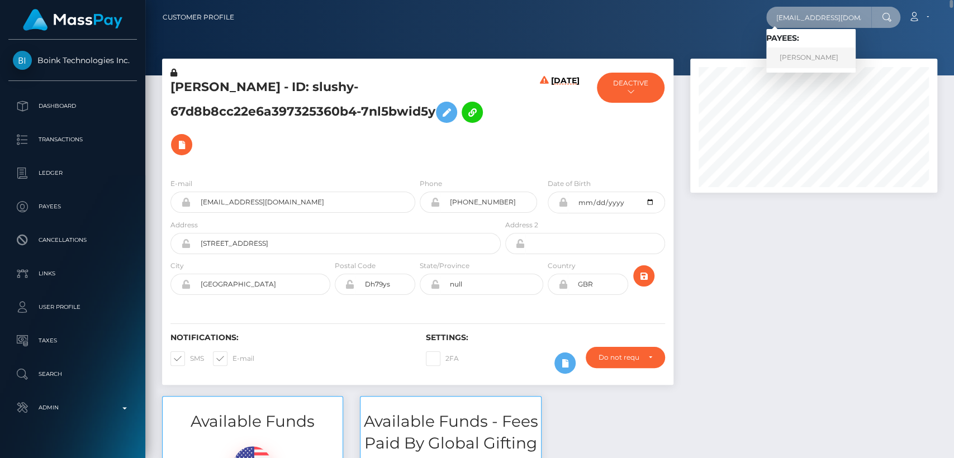
type input "pharewings@yahoo.com"
click at [810, 53] on link "BRANDI-LEA SHADE" at bounding box center [810, 57] width 89 height 21
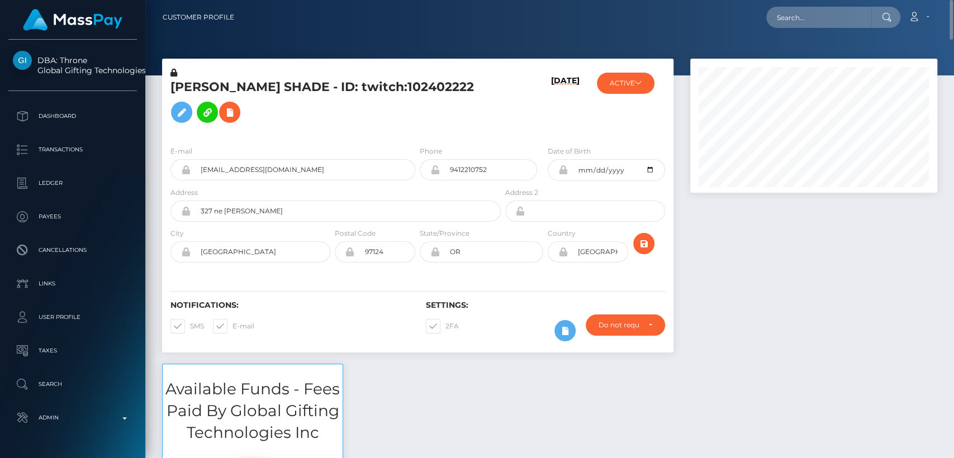
click at [201, 99] on h5 "[PERSON_NAME] SHADE - ID: twitch:102402222" at bounding box center [332, 104] width 324 height 50
copy h5 "[PERSON_NAME]"
click at [822, 22] on input "text" at bounding box center [818, 17] width 105 height 21
paste input "[EMAIL_ADDRESS][DOMAIN_NAME]"
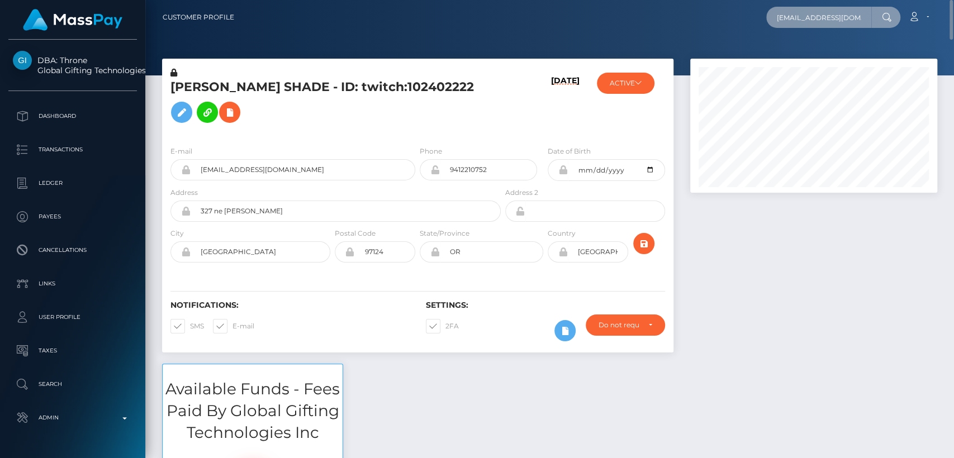
scroll to position [0, 21]
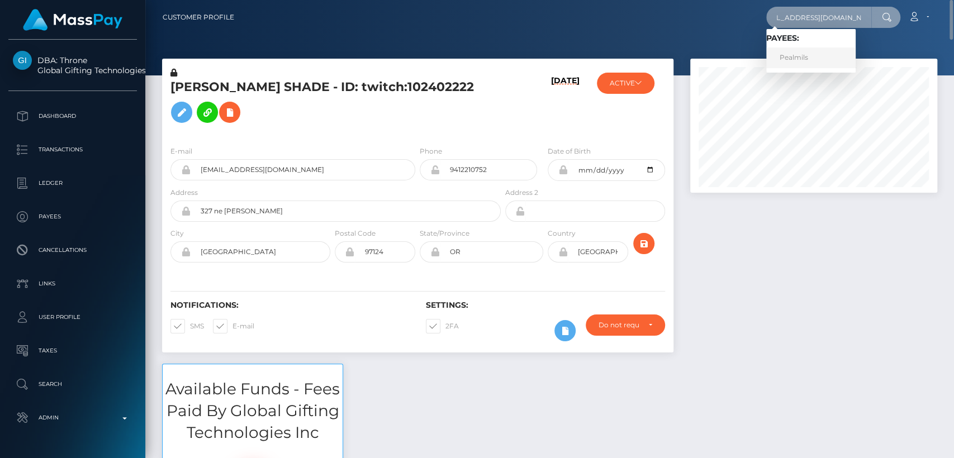
type input "[EMAIL_ADDRESS][DOMAIN_NAME]"
click at [813, 51] on link "Pealmils" at bounding box center [810, 57] width 89 height 21
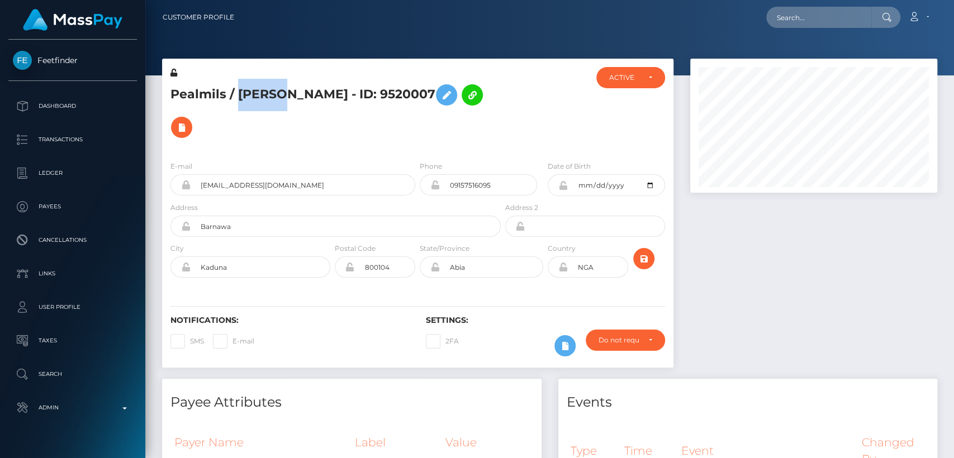
scroll to position [134, 247]
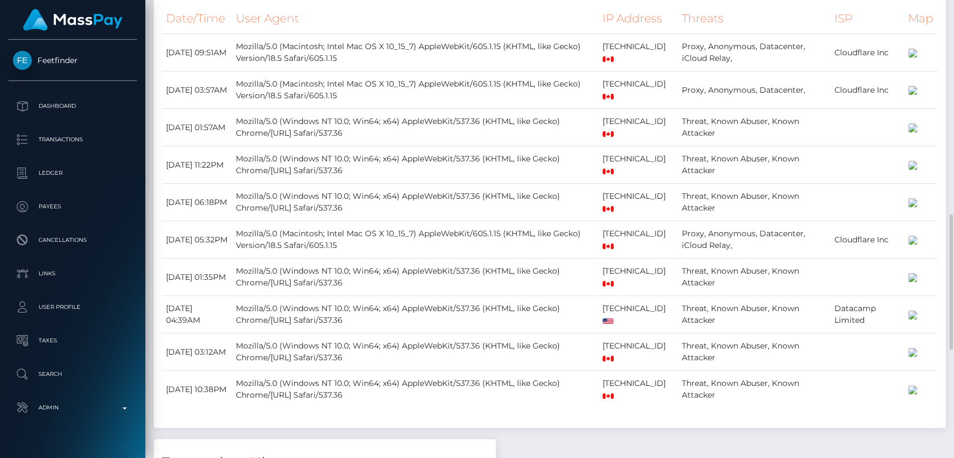
click at [278, 107] on td "Mozilla/5.0 (Macintosh; Intel Mac OS X 10_15_7) AppleWebKit/605.1.15 (KHTML, li…" at bounding box center [415, 89] width 366 height 37
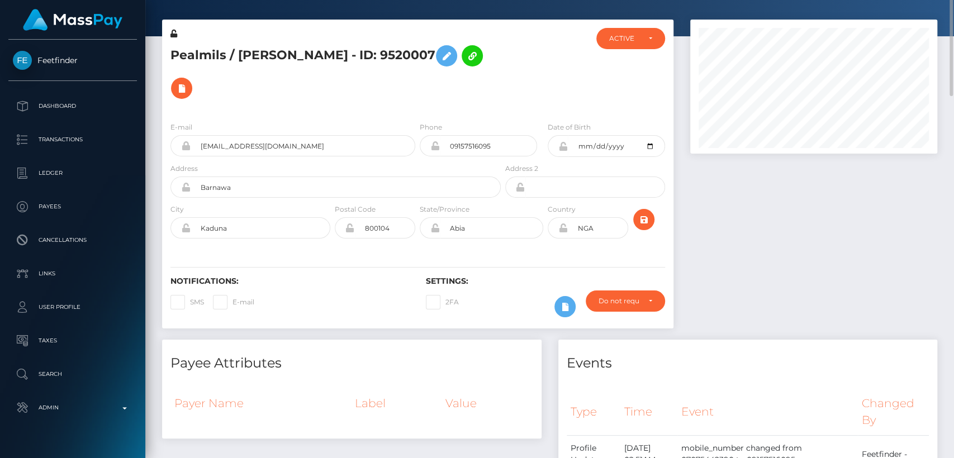
scroll to position [0, 0]
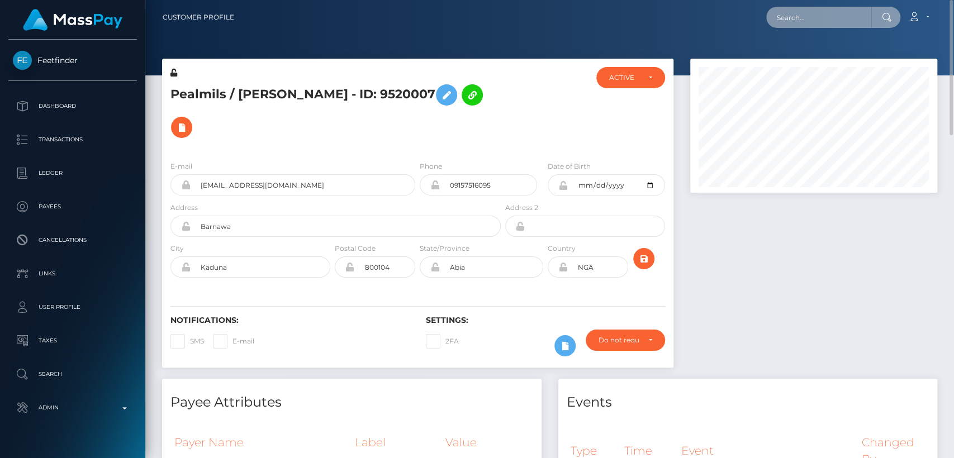
click at [811, 19] on input "text" at bounding box center [818, 17] width 105 height 21
paste input "[EMAIL_ADDRESS][DOMAIN_NAME]"
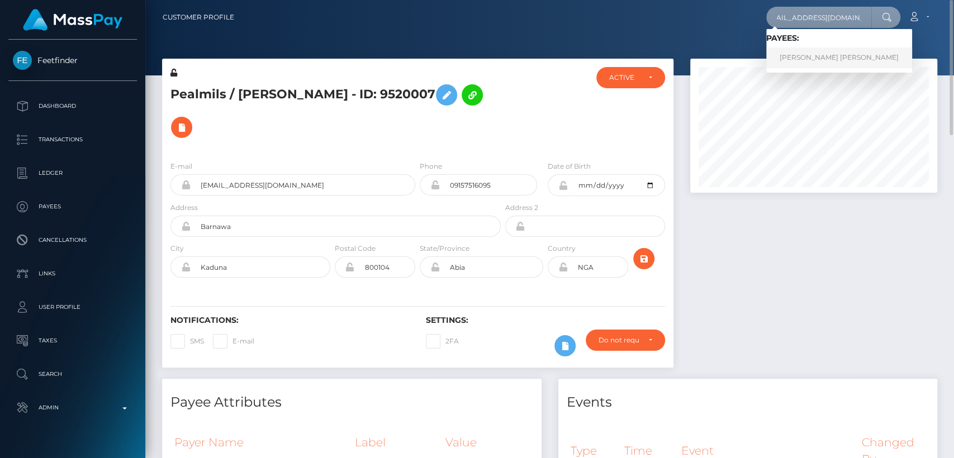
type input "[EMAIL_ADDRESS][DOMAIN_NAME]"
click at [793, 64] on link "RAFAT AMIR RET" at bounding box center [839, 57] width 146 height 21
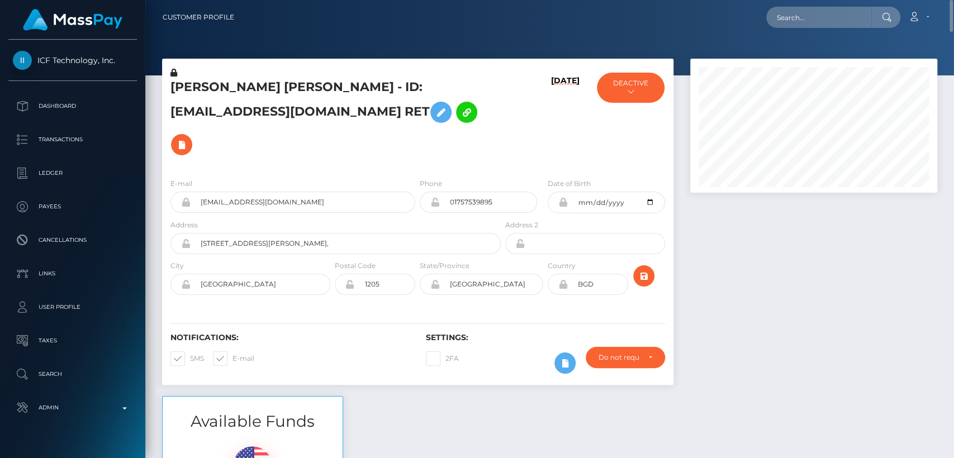
click at [197, 94] on h5 "[PERSON_NAME] [PERSON_NAME] - ID: [EMAIL_ADDRESS][DOMAIN_NAME] RET" at bounding box center [332, 120] width 324 height 82
click at [197, 94] on h5 "RAFAT AMIR RET - ID: businessidnew2@gmail.com RET" at bounding box center [332, 120] width 324 height 82
copy h5 "RAFAT"
click at [807, 22] on input "text" at bounding box center [818, 17] width 105 height 21
paste input "[EMAIL_ADDRESS][DOMAIN_NAME]"
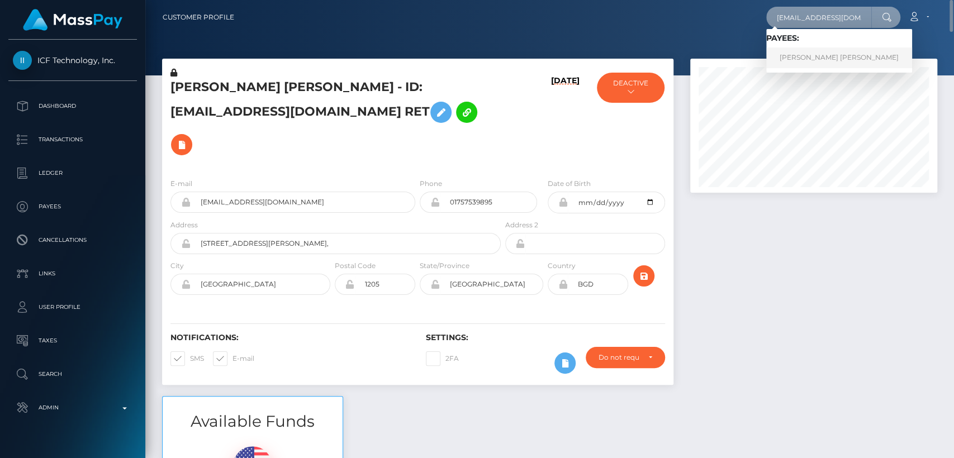
type input "[EMAIL_ADDRESS][DOMAIN_NAME]"
click at [800, 50] on link "Ines Julie Paing" at bounding box center [839, 57] width 146 height 21
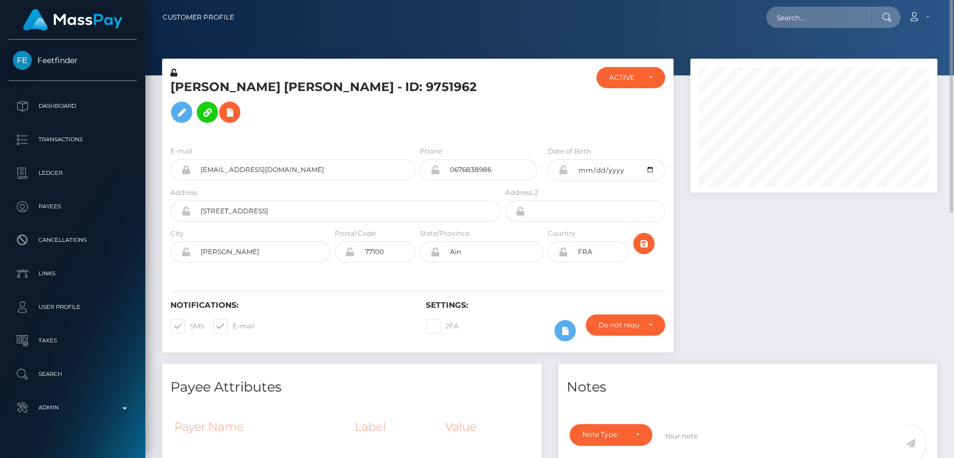
click at [188, 89] on h5 "[PERSON_NAME] [PERSON_NAME] - ID: 9751962" at bounding box center [332, 104] width 324 height 50
copy h5 "[PERSON_NAME]"
click at [831, 18] on input "text" at bounding box center [818, 17] width 105 height 21
paste input "[EMAIL_ADDRESS][DOMAIN_NAME]"
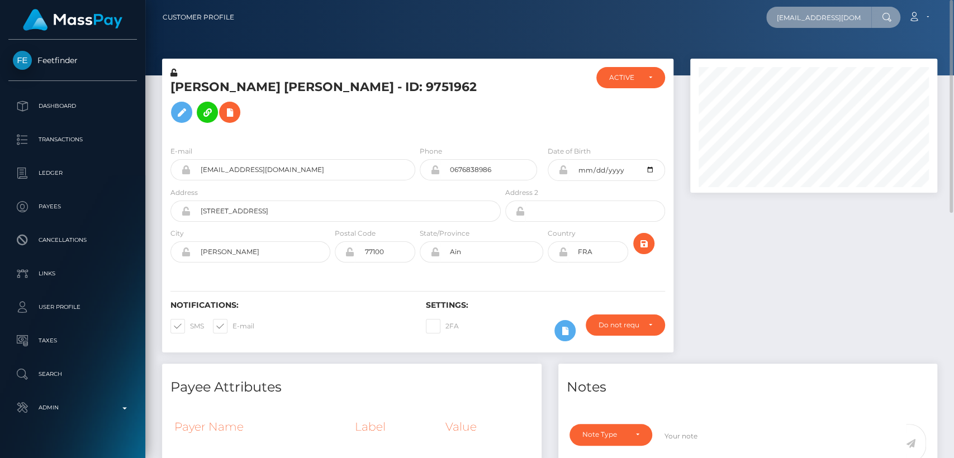
scroll to position [0, 4]
type input "[EMAIL_ADDRESS][DOMAIN_NAME]"
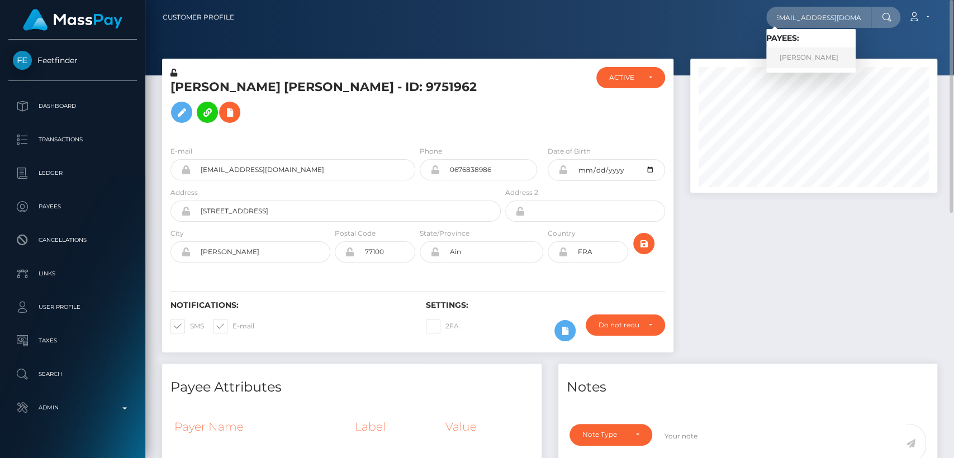
scroll to position [0, 0]
click at [807, 61] on link "[PERSON_NAME]" at bounding box center [810, 57] width 89 height 21
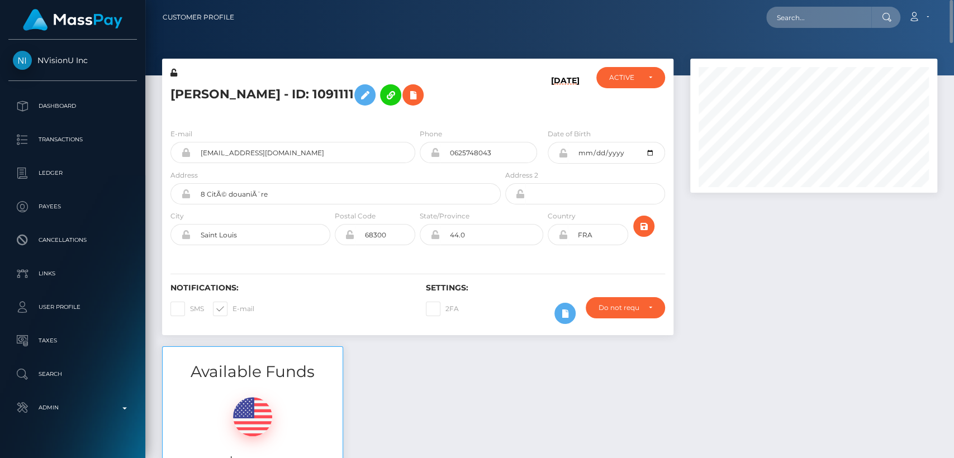
click at [186, 92] on h5 "Nainoa Villierme - ID: 1091111" at bounding box center [332, 95] width 324 height 32
copy h5 "Nainoa"
click at [828, 30] on nav "Customer Profile Loading... Loading... Account" at bounding box center [549, 17] width 808 height 35
click at [818, 15] on input "text" at bounding box center [818, 17] width 105 height 21
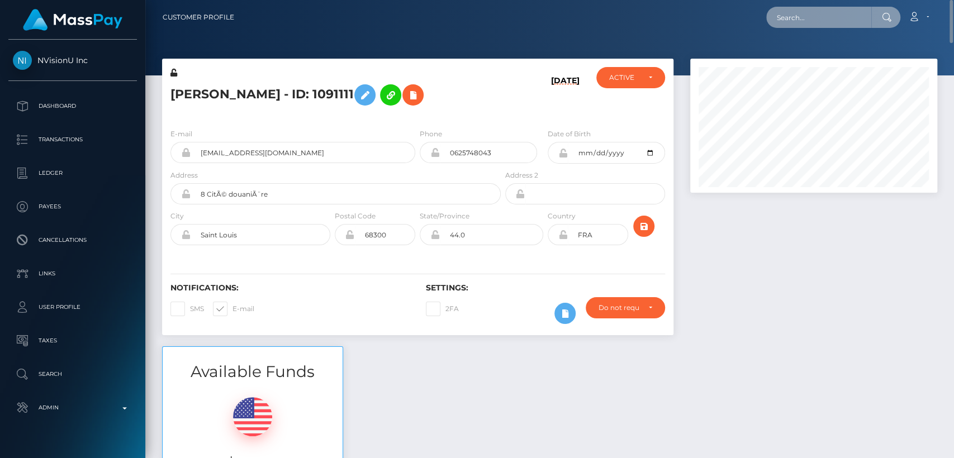
paste input "ericamayx@gmail.com"
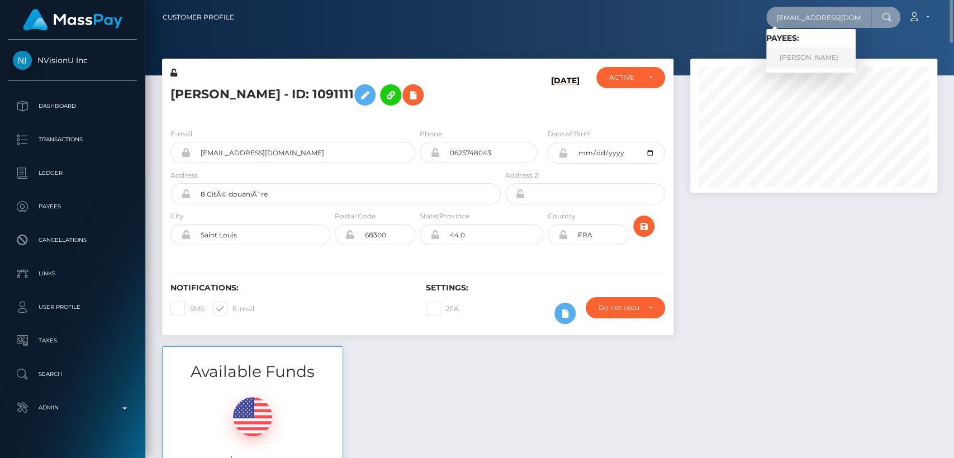
type input "ericamayx@gmail.com"
click at [820, 49] on link "SAM ALEXANDER MALYON" at bounding box center [810, 57] width 89 height 21
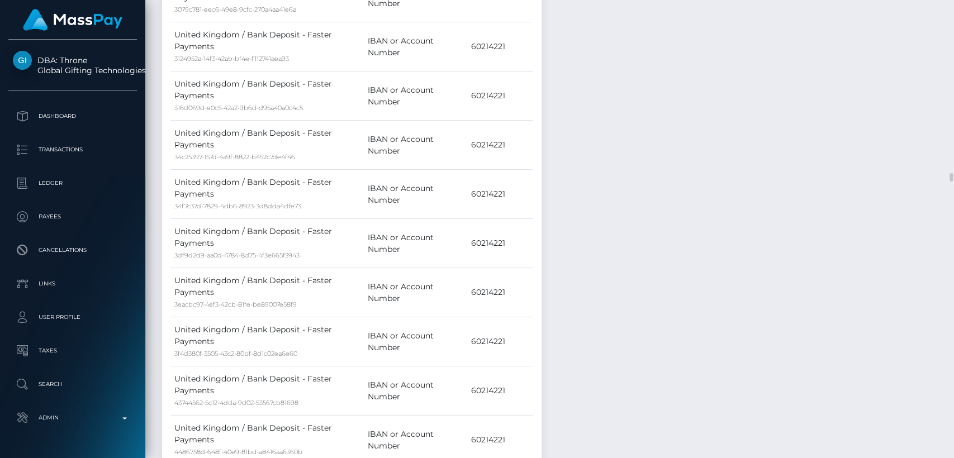
scroll to position [5443, 0]
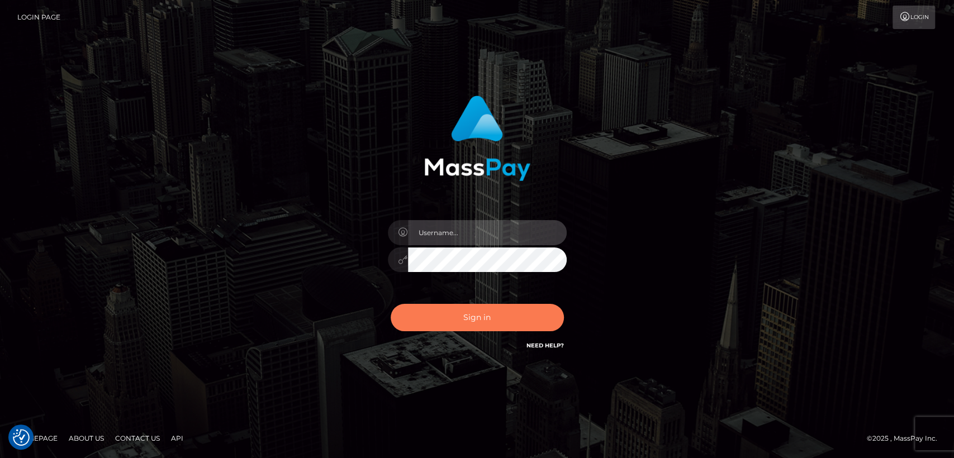
type input "nt.es"
click at [453, 318] on button "Sign in" at bounding box center [476, 317] width 173 height 27
type input "[DOMAIN_NAME]"
click at [452, 323] on button "Sign in" at bounding box center [476, 317] width 173 height 27
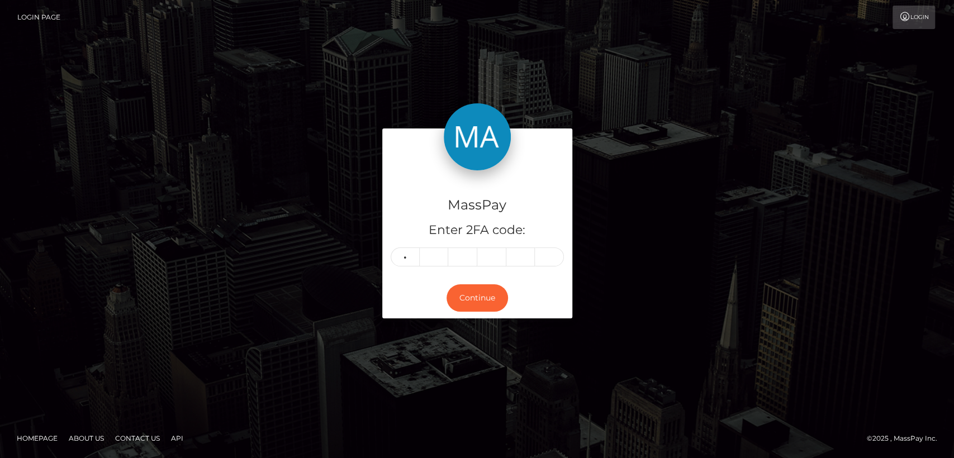
type input "2"
type input "5"
type input "4"
type input "0"
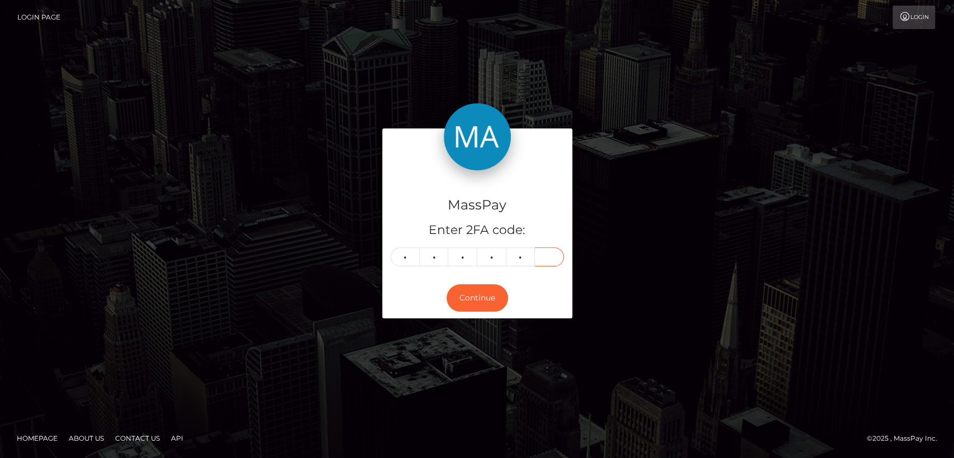
type input "1"
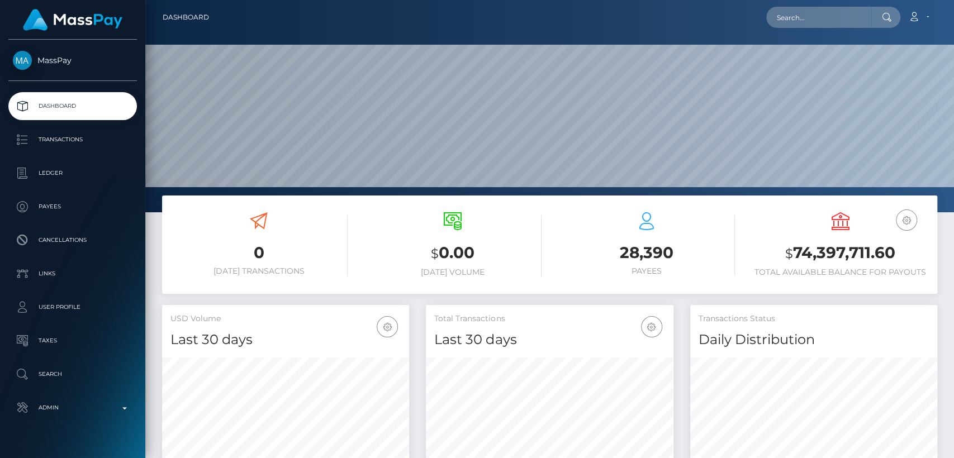
scroll to position [197, 247]
click at [846, 23] on input "text" at bounding box center [818, 17] width 105 height 21
paste input "[EMAIL_ADDRESS][DOMAIN_NAME]"
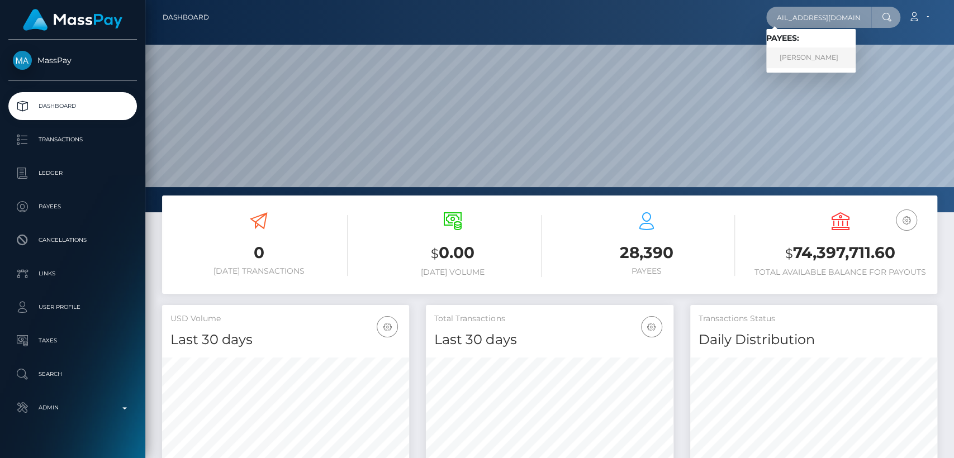
type input "[EMAIL_ADDRESS][DOMAIN_NAME]"
click at [848, 59] on link "LOUISE SHAW" at bounding box center [810, 57] width 89 height 21
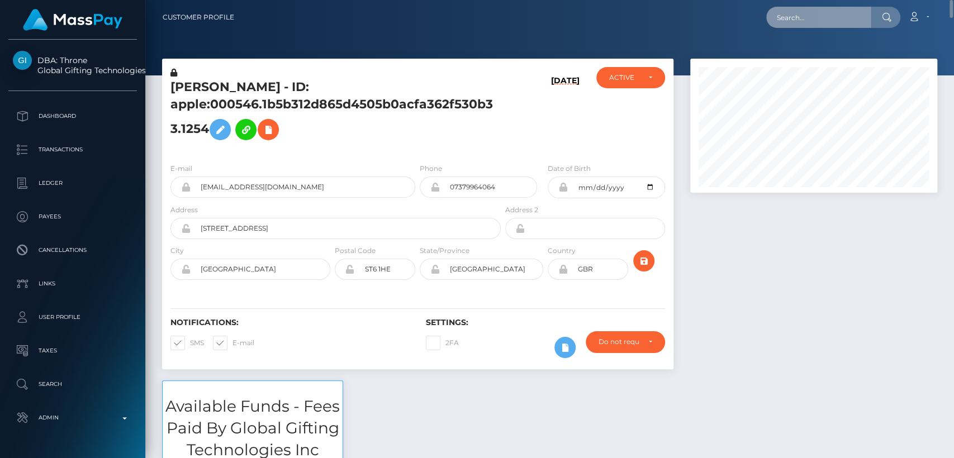
click at [841, 15] on input "text" at bounding box center [818, 17] width 105 height 21
paste input "mercyadekunle86@gmail.com"
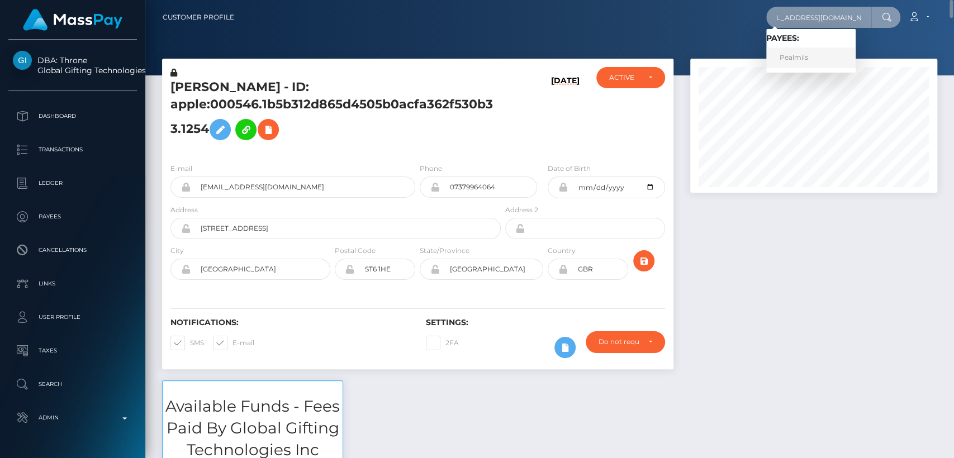
type input "mercyadekunle86@gmail.com"
click at [832, 63] on link "Pealmils" at bounding box center [810, 57] width 89 height 21
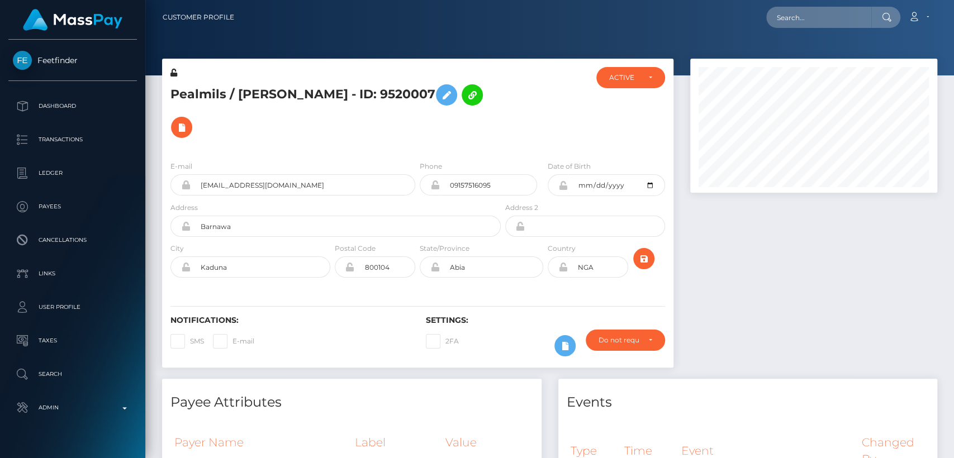
scroll to position [134, 247]
click at [749, 249] on div at bounding box center [813, 219] width 264 height 320
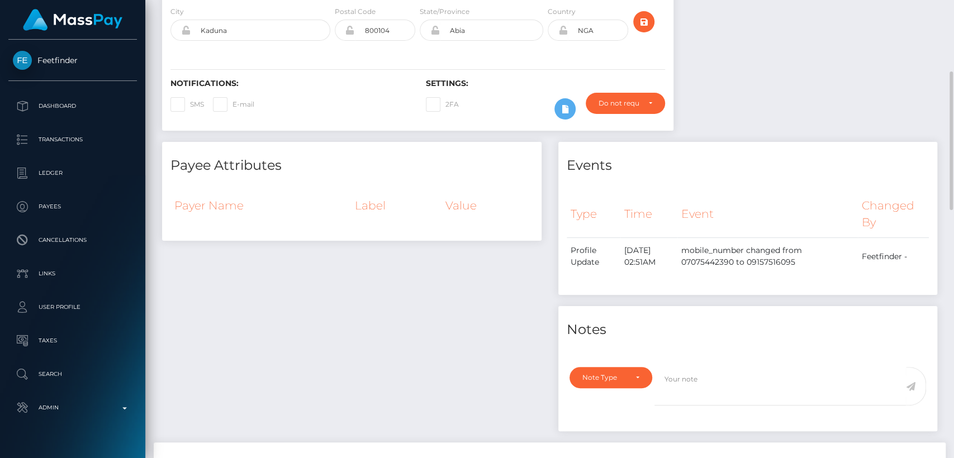
scroll to position [0, 0]
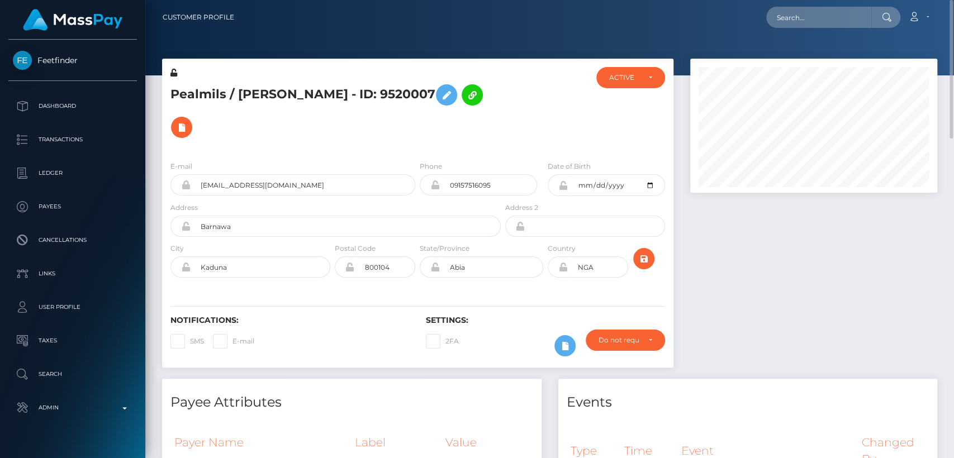
drag, startPoint x: 196, startPoint y: 102, endPoint x: 196, endPoint y: 94, distance: 7.3
click at [196, 94] on h5 "Pealmils / Mercy Adekunle - ID: 9520007" at bounding box center [332, 111] width 324 height 65
drag, startPoint x: 196, startPoint y: 94, endPoint x: 245, endPoint y: 86, distance: 49.8
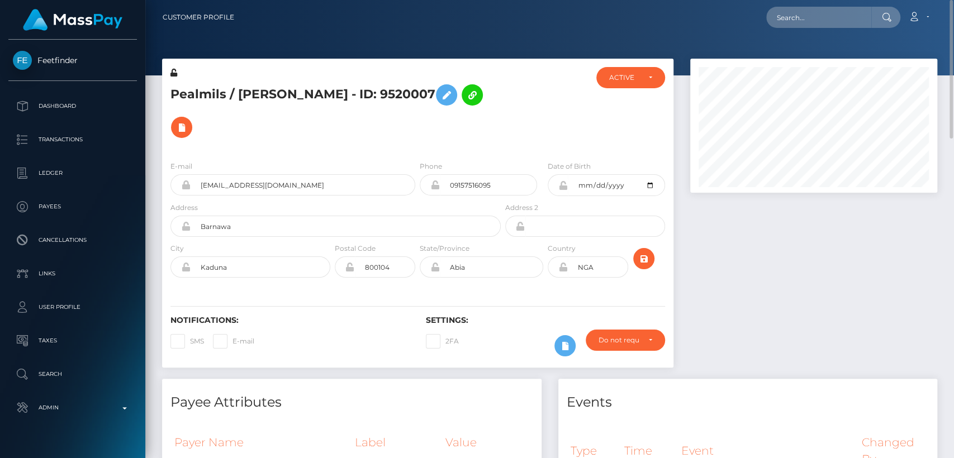
click at [245, 86] on h5 "Pealmils / Mercy Adekunle - ID: 9520007" at bounding box center [332, 111] width 324 height 65
click at [250, 97] on h5 "Pealmils / Mercy Adekunle - ID: 9520007" at bounding box center [332, 111] width 324 height 65
copy h5 "Mercy"
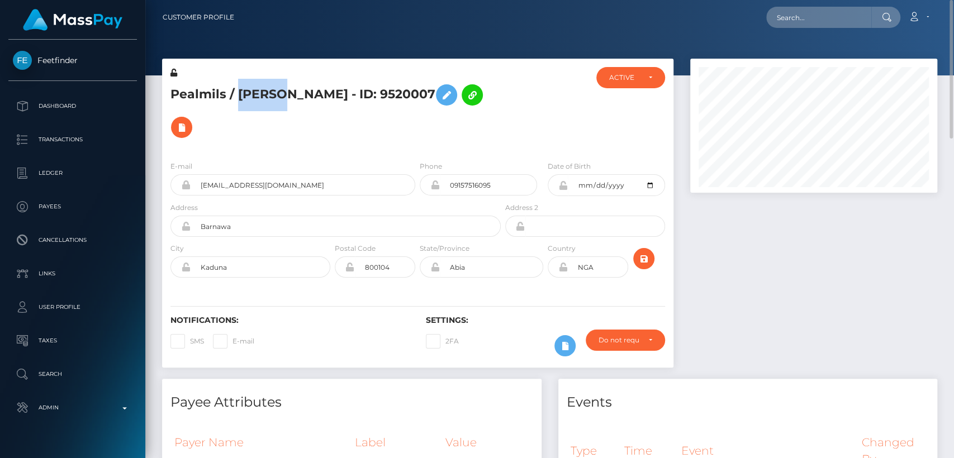
copy h5 "Mercy"
click at [805, 12] on input "text" at bounding box center [818, 17] width 105 height 21
paste input "melissakoya22@gmail.com"
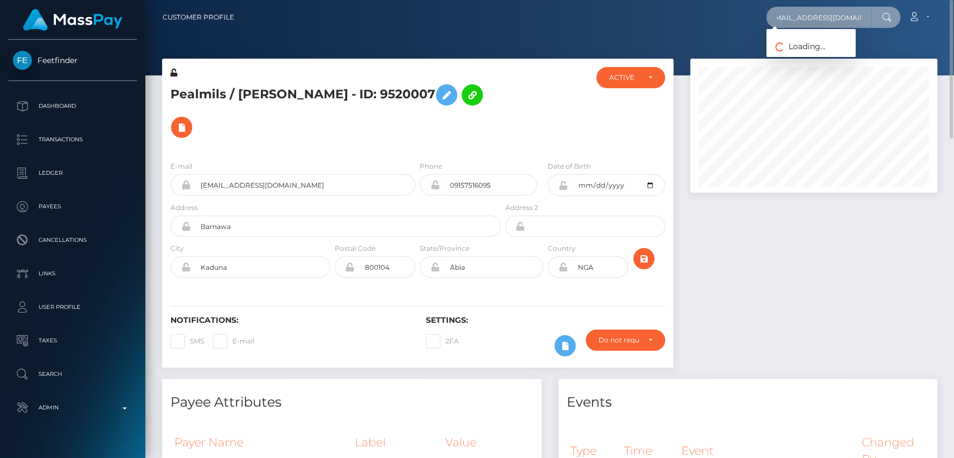
drag, startPoint x: 805, startPoint y: 11, endPoint x: 802, endPoint y: 19, distance: 8.7
click at [802, 19] on input "melissakoya22@gmail.com" at bounding box center [818, 17] width 105 height 21
type input "melissakoya22@gmail.com"
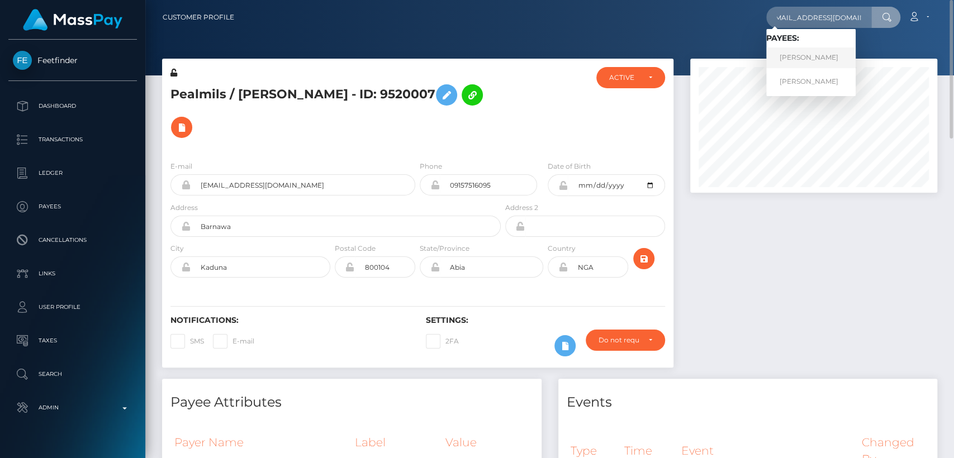
scroll to position [0, 0]
click at [827, 49] on link "MELISSA KOYAOGHLANIAN" at bounding box center [810, 57] width 89 height 21
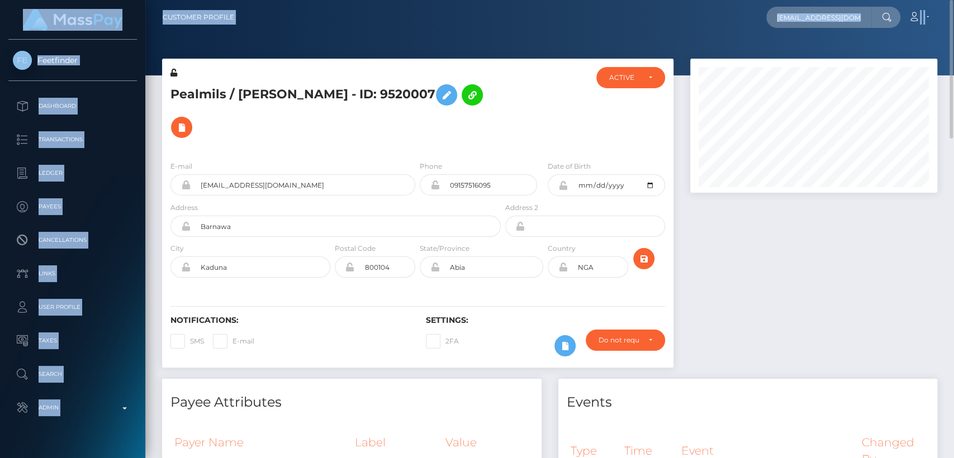
drag, startPoint x: 827, startPoint y: 49, endPoint x: 433, endPoint y: 7, distance: 395.4
click at [433, 7] on div "Customer Profile melissakoya22@gmail.com Loading... Loading... Payees: MELISSA …" at bounding box center [549, 229] width 808 height 458
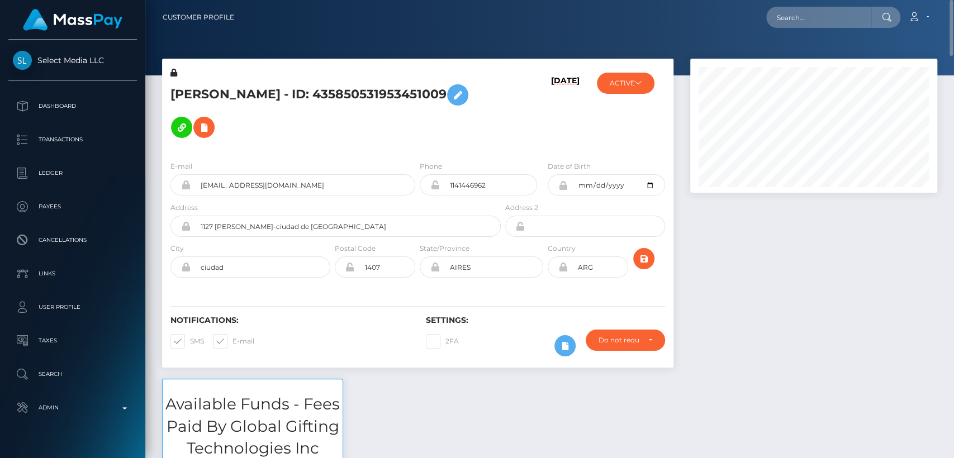
click at [188, 82] on h5 "MELISSA KOYAOGHLANIAN - ID: 435850531953451009" at bounding box center [332, 111] width 324 height 65
copy h5 "MELISSA"
click at [220, 101] on h5 "MELISSA KOYAOGHLANIAN - ID: 435850531953451009" at bounding box center [332, 111] width 324 height 65
click at [216, 92] on h5 "MELISSA KOYAOGHLANIAN - ID: 435850531953451009" at bounding box center [332, 111] width 324 height 65
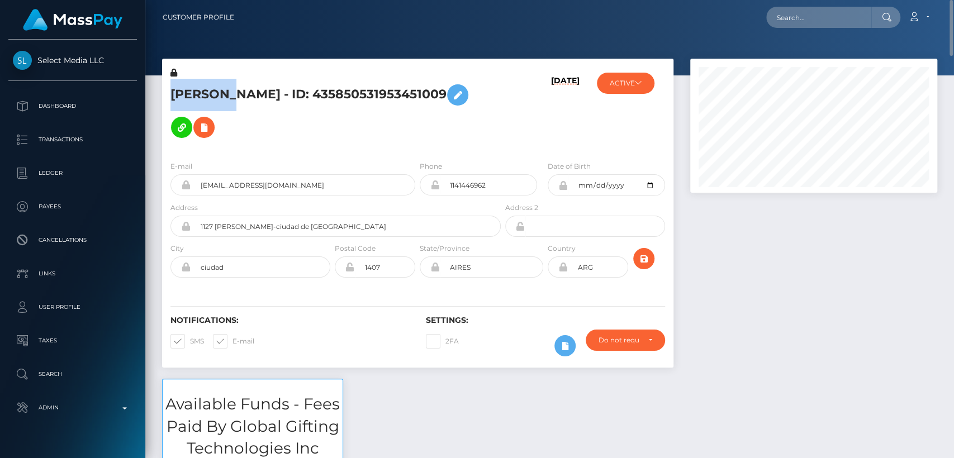
click at [216, 92] on h5 "MELISSA KOYAOGHLANIAN - ID: 435850531953451009" at bounding box center [332, 111] width 324 height 65
copy h5 "MELISSA"
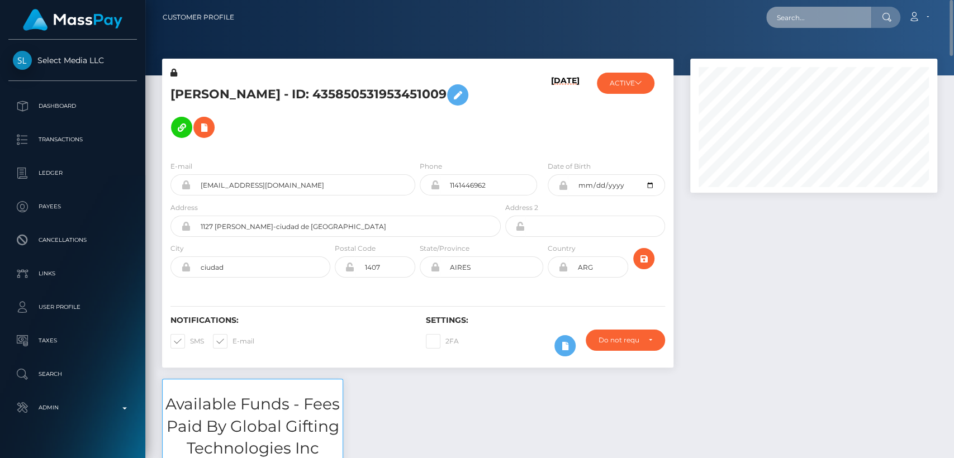
click at [783, 18] on input "text" at bounding box center [818, 17] width 105 height 21
paste input "[PERSON_NAME][EMAIL_ADDRESS][PERSON_NAME][DOMAIN_NAME]"
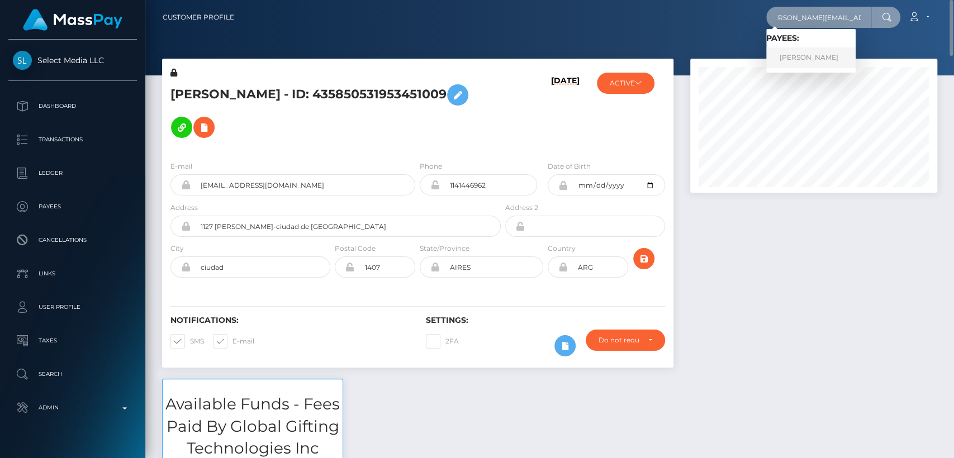
type input "kim.uhlemann@icloud.com"
click at [796, 54] on link "Kim Uhlemann" at bounding box center [810, 57] width 89 height 21
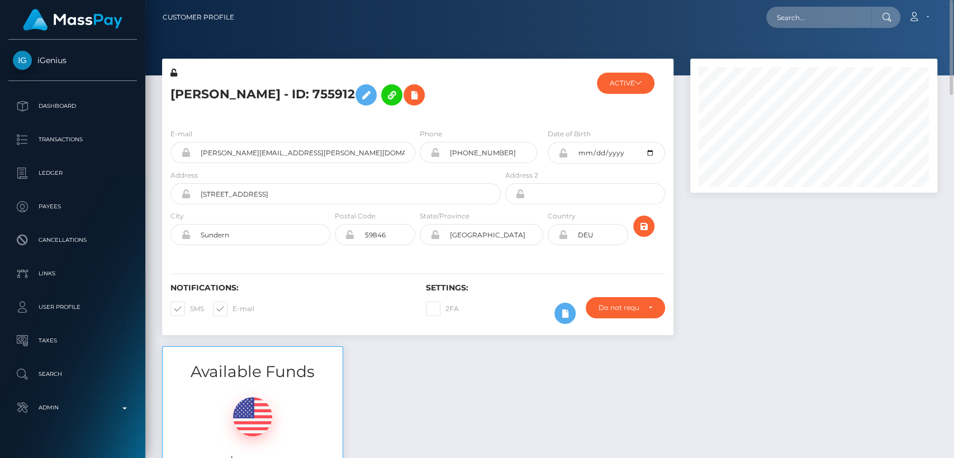
click at [179, 93] on h5 "[PERSON_NAME] - ID: 755912" at bounding box center [332, 95] width 324 height 32
copy h5 "[PERSON_NAME]"
click at [300, 134] on div "E-mail [PERSON_NAME][EMAIL_ADDRESS][PERSON_NAME][DOMAIN_NAME]" at bounding box center [292, 145] width 245 height 35
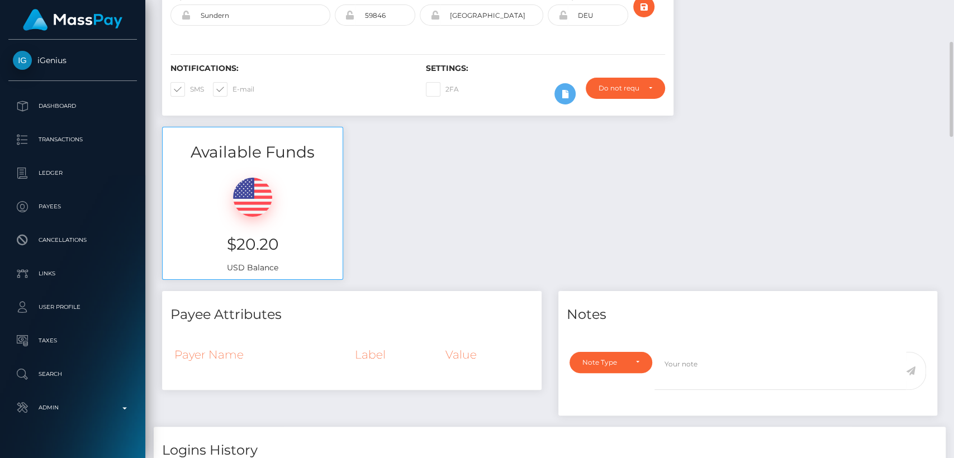
scroll to position [224, 0]
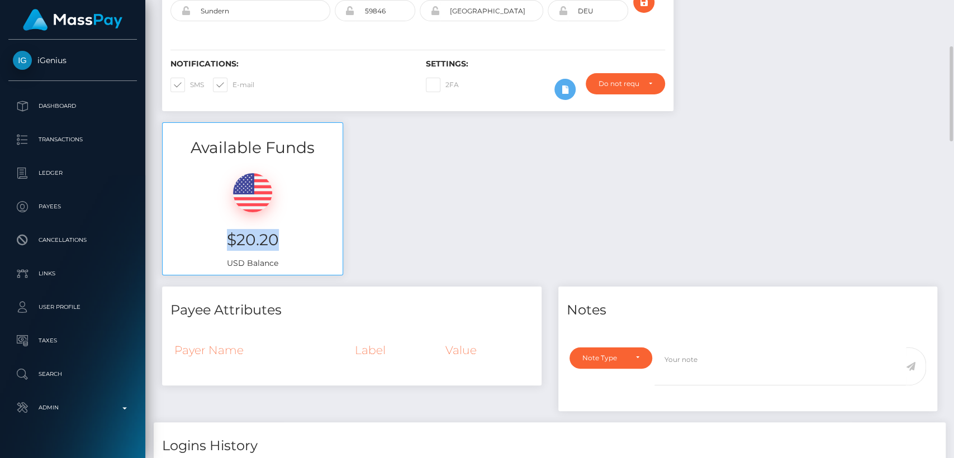
drag, startPoint x: 282, startPoint y: 246, endPoint x: 225, endPoint y: 240, distance: 57.3
click at [225, 240] on h3 "$20.20" at bounding box center [252, 240] width 163 height 22
copy h3 "$20.20"
drag, startPoint x: 35, startPoint y: 46, endPoint x: 75, endPoint y: 65, distance: 44.5
click at [75, 65] on div "iGenius Dashboard Transactions Ledger Payees Cancellations" at bounding box center [72, 248] width 145 height 416
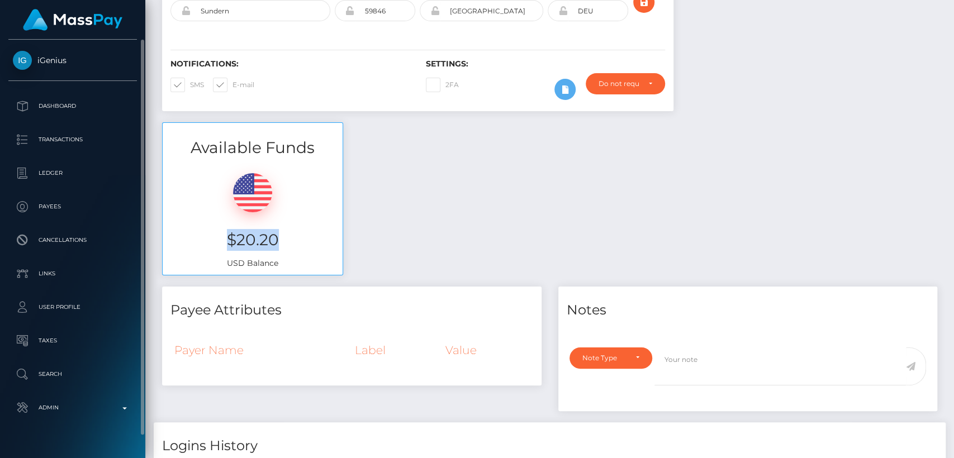
copy span "iGenius"
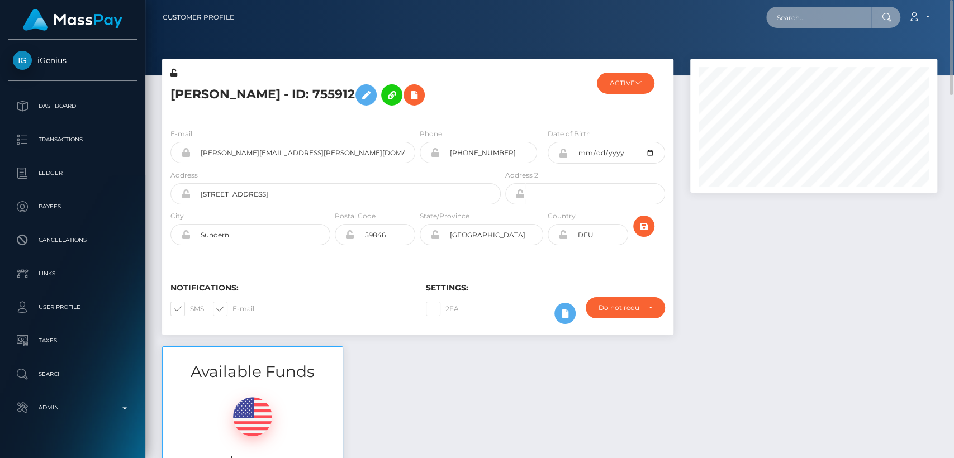
click at [796, 19] on input "text" at bounding box center [818, 17] width 105 height 21
paste input "interderplol@gmail.com"
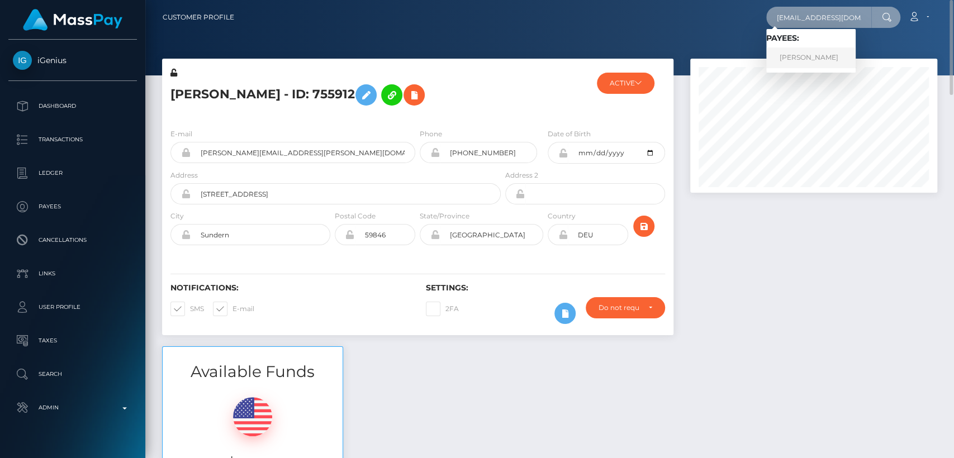
type input "interderplol@gmail.com"
click at [792, 58] on link "ROBIN MATHIEU" at bounding box center [810, 57] width 89 height 21
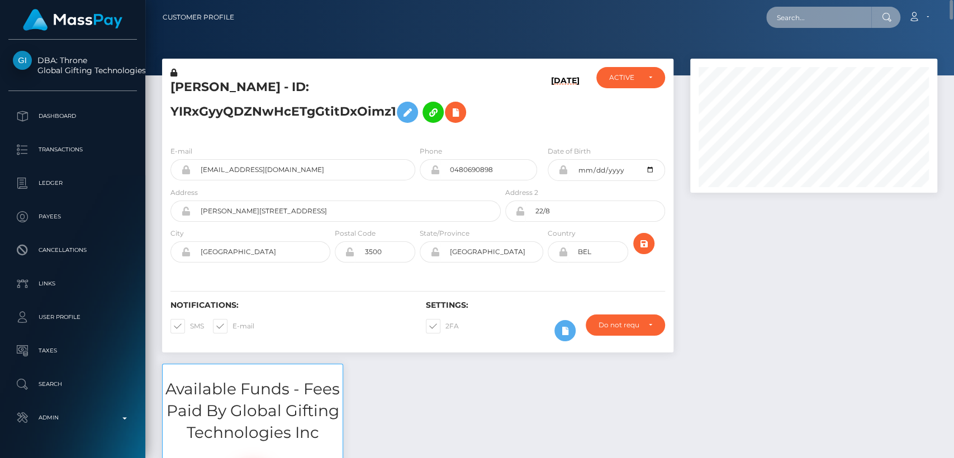
click at [818, 22] on input "text" at bounding box center [818, 17] width 105 height 21
paste input "[EMAIL_ADDRESS][DOMAIN_NAME]"
type input "[EMAIL_ADDRESS][DOMAIN_NAME]"
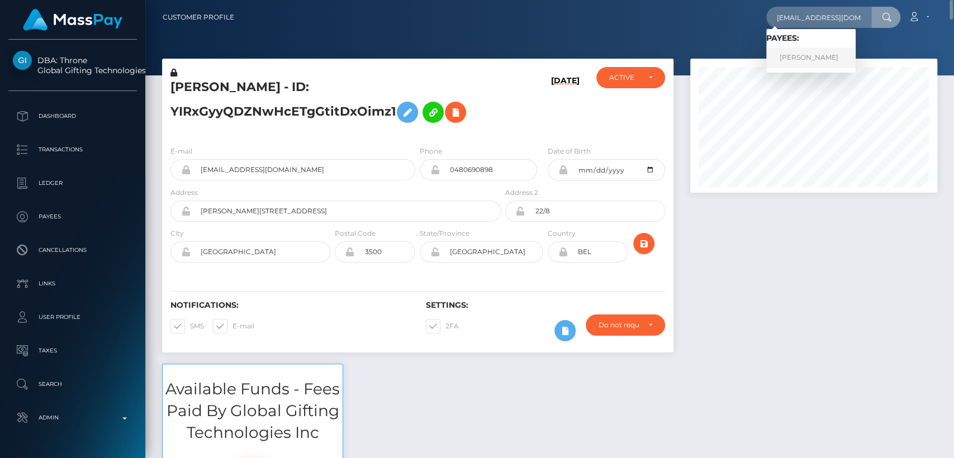
click at [802, 59] on link "ELLEN HARTRICK" at bounding box center [810, 57] width 89 height 21
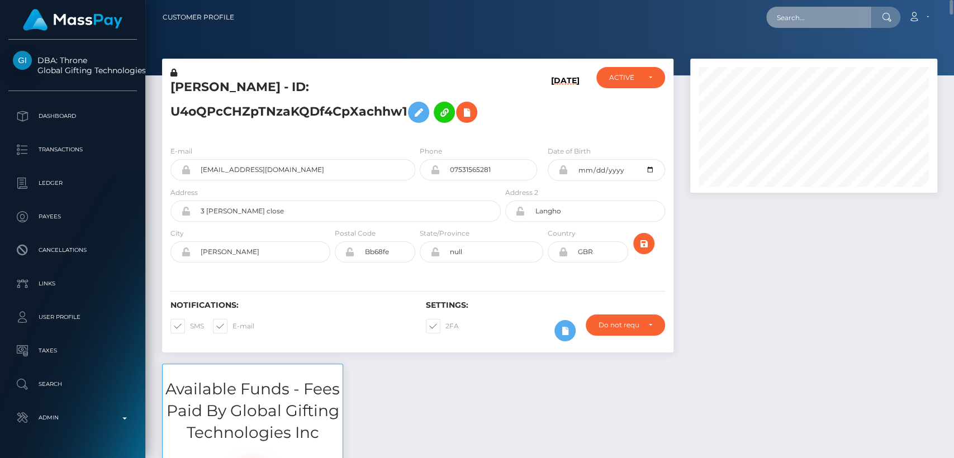
click at [842, 7] on input "text" at bounding box center [818, 17] width 105 height 21
paste input "almaeroticaa@gmail.com"
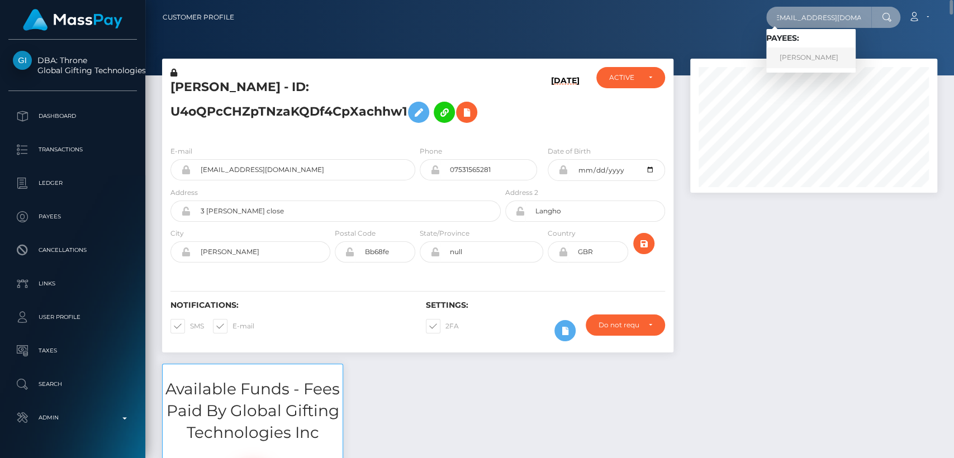
type input "almaeroticaa@gmail.com"
click at [838, 57] on link "LAILA BELEN PEREIRA" at bounding box center [810, 57] width 89 height 21
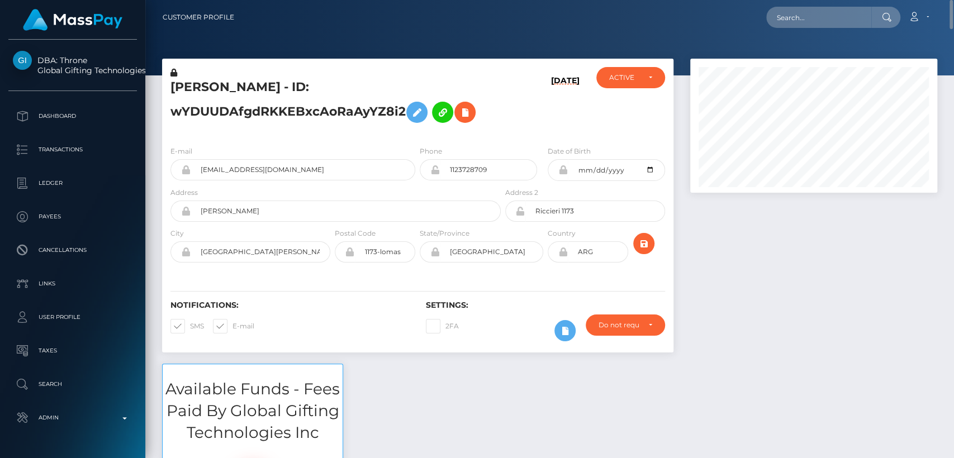
click at [189, 77] on div "LAILA BELEN PEREIRA - ID: wYDUUDAfgdRKKEBxcAoRaAyYZ8i2" at bounding box center [332, 102] width 341 height 70
click at [190, 86] on h5 "LAILA BELEN PEREIRA - ID: wYDUUDAfgdRKKEBxcAoRaAyYZ8i2" at bounding box center [332, 104] width 324 height 50
copy h5 "LAILA"
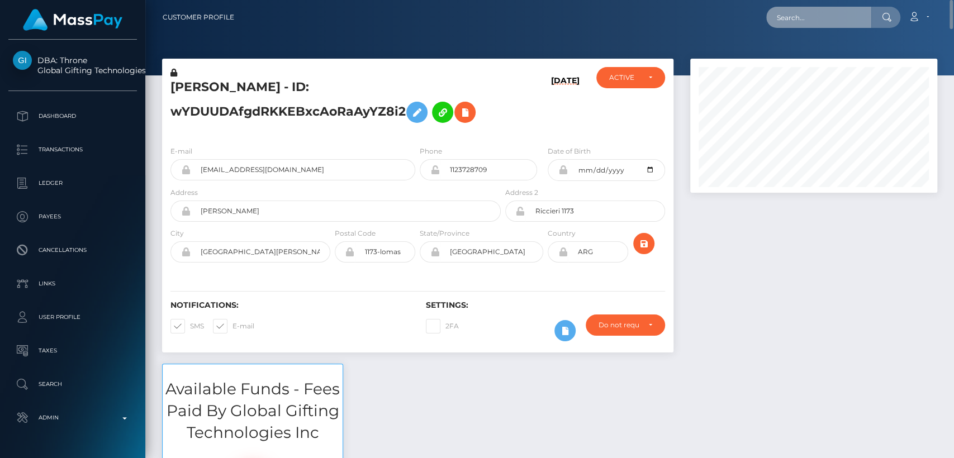
click at [802, 8] on input "text" at bounding box center [818, 17] width 105 height 21
paste input "mochababymimi@gmail.com"
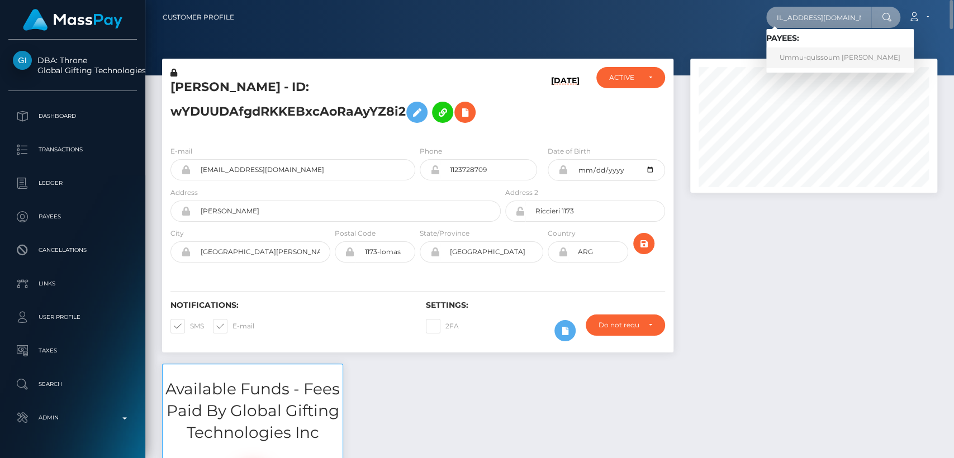
type input "mochababymimi@gmail.com"
click at [813, 59] on link "Ummu-qulssoum Tanko" at bounding box center [839, 57] width 147 height 21
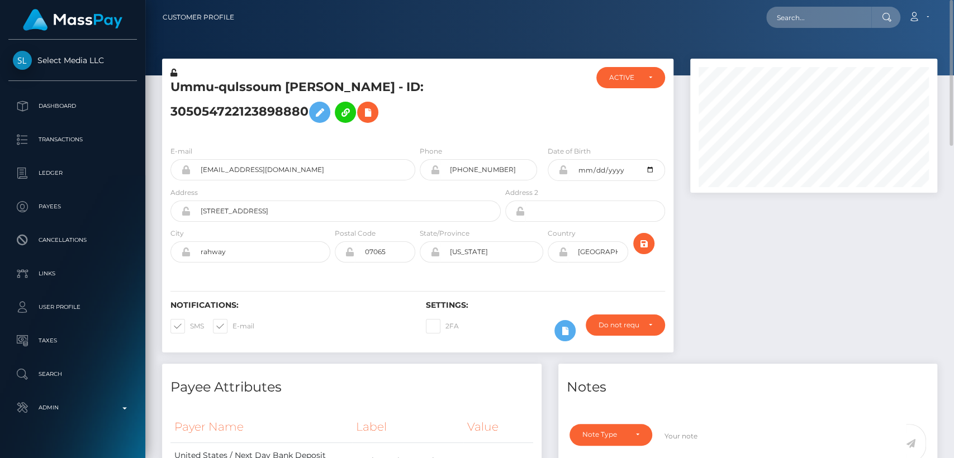
click at [184, 80] on h5 "Ummu-qulssoum [PERSON_NAME] - ID: 305054722123898880" at bounding box center [332, 104] width 324 height 50
copy h5 "Ummu"
click at [350, 139] on div "E-mail mochababymimi@gmail.com Phone 1997-01-13" at bounding box center [417, 205] width 511 height 137
click at [863, 28] on div "Loading... Loading... Account Edit Profile Logout" at bounding box center [589, 17] width 693 height 23
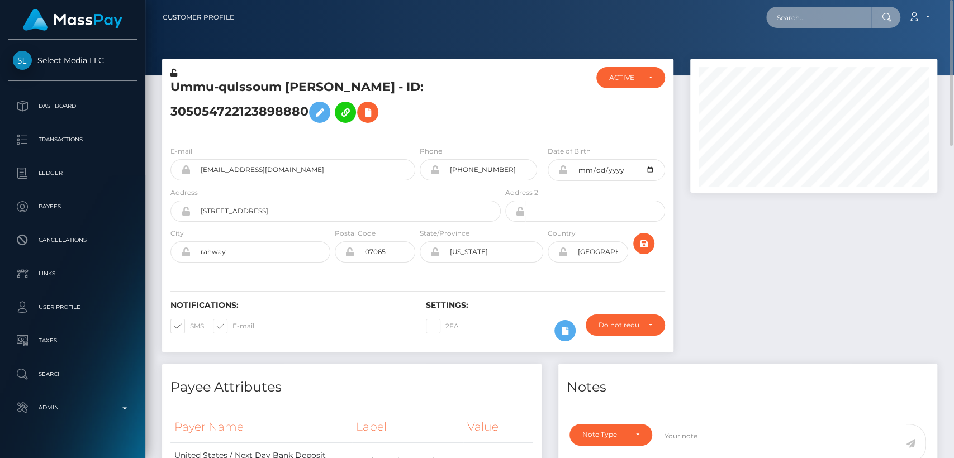
click at [854, 16] on input "text" at bounding box center [818, 17] width 105 height 21
paste input "[EMAIL_ADDRESS][DOMAIN_NAME]"
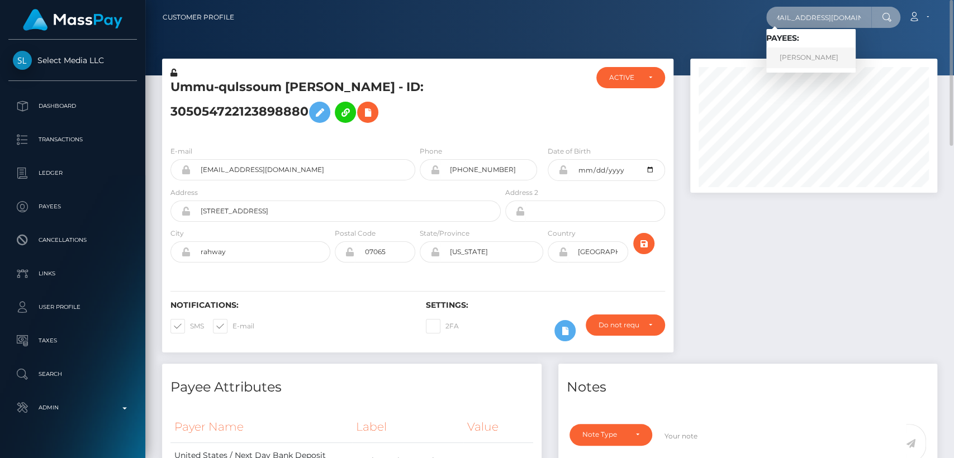
type input "[EMAIL_ADDRESS][DOMAIN_NAME]"
click at [840, 51] on link "FRANCESCA MARISA ROMANO" at bounding box center [810, 57] width 89 height 21
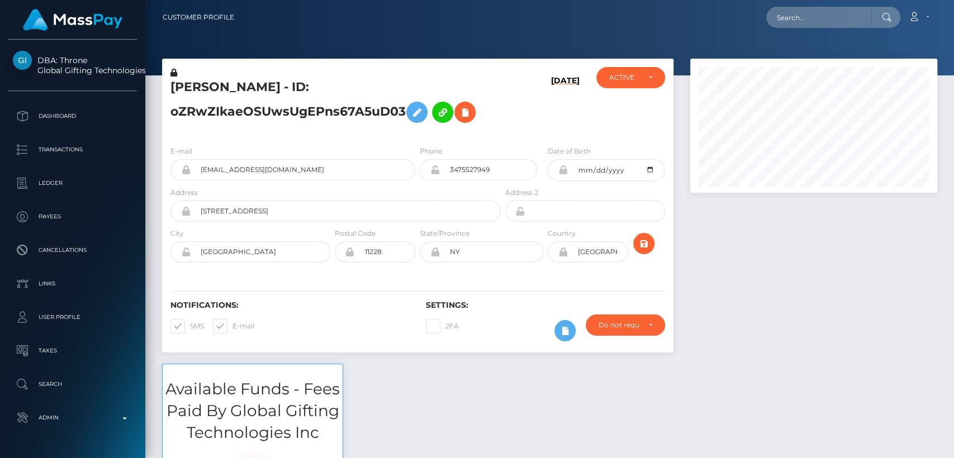
scroll to position [134, 247]
click at [349, 317] on div "Notifications: SMS E-mail" at bounding box center [289, 324] width 255 height 46
click at [207, 93] on h5 "[PERSON_NAME] - ID: oZRwZIkaeOSUwsUgEPns67A5uD03" at bounding box center [332, 104] width 324 height 50
copy h5 "[PERSON_NAME]"
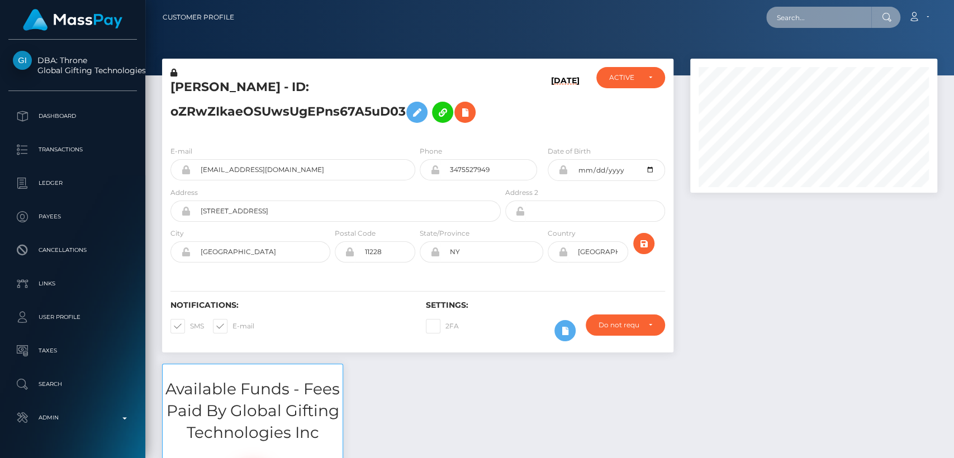
click at [779, 16] on input "text" at bounding box center [818, 17] width 105 height 21
paste input "goddesseda878@gmail.com"
type input "goddesseda878@gmail.com"
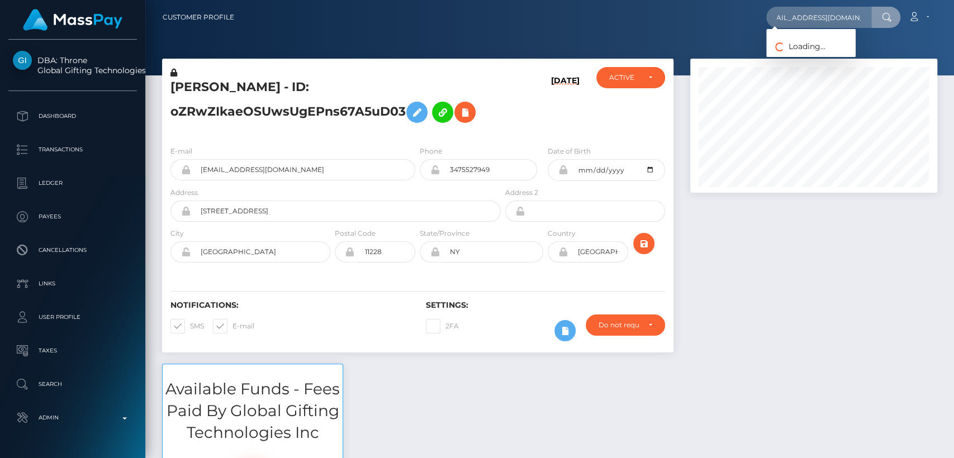
scroll to position [0, 0]
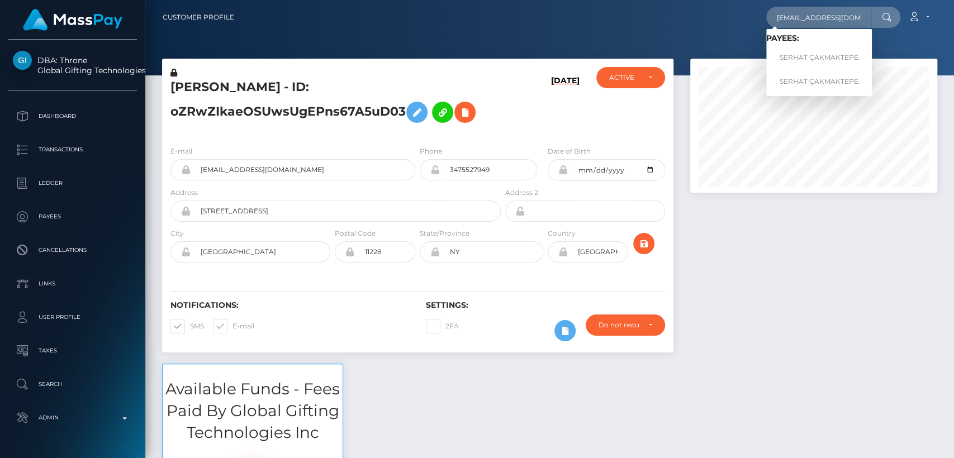
drag, startPoint x: 431, startPoint y: 282, endPoint x: 484, endPoint y: 138, distance: 153.8
click at [484, 138] on div "FRANCESCA MARISA ROMANO - ID: oZRwZIkaeOSUwsUgEPns67A5uD03 08/18/25" at bounding box center [417, 206] width 511 height 294
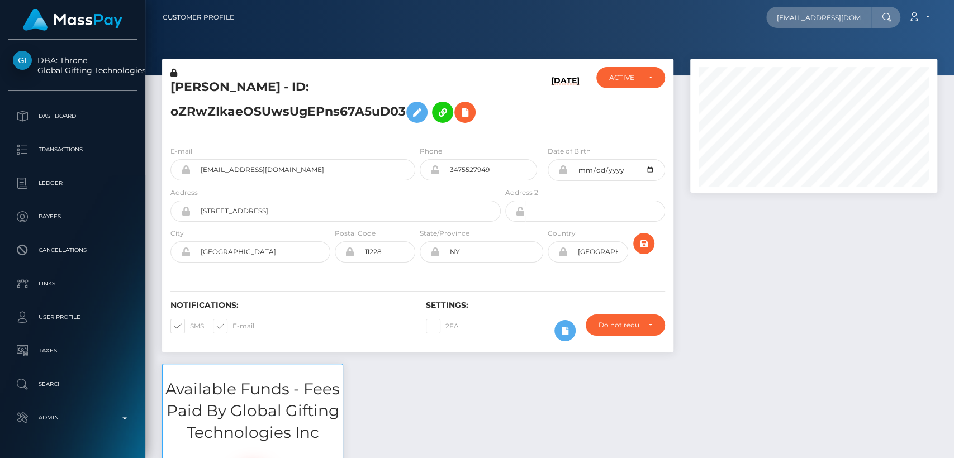
click at [809, 59] on div at bounding box center [813, 126] width 247 height 134
click at [827, 16] on input "goddesseda878@gmail.com" at bounding box center [818, 17] width 105 height 21
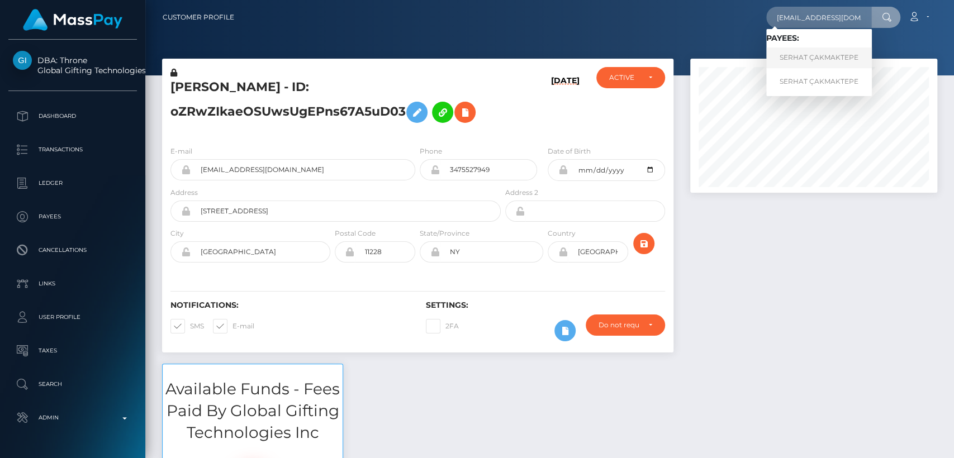
click at [819, 61] on link "SERHAT ÇAKMAKTEPE" at bounding box center [819, 57] width 106 height 21
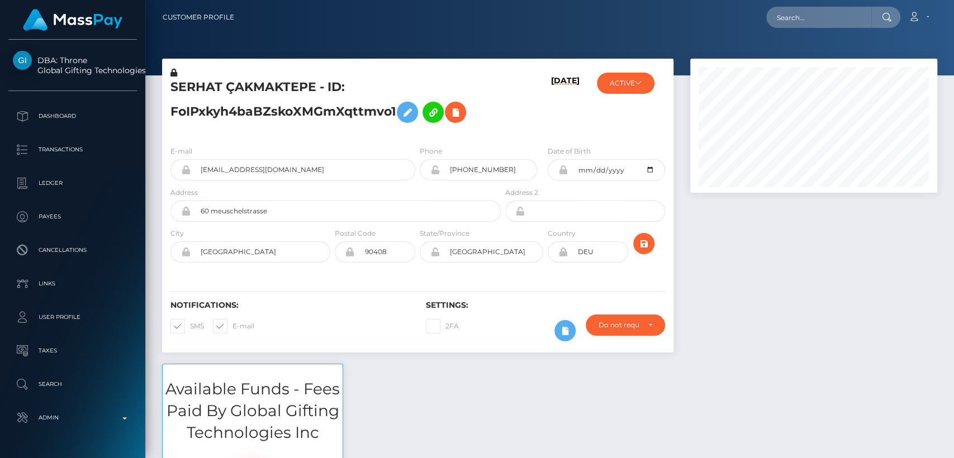
scroll to position [134, 247]
click at [625, 79] on button "ACTIVE" at bounding box center [626, 83] width 58 height 21
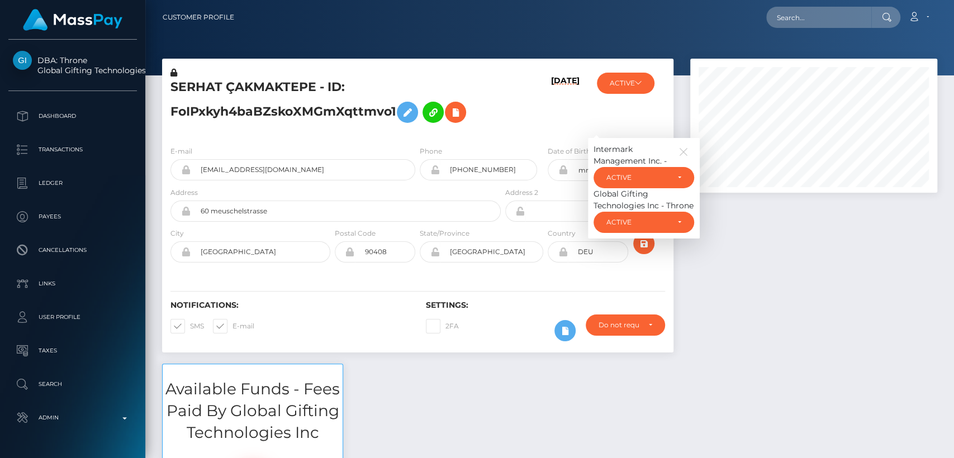
click at [542, 140] on div "E-mail Goddesseda878@gmail.com Phone 1997-11-05" at bounding box center [417, 205] width 511 height 137
click at [210, 82] on h5 "SERHAT ÇAKMAKTEPE - ID: FoIPxkyh4baBZskoXMGmXqttmvo1" at bounding box center [332, 104] width 324 height 50
copy h5 "SERHAT"
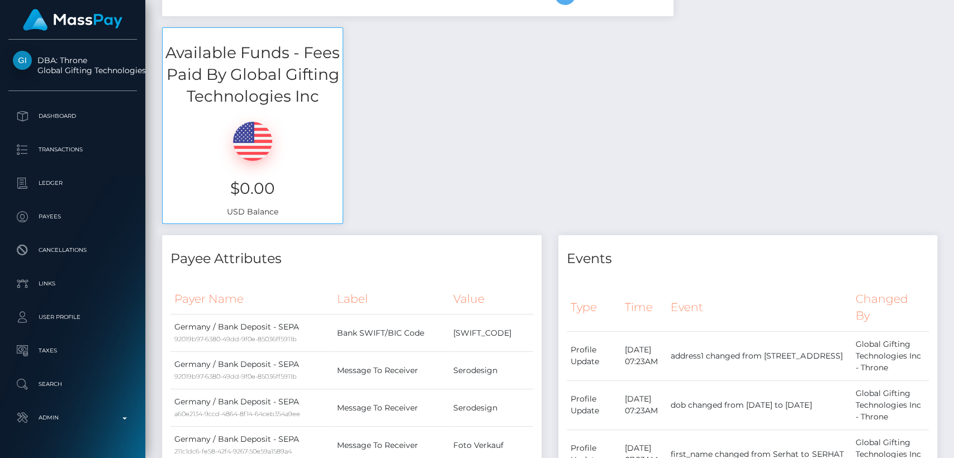
scroll to position [0, 0]
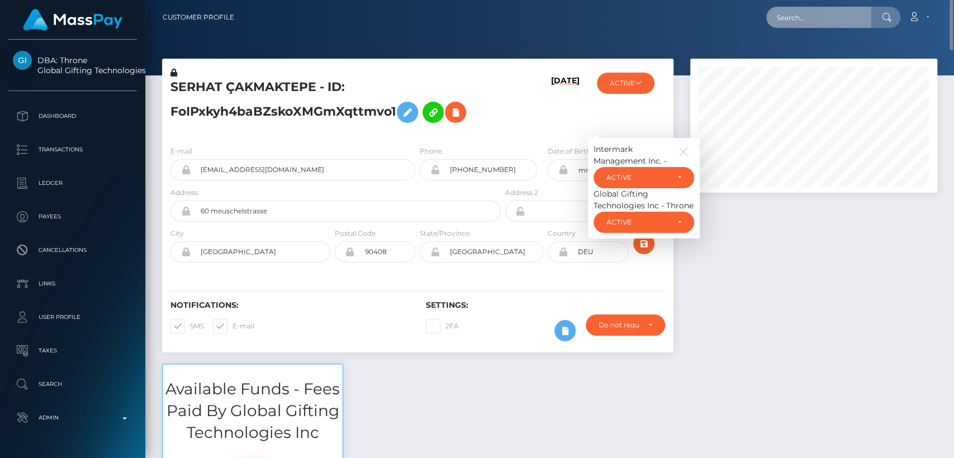
click at [792, 25] on input "text" at bounding box center [818, 17] width 105 height 21
paste input "seasonscafeltd@gmail.com"
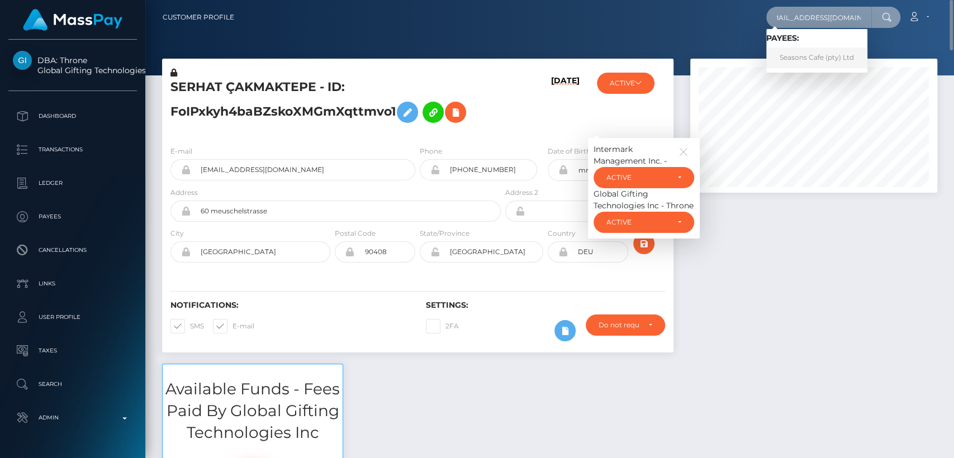
type input "seasonscafeltd@gmail.com"
click at [789, 64] on link "Seasons Cafe (pty) Ltd" at bounding box center [816, 57] width 101 height 21
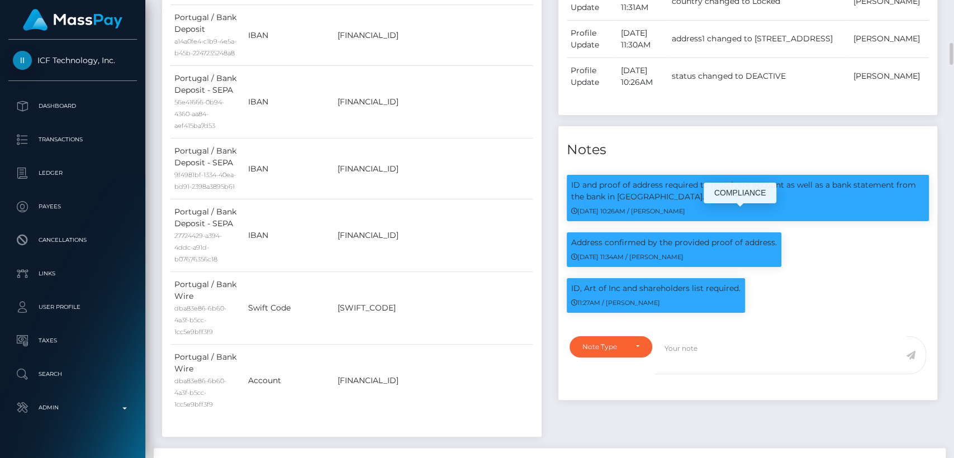
scroll to position [134, 247]
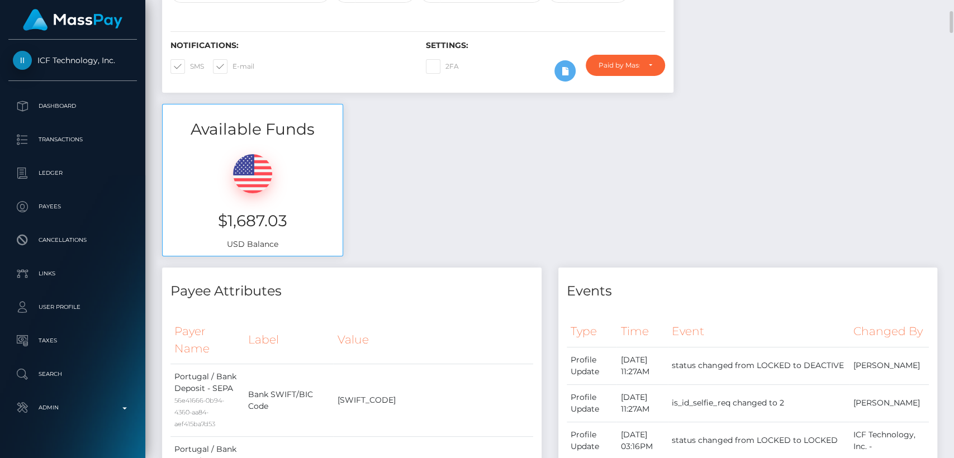
click at [712, 254] on div "Available Funds $1,687.03 USD Balance" at bounding box center [550, 186] width 792 height 164
click at [712, 254] on div "Available Funds $1,687.03 USD Balance" at bounding box center [550, 187] width 792 height 164
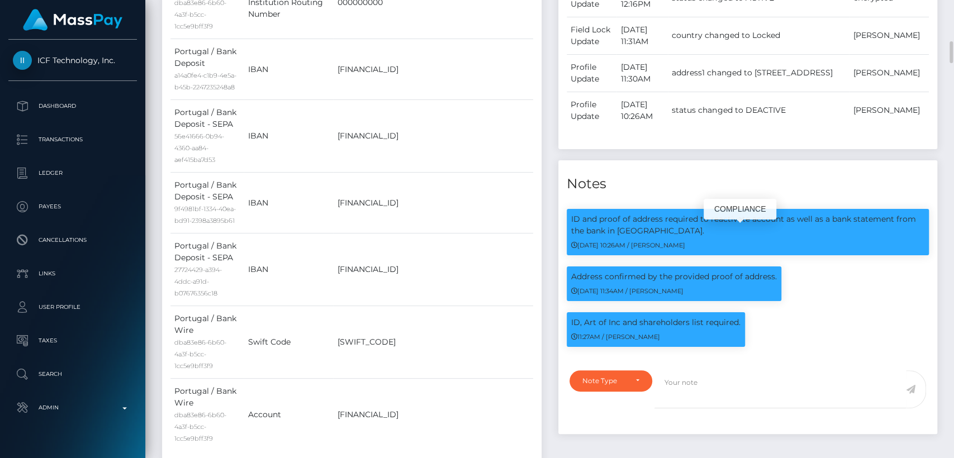
drag, startPoint x: 652, startPoint y: 244, endPoint x: 570, endPoint y: 235, distance: 82.0
click at [571, 235] on p "ID and proof of address required to reactivate account as well as a bank statem…" at bounding box center [748, 224] width 354 height 23
copy p "ID and proof of address required to reactivate account as well as a bank statem…"
click at [382, 165] on td "PT50003505570069956123081" at bounding box center [432, 136] width 199 height 73
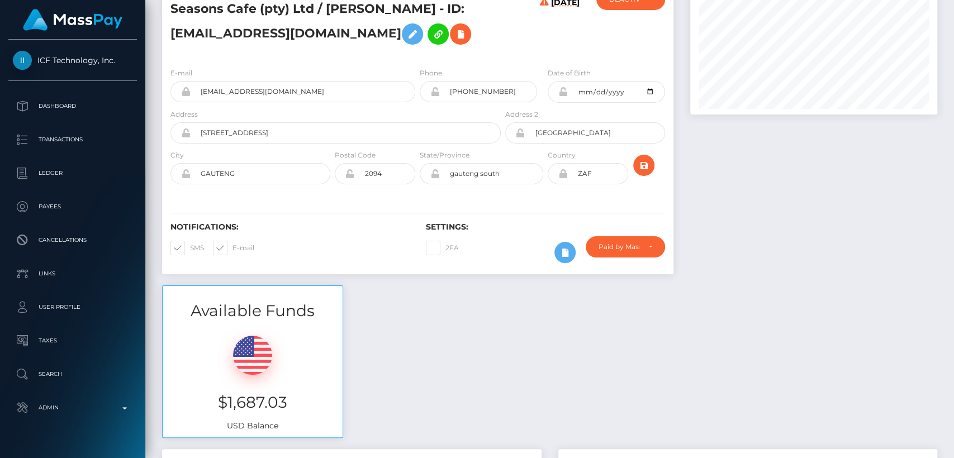
scroll to position [0, 0]
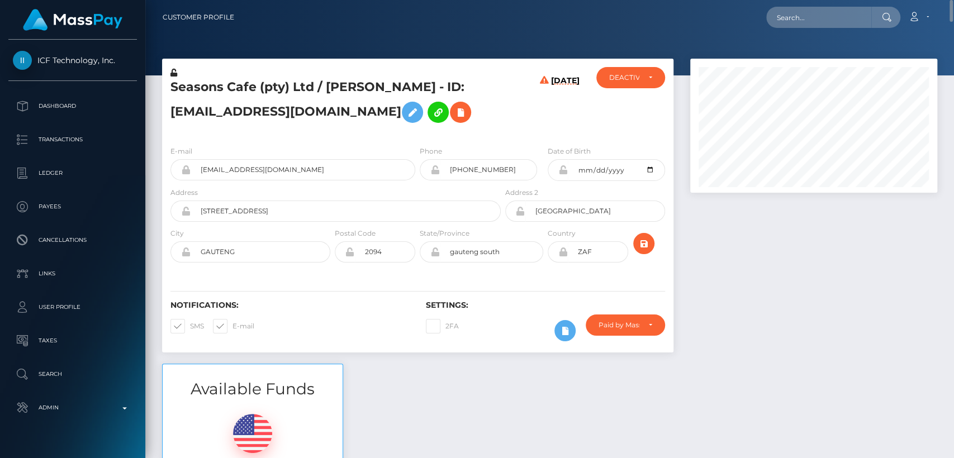
click at [349, 83] on h5 "Seasons Cafe (pty) Ltd / REHANA CASSIM - ID: seasonscafeltd@gmail.com" at bounding box center [332, 104] width 324 height 50
drag, startPoint x: 349, startPoint y: 83, endPoint x: 371, endPoint y: 90, distance: 23.5
click at [371, 90] on h5 "Seasons Cafe (pty) Ltd / REHANA CASSIM - ID: seasonscafeltd@gmail.com" at bounding box center [332, 104] width 324 height 50
copy h5 "REHANA"
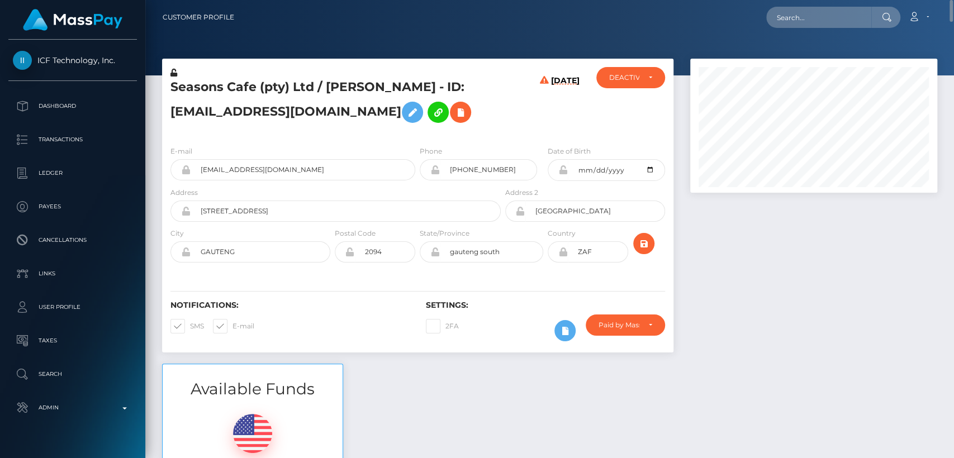
click at [763, 22] on div "Loading... Loading... Account Edit Profile Logout" at bounding box center [589, 17] width 693 height 23
click at [801, 9] on input "text" at bounding box center [818, 17] width 105 height 21
paste input "alexandra_welk@yahoo.com"
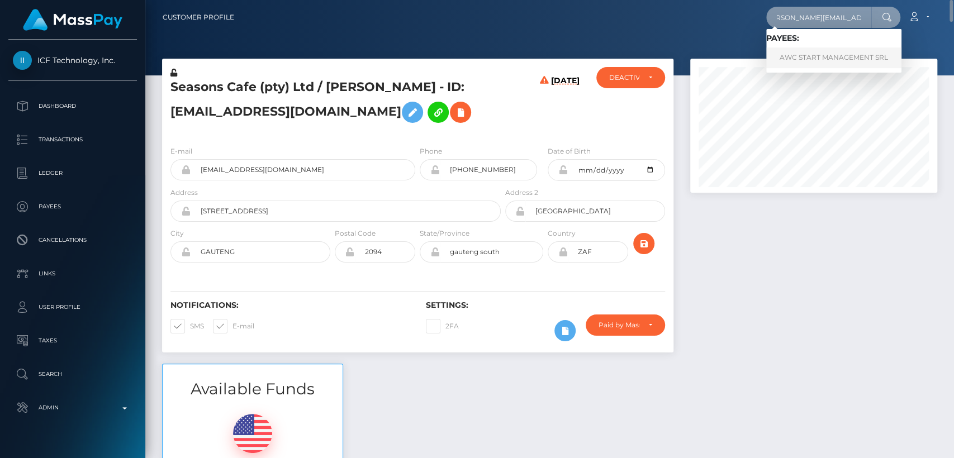
type input "alexandra_welk@yahoo.com"
click at [779, 60] on link "AWC START MANAGEMENT SRL" at bounding box center [833, 57] width 135 height 21
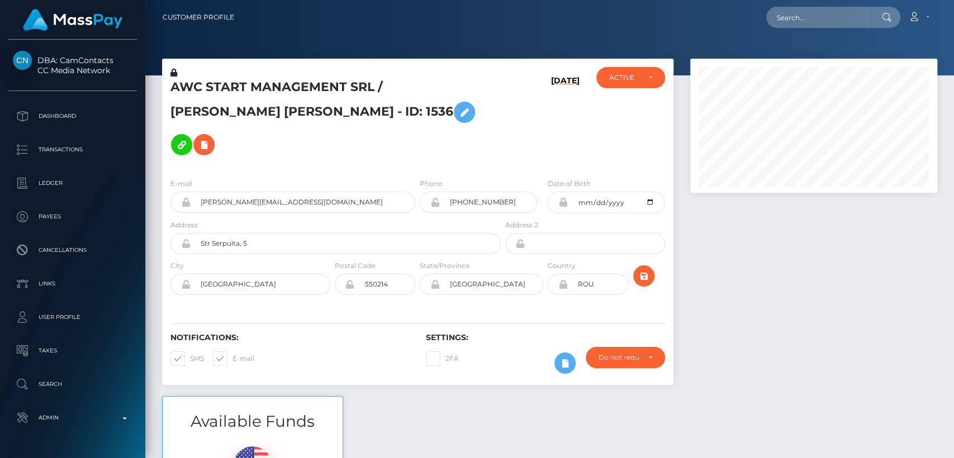
scroll to position [134, 247]
click at [788, 18] on input "text" at bounding box center [818, 17] width 105 height 21
paste input "[PERSON_NAME][EMAIL_ADDRESS][DOMAIN_NAME]"
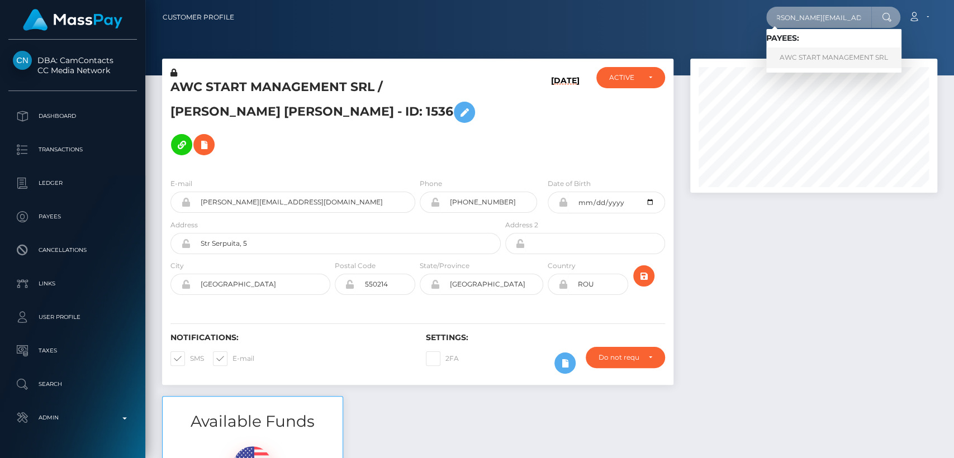
type input "[PERSON_NAME][EMAIL_ADDRESS][DOMAIN_NAME]"
click at [789, 63] on link "AWC START MANAGEMENT SRL" at bounding box center [833, 57] width 135 height 21
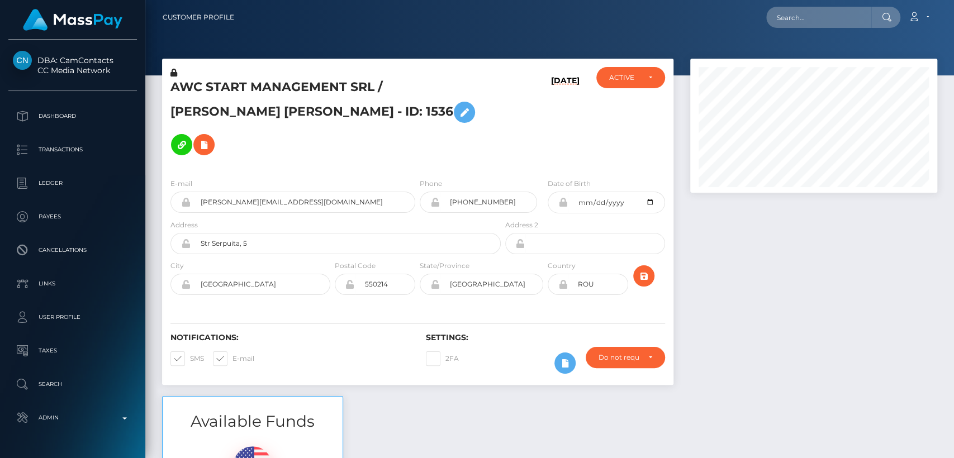
scroll to position [134, 247]
click at [437, 92] on h5 "AWC START MANAGEMENT SRL / ALEXANDRA CORNELIA WELK - ID: 1536" at bounding box center [332, 120] width 324 height 82
copy h5 "ALEXANDRA"
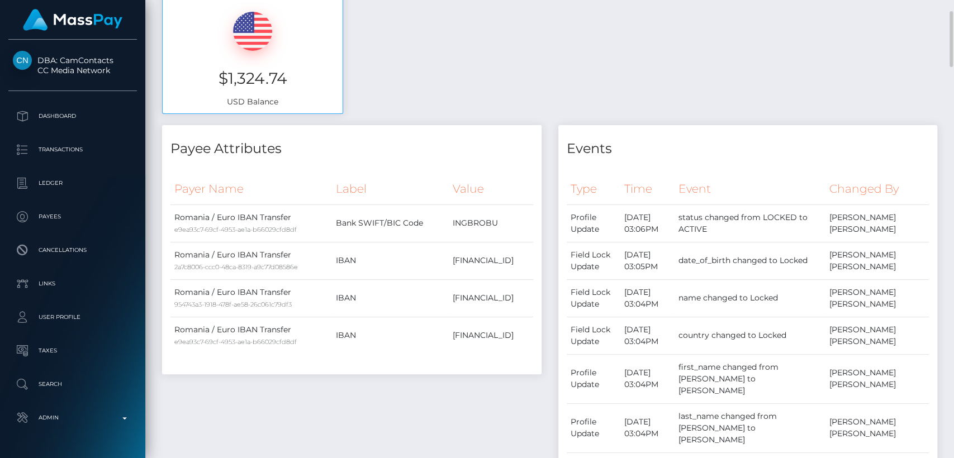
scroll to position [0, 0]
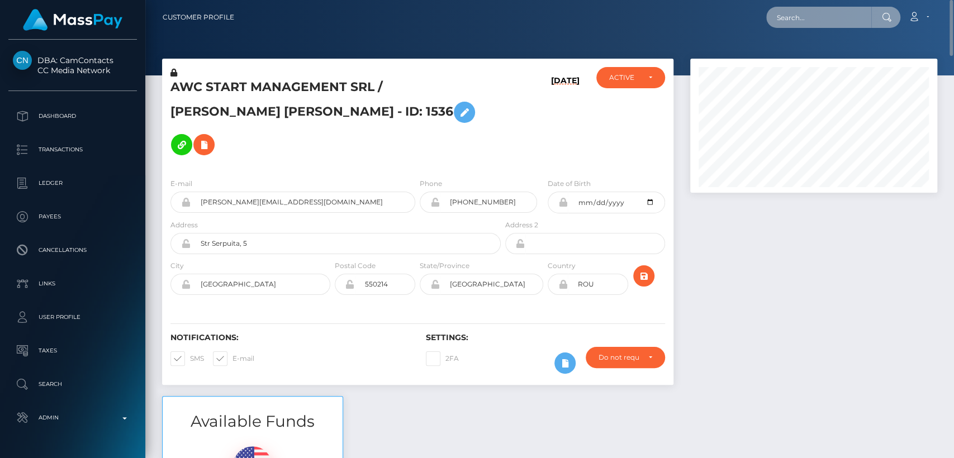
click at [802, 13] on input "text" at bounding box center [818, 17] width 105 height 21
paste input "sharminpp1c@gmail.com"
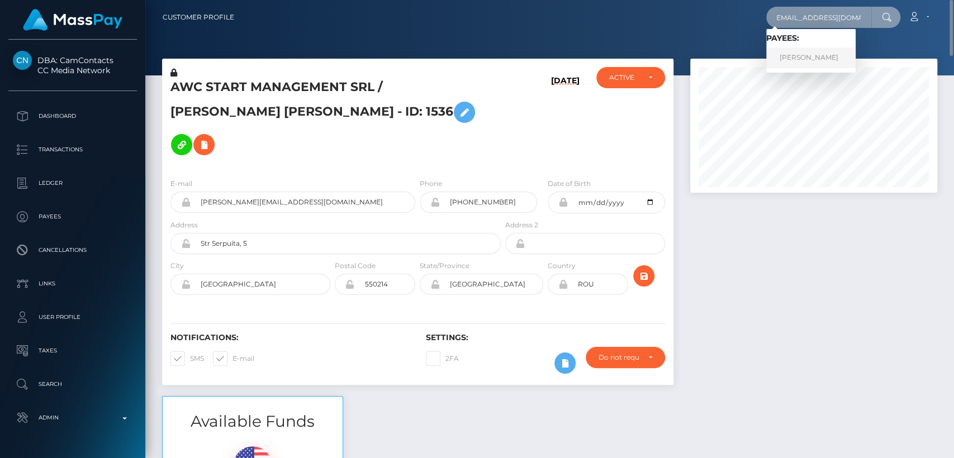
type input "sharminpp1c@gmail.com"
click at [799, 56] on link "Sharmin Akter" at bounding box center [810, 57] width 89 height 21
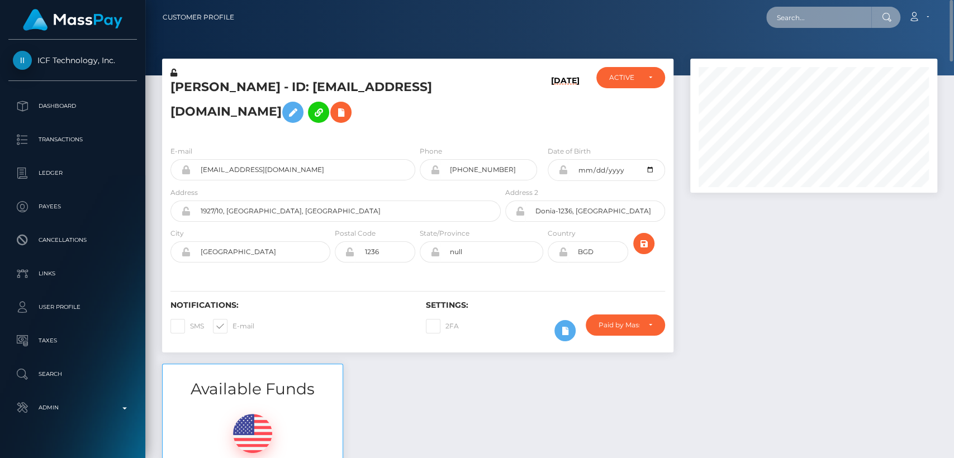
click at [837, 7] on input "text" at bounding box center [818, 17] width 105 height 21
paste input "[EMAIL_ADDRESS][DOMAIN_NAME]"
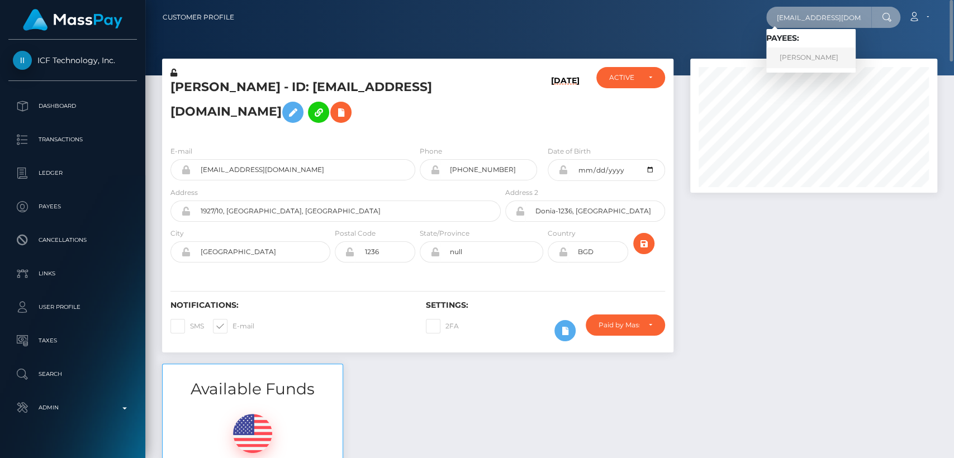
type input "[EMAIL_ADDRESS][DOMAIN_NAME]"
click at [814, 57] on link "[PERSON_NAME]" at bounding box center [810, 57] width 89 height 21
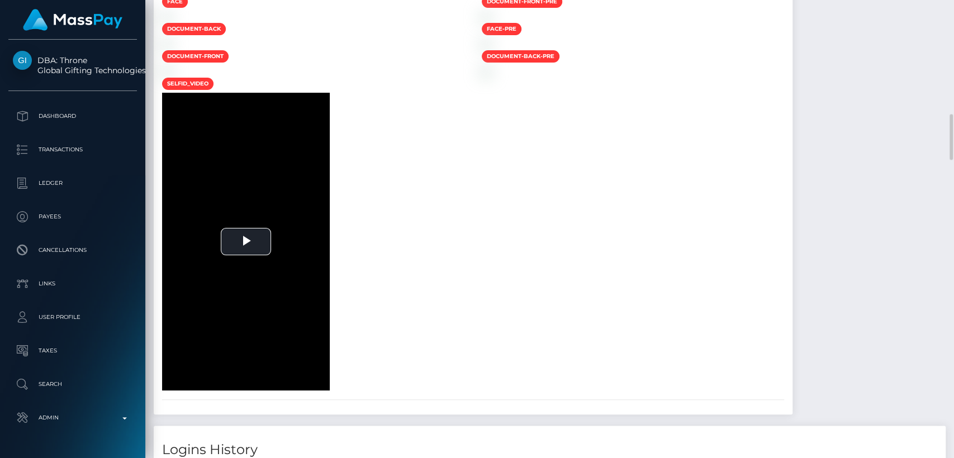
scroll to position [1086, 0]
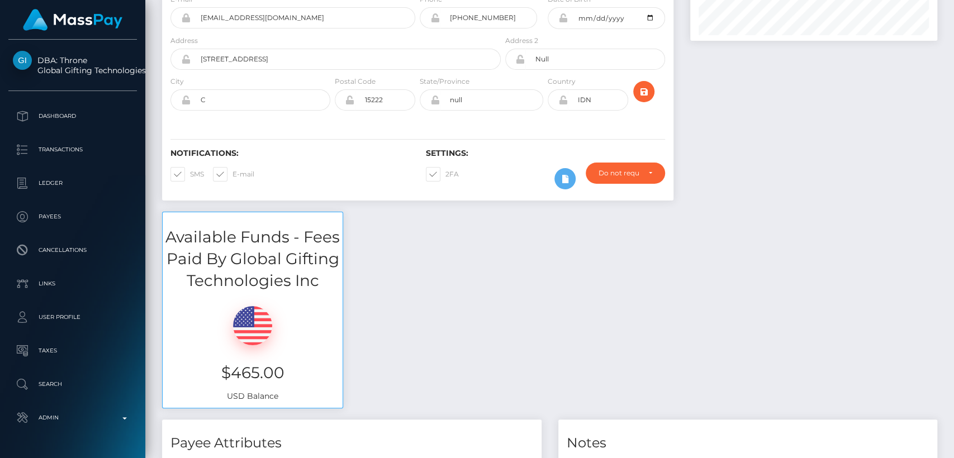
scroll to position [0, 0]
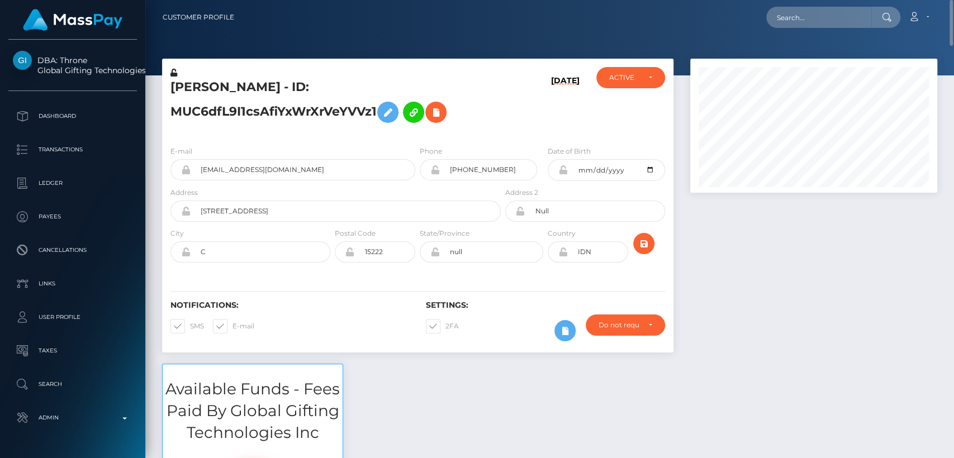
click at [206, 87] on h5 "Laurensius Jovito Mahaputra Darsono - ID: MUC6dfL9I1csAfiYxWrXrVeYVVz1" at bounding box center [332, 104] width 324 height 50
copy h5 "Laurensius"
